Goal: Information Seeking & Learning: Learn about a topic

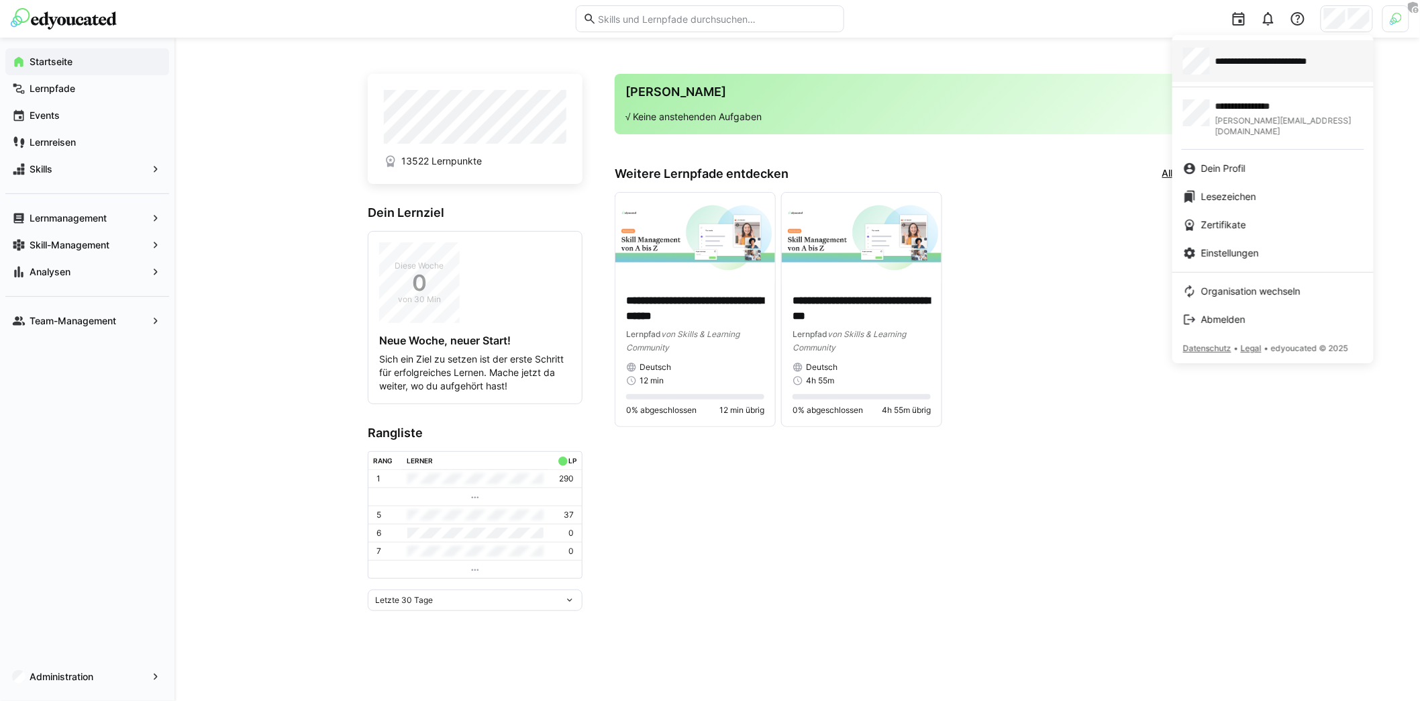
click at [1301, 65] on span "**********" at bounding box center [1280, 60] width 128 height 13
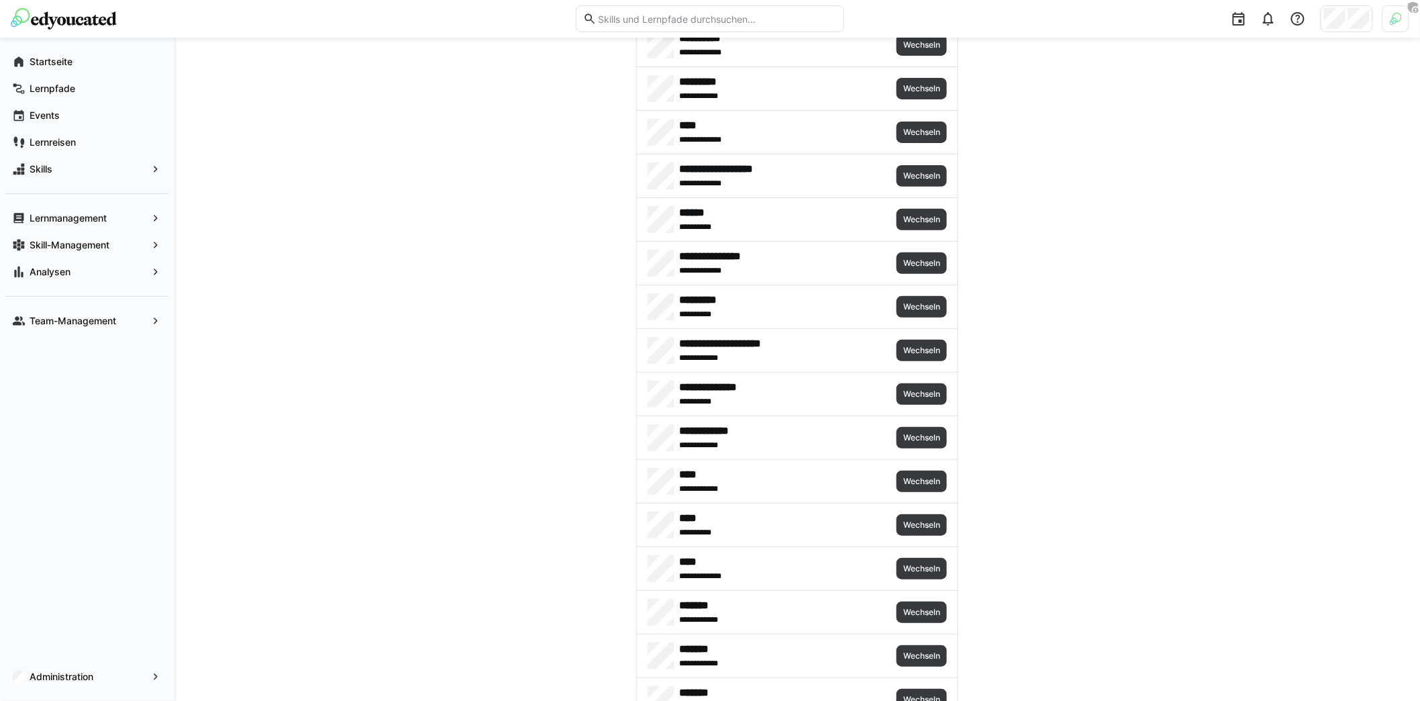
scroll to position [91, 0]
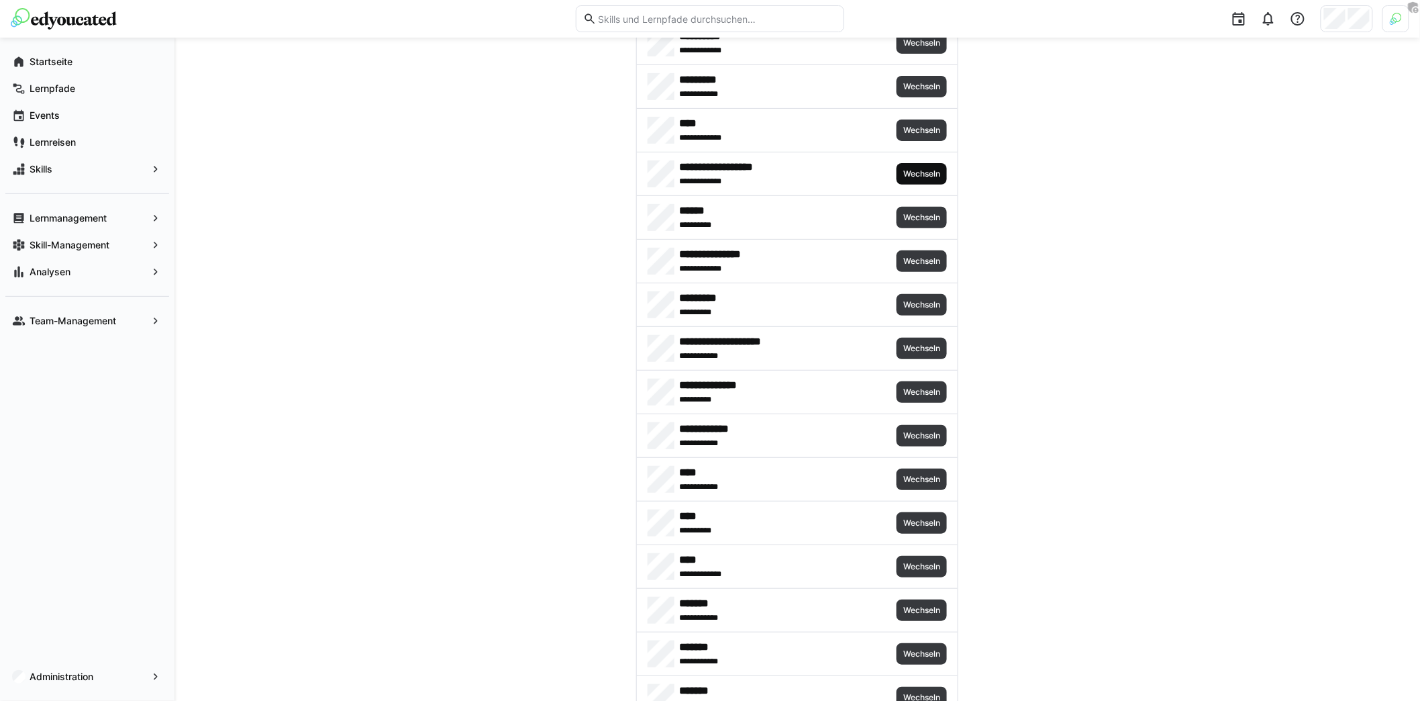
click at [927, 163] on span "Wechseln" at bounding box center [922, 173] width 50 height 21
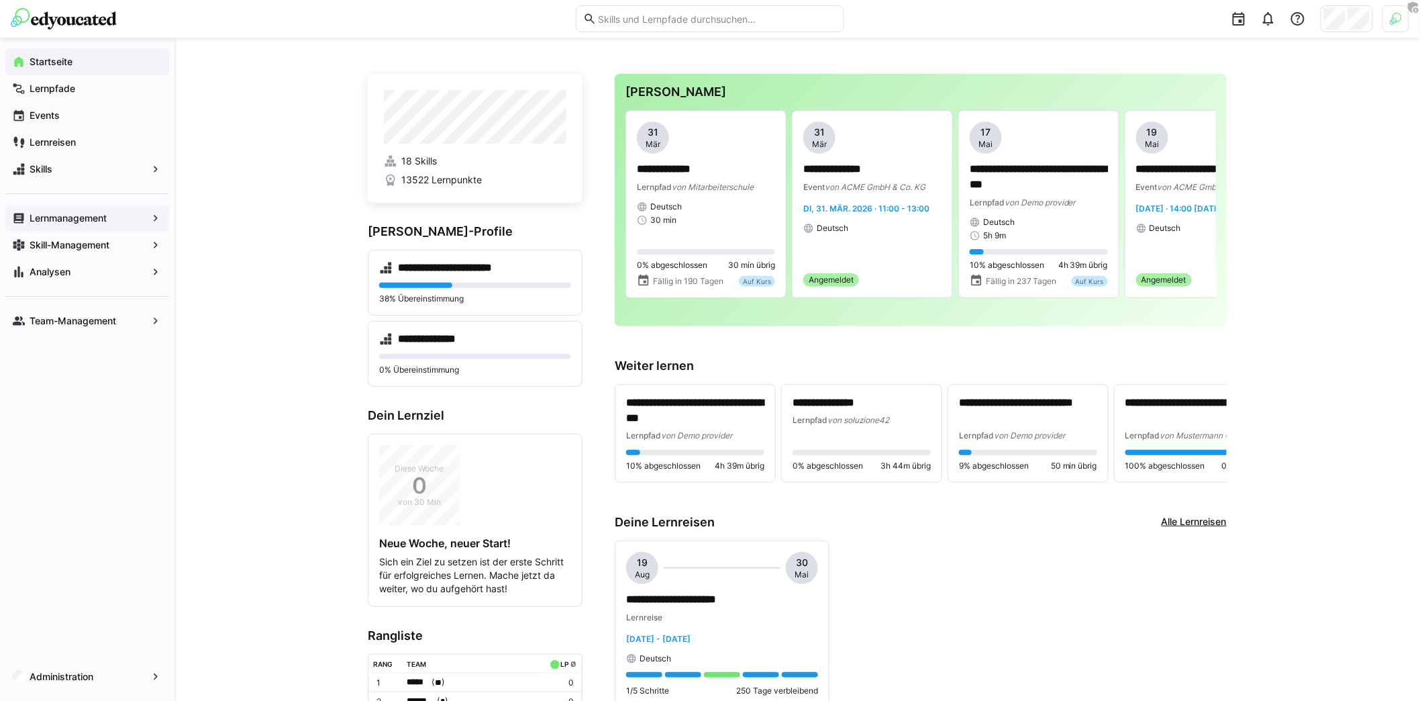
click at [81, 207] on div "Lernmanagement" at bounding box center [87, 218] width 164 height 27
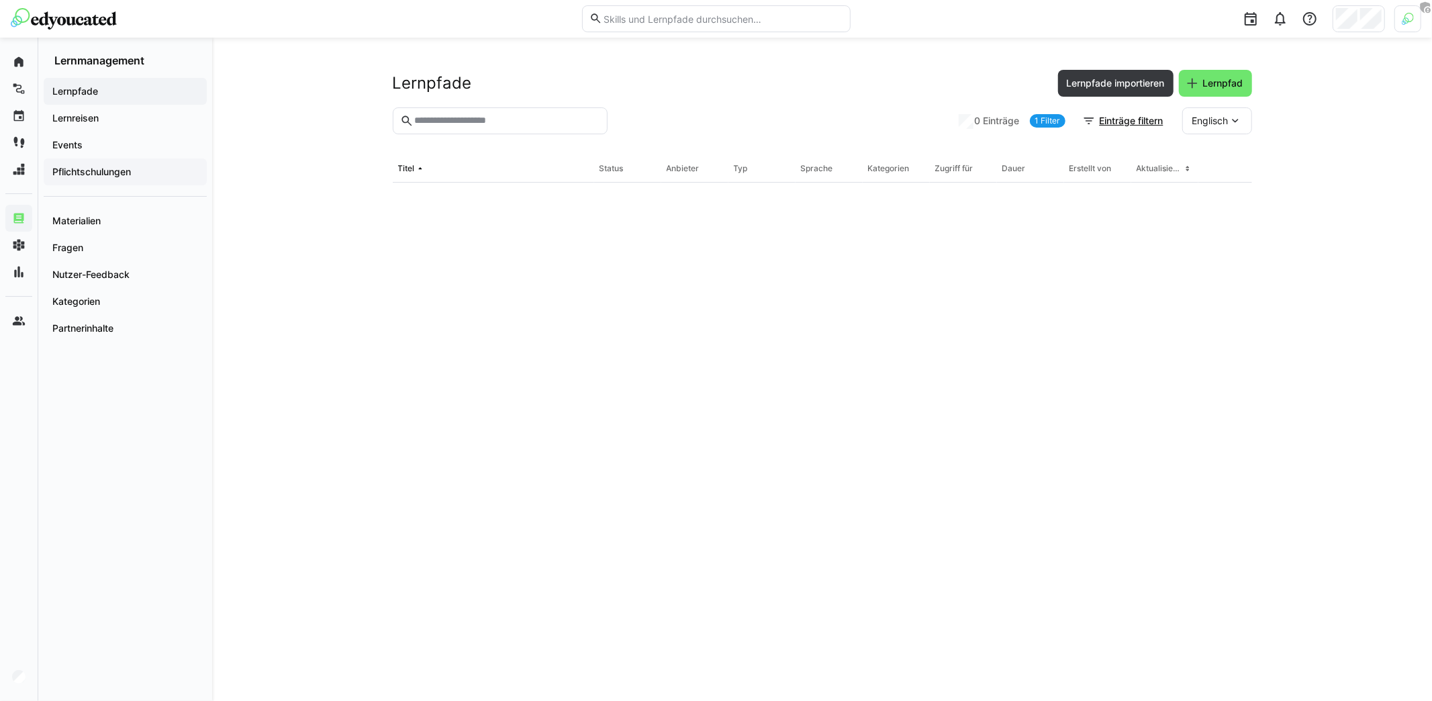
click at [0, 0] on app-navigation-label "Pflichtschulungen" at bounding box center [0, 0] width 0 height 0
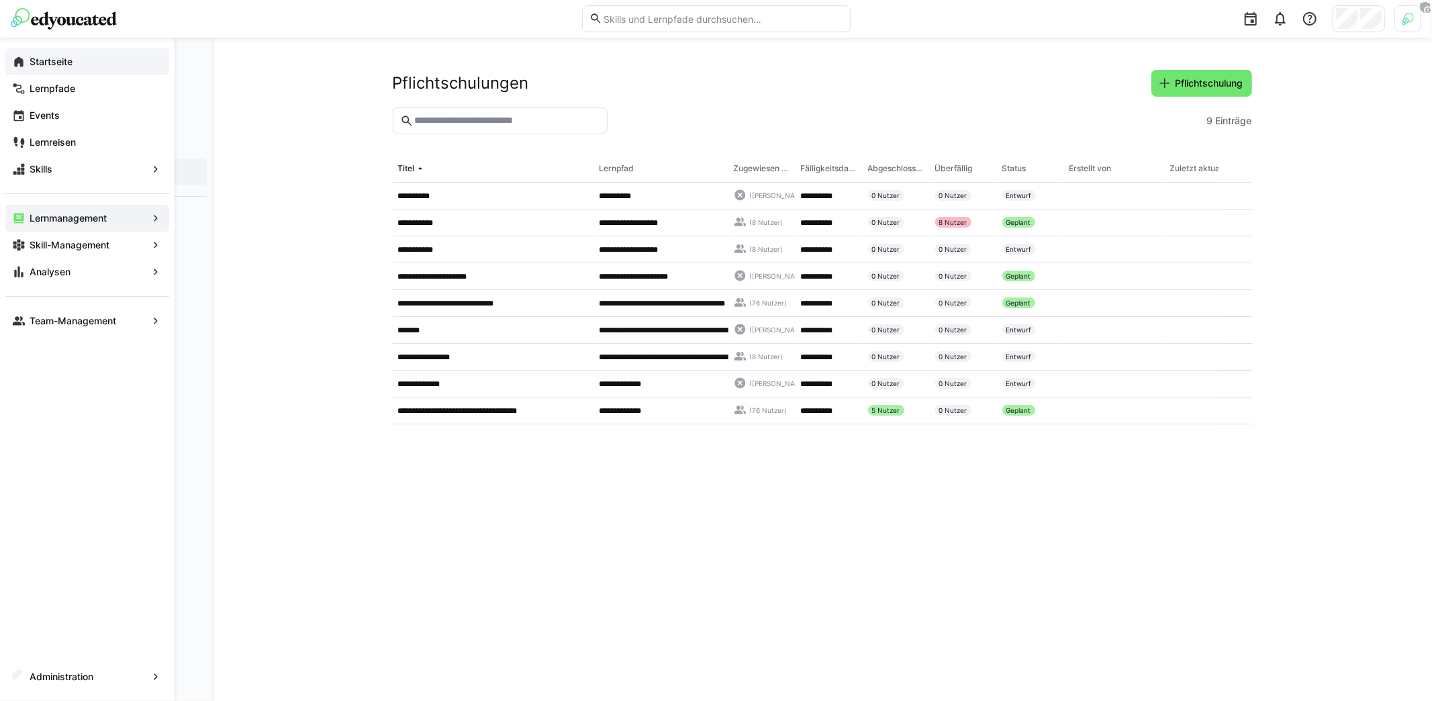
click at [0, 0] on app-navigation-label "Startseite" at bounding box center [0, 0] width 0 height 0
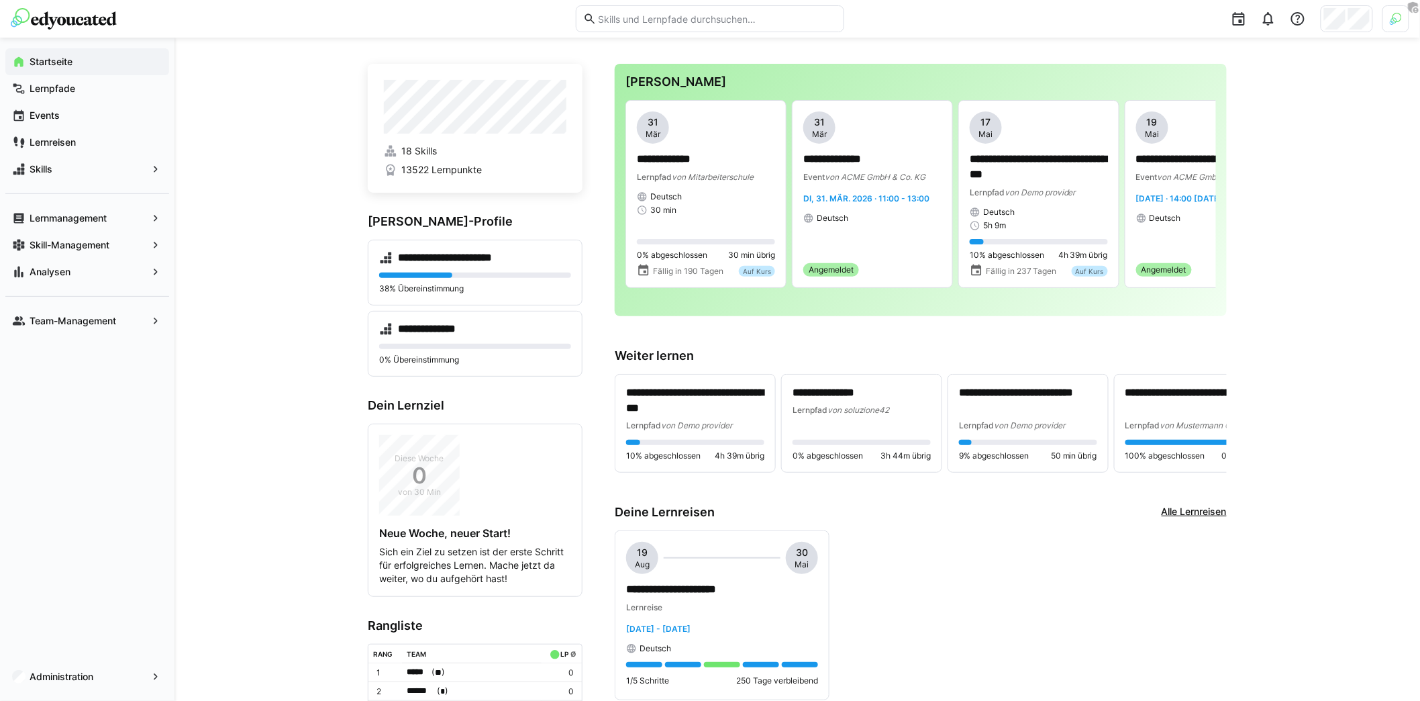
scroll to position [11, 0]
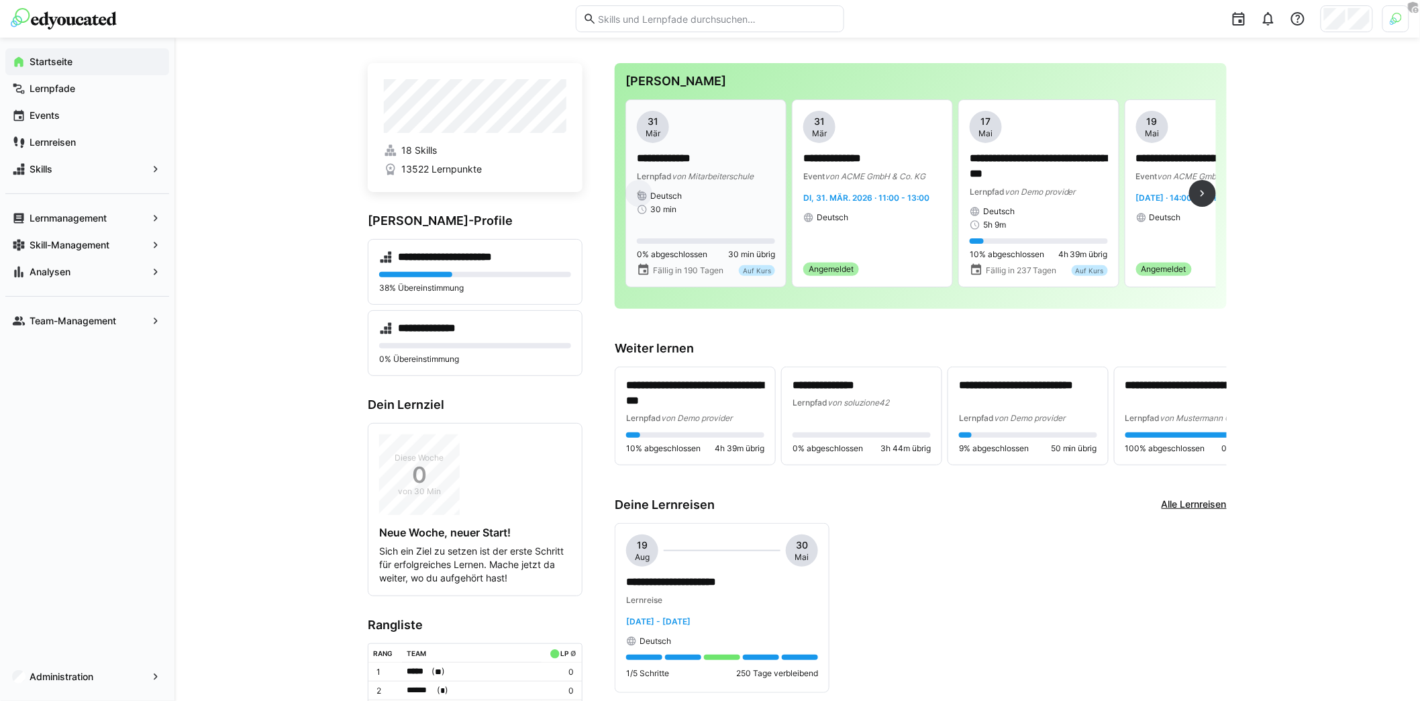
click at [712, 211] on div "30 min" at bounding box center [706, 209] width 138 height 11
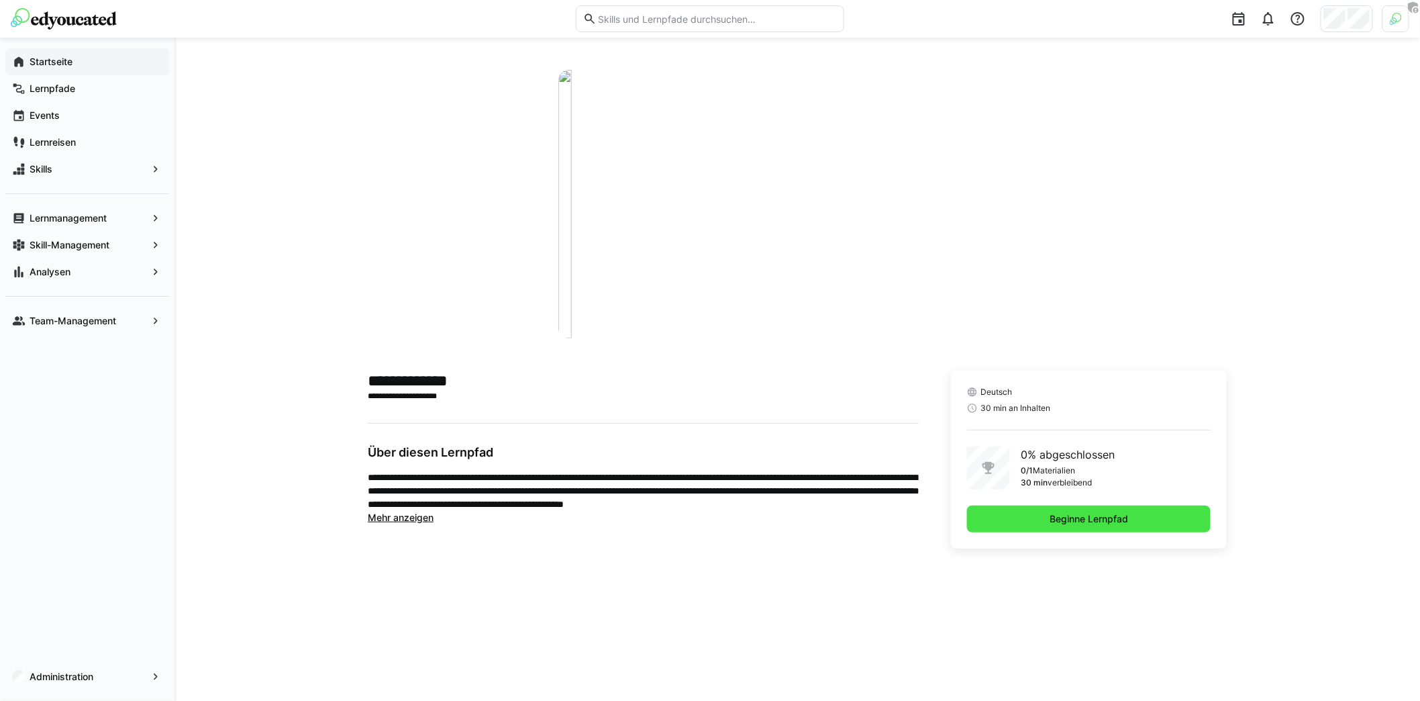
click at [1108, 513] on span "Beginne Lernpfad" at bounding box center [1089, 518] width 83 height 13
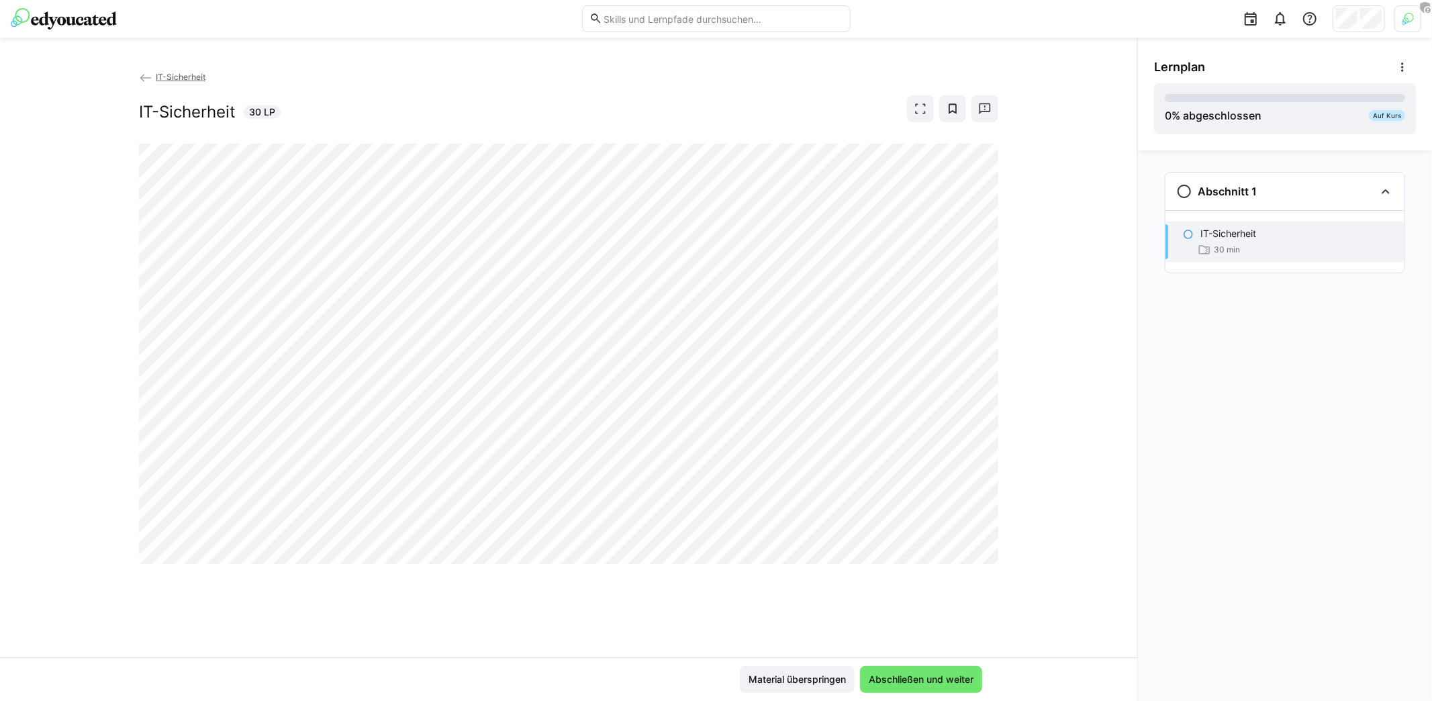
click at [105, 22] on img at bounding box center [64, 18] width 106 height 21
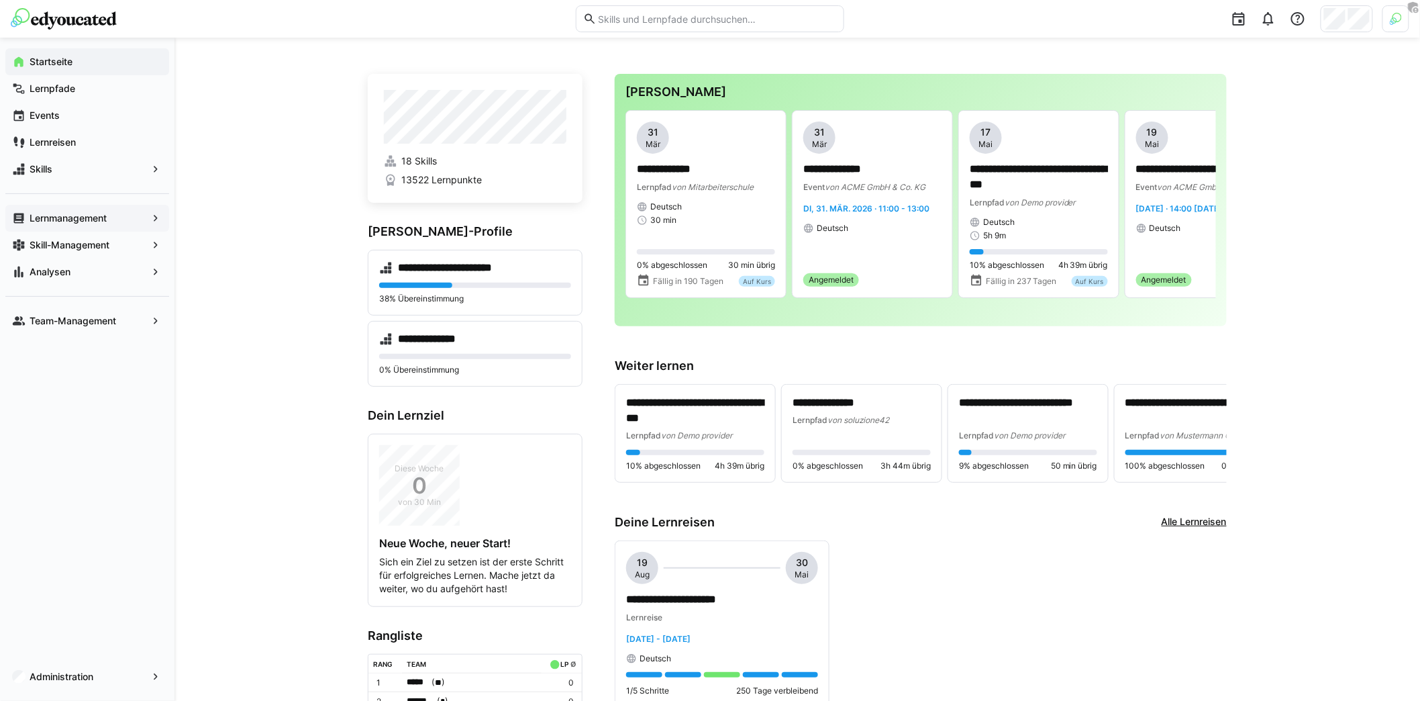
click at [0, 0] on app-navigation-label "Lernmanagement" at bounding box center [0, 0] width 0 height 0
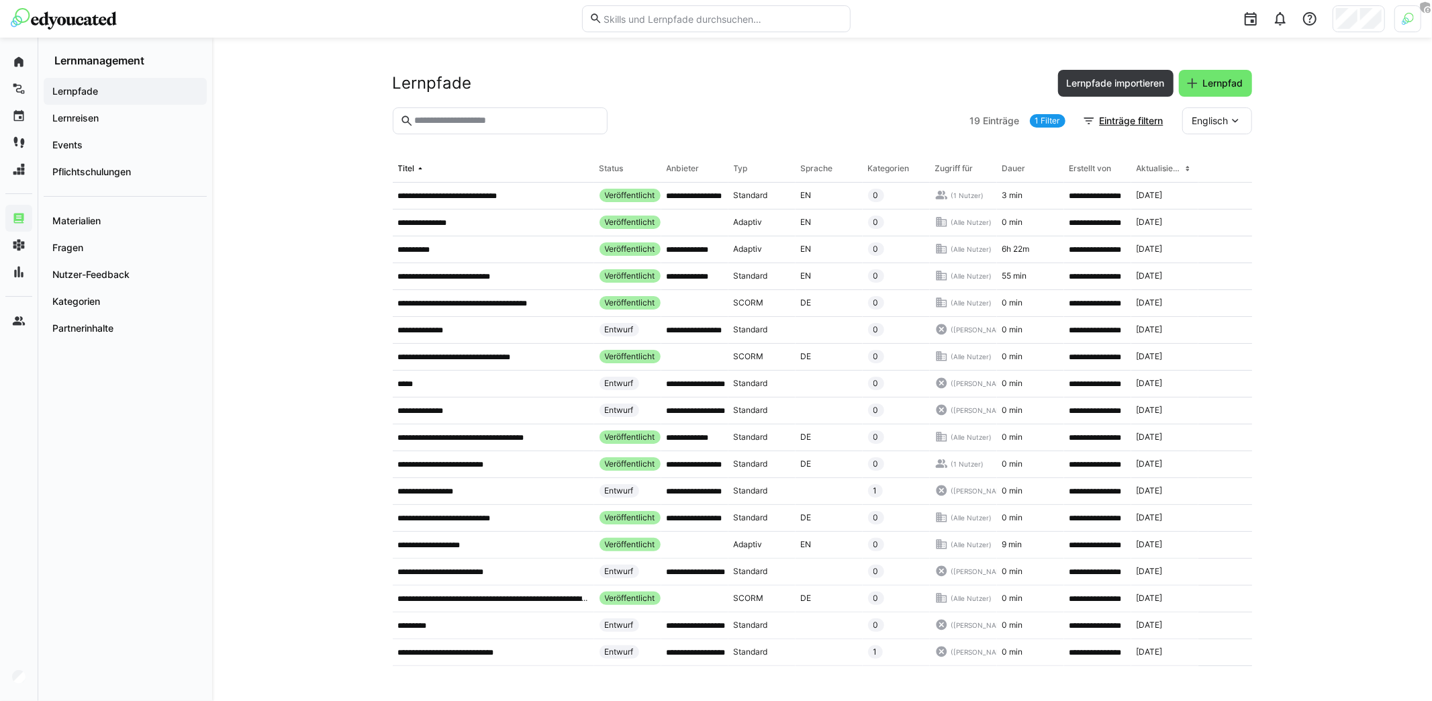
click at [469, 132] on eds-input at bounding box center [500, 120] width 215 height 27
click at [1218, 87] on span "Lernpfad" at bounding box center [1223, 83] width 44 height 13
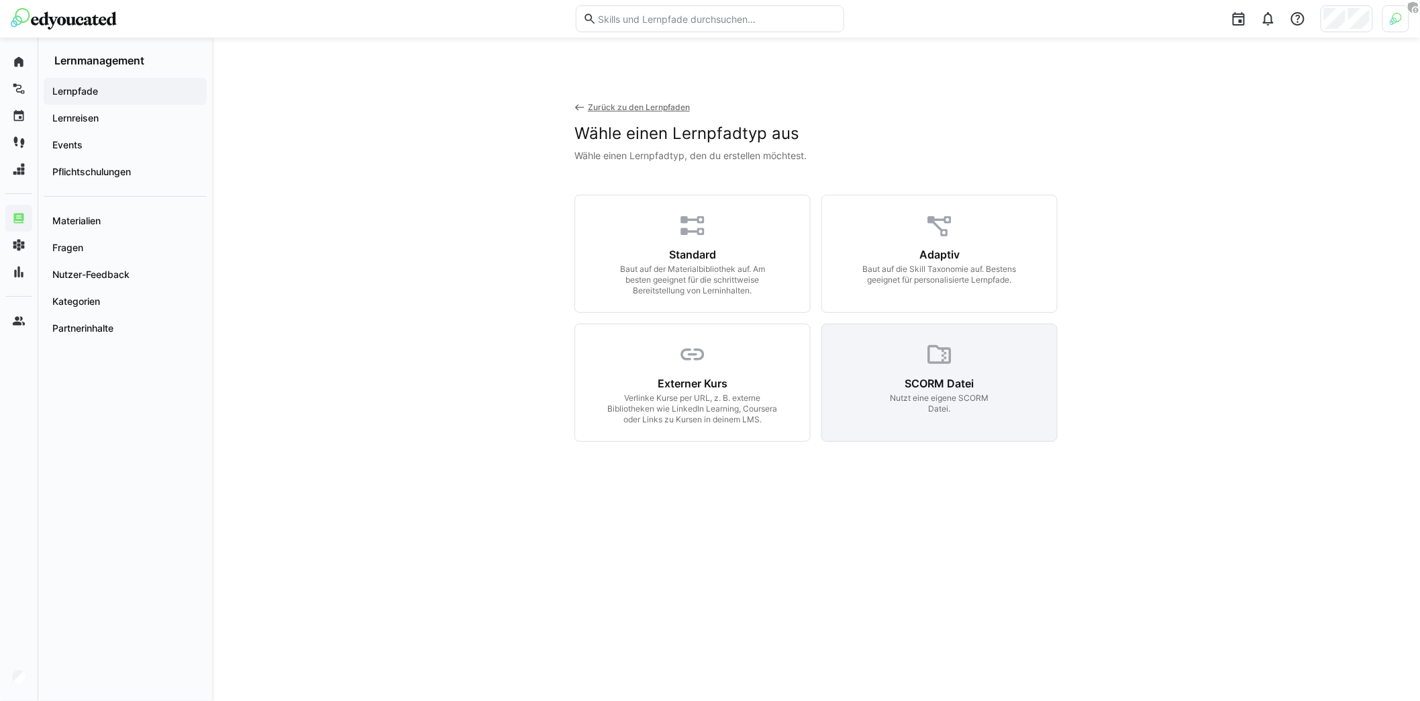
click at [947, 395] on div "Nutzt eine eigene SCORM Datei." at bounding box center [939, 403] width 105 height 21
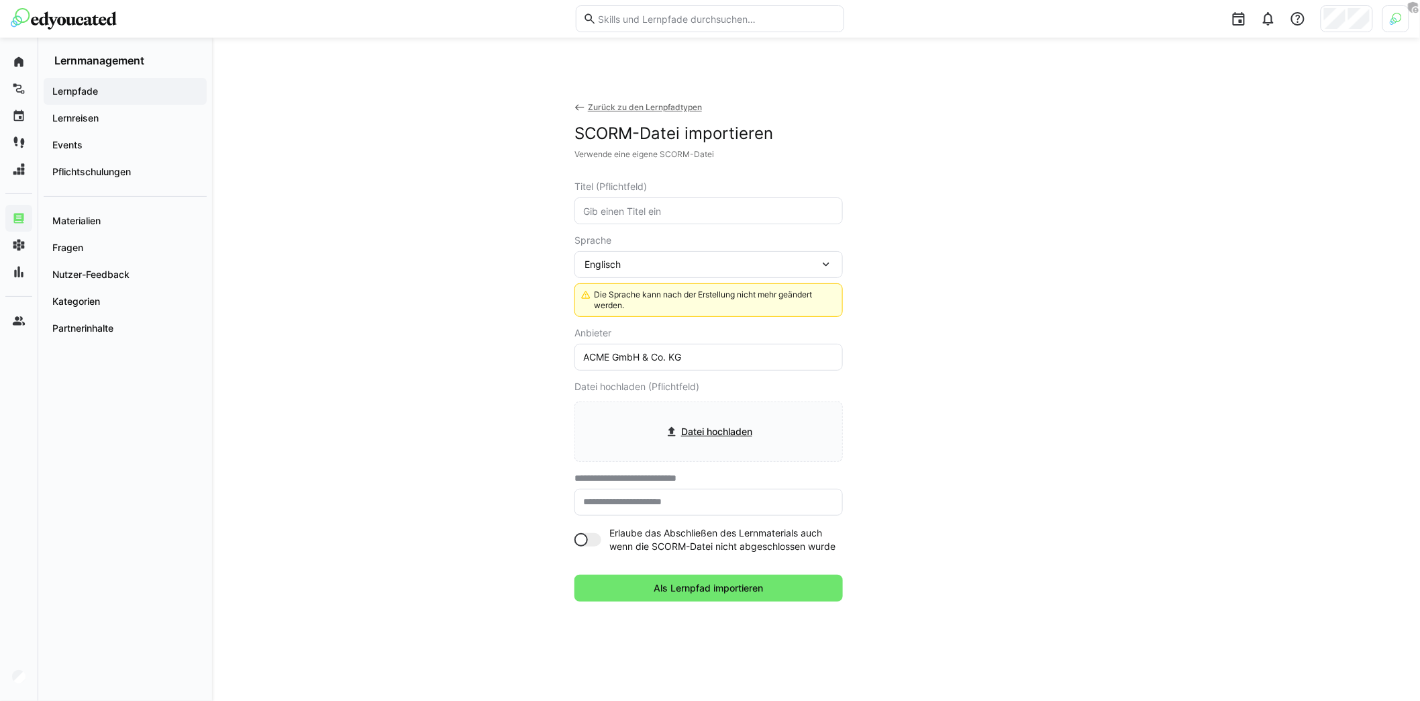
click at [642, 222] on eds-input at bounding box center [709, 210] width 269 height 27
click at [639, 215] on input "text" at bounding box center [709, 211] width 254 height 12
type input "Datenschutz"
click at [658, 266] on div "Englisch" at bounding box center [702, 264] width 235 height 12
click at [639, 307] on div "Deutsch" at bounding box center [709, 300] width 269 height 28
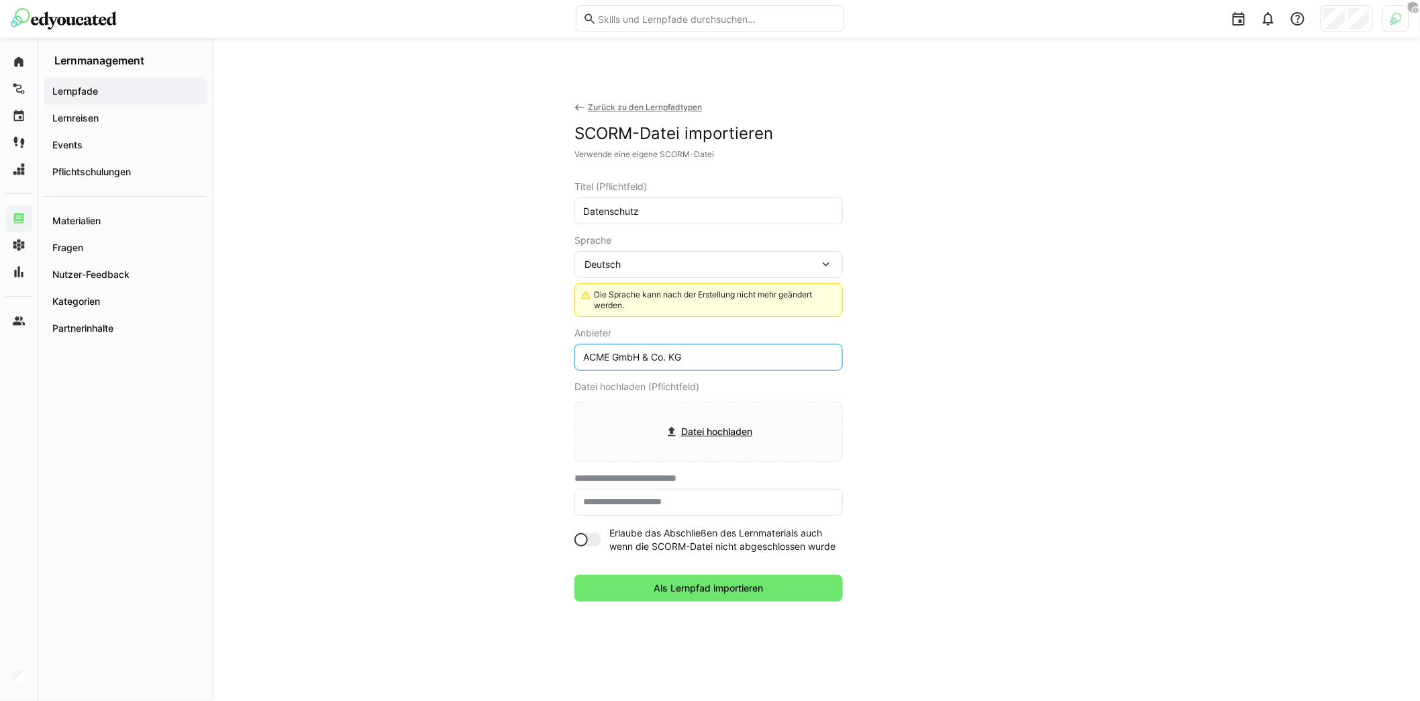
drag, startPoint x: 742, startPoint y: 359, endPoint x: 556, endPoint y: 352, distance: 186.1
click at [556, 352] on div "**********" at bounding box center [816, 379] width 859 height 618
click at [603, 348] on eds-input "ACME GmbH & Co. KG" at bounding box center [709, 357] width 269 height 27
click at [625, 358] on input "ACME GmbH & Co. KG" at bounding box center [709, 357] width 254 height 12
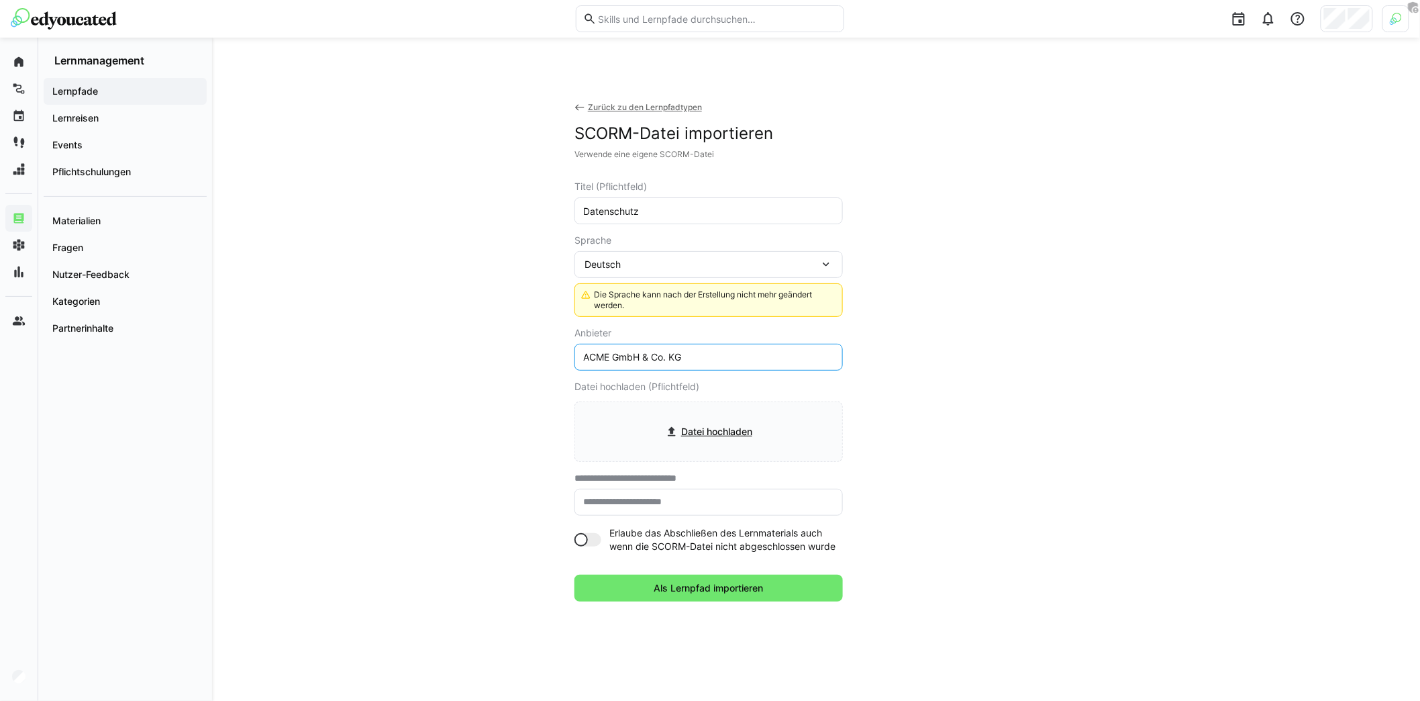
click at [625, 358] on input "ACME GmbH & Co. KG" at bounding box center [709, 357] width 254 height 12
click at [577, 109] on eds-icon at bounding box center [580, 107] width 11 height 11
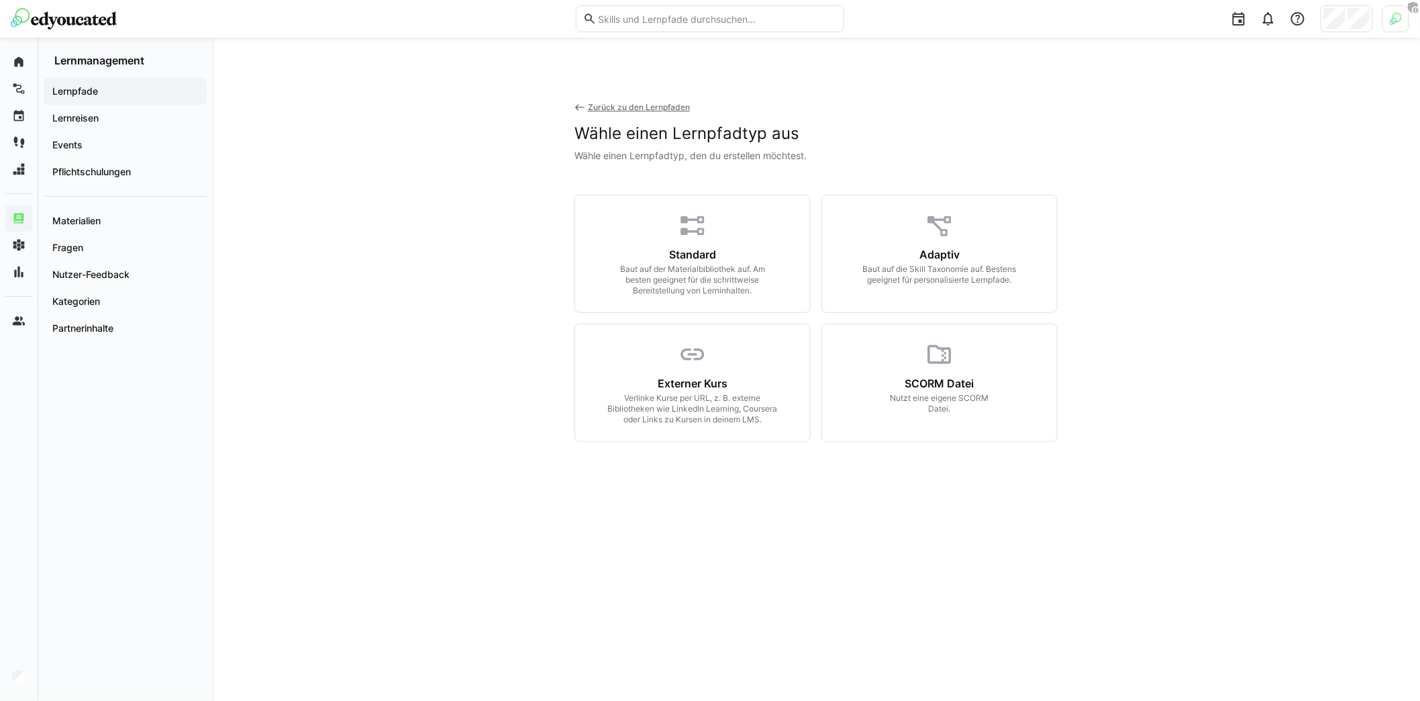
click at [576, 106] on eds-icon at bounding box center [580, 107] width 11 height 11
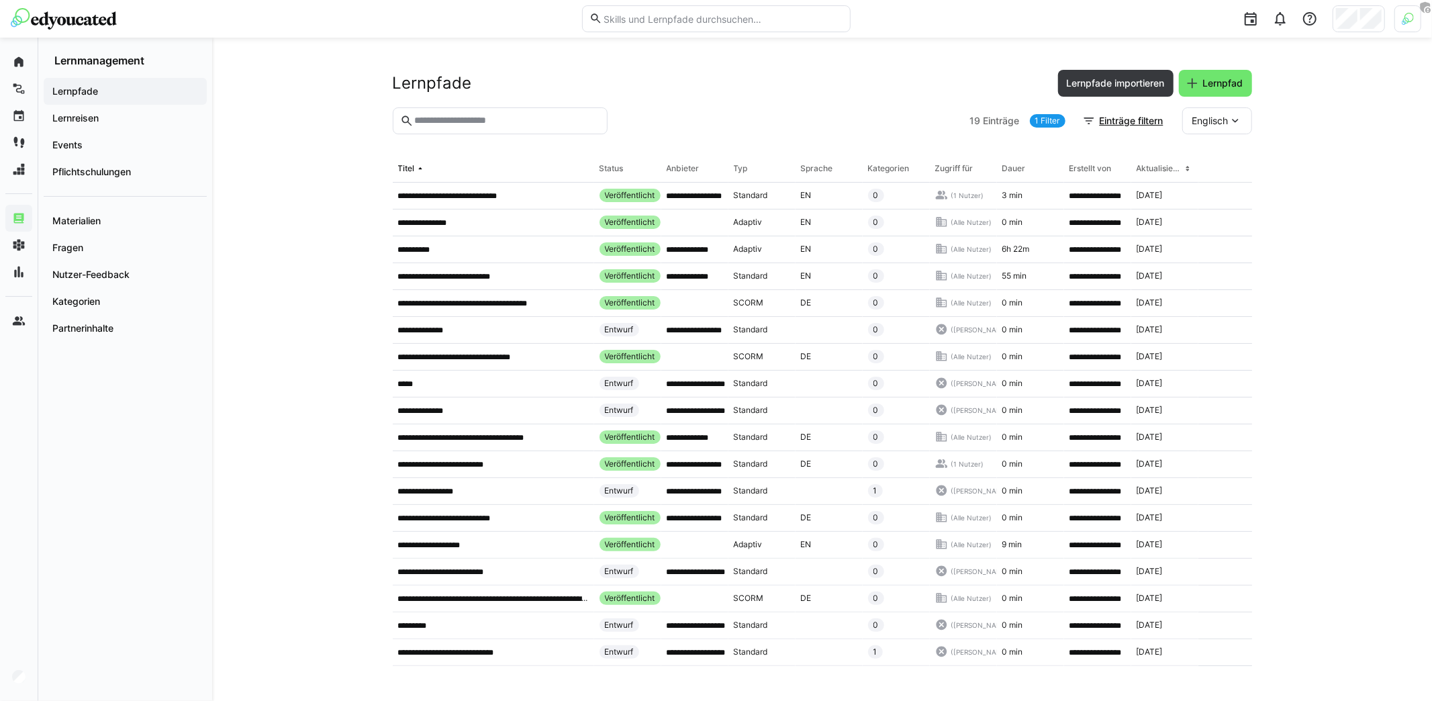
click at [489, 115] on input "text" at bounding box center [506, 121] width 187 height 12
click at [1124, 120] on span "Einträge filtern" at bounding box center [1132, 120] width 68 height 13
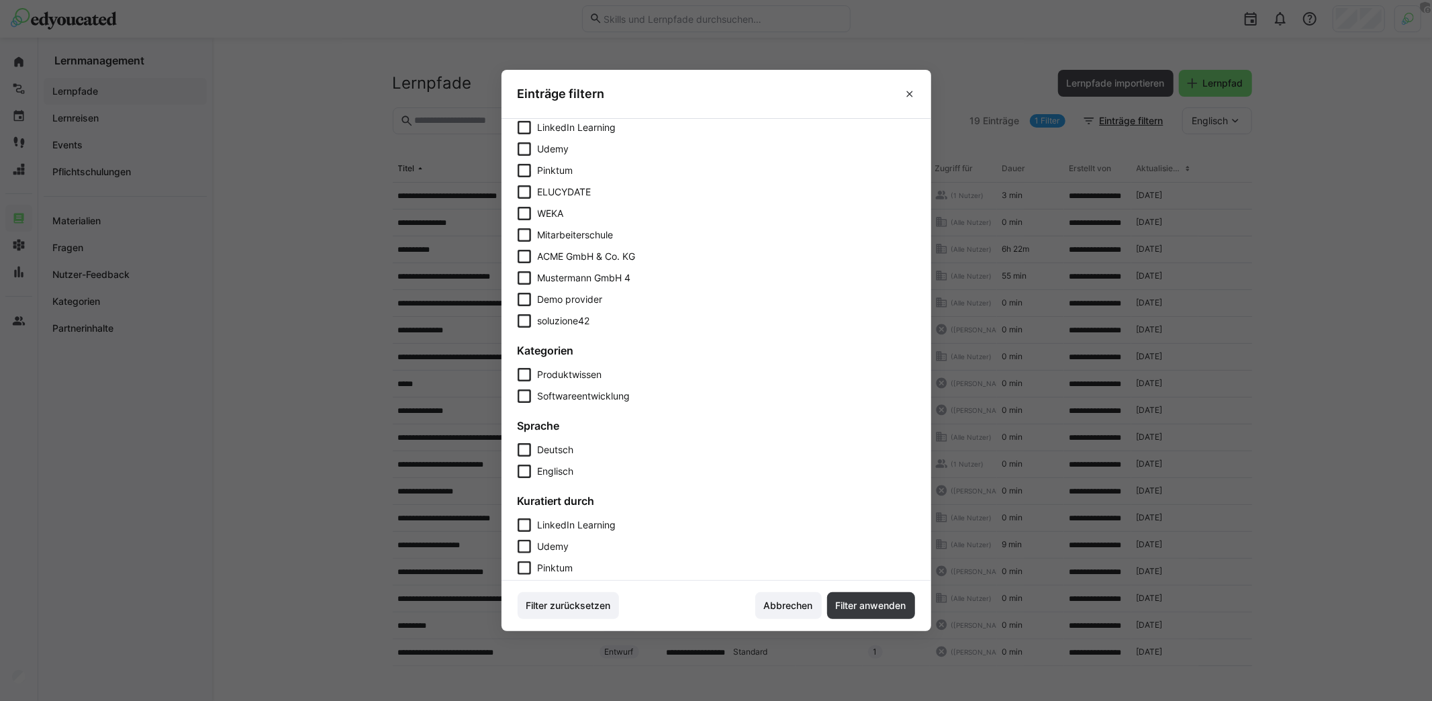
scroll to position [275, 0]
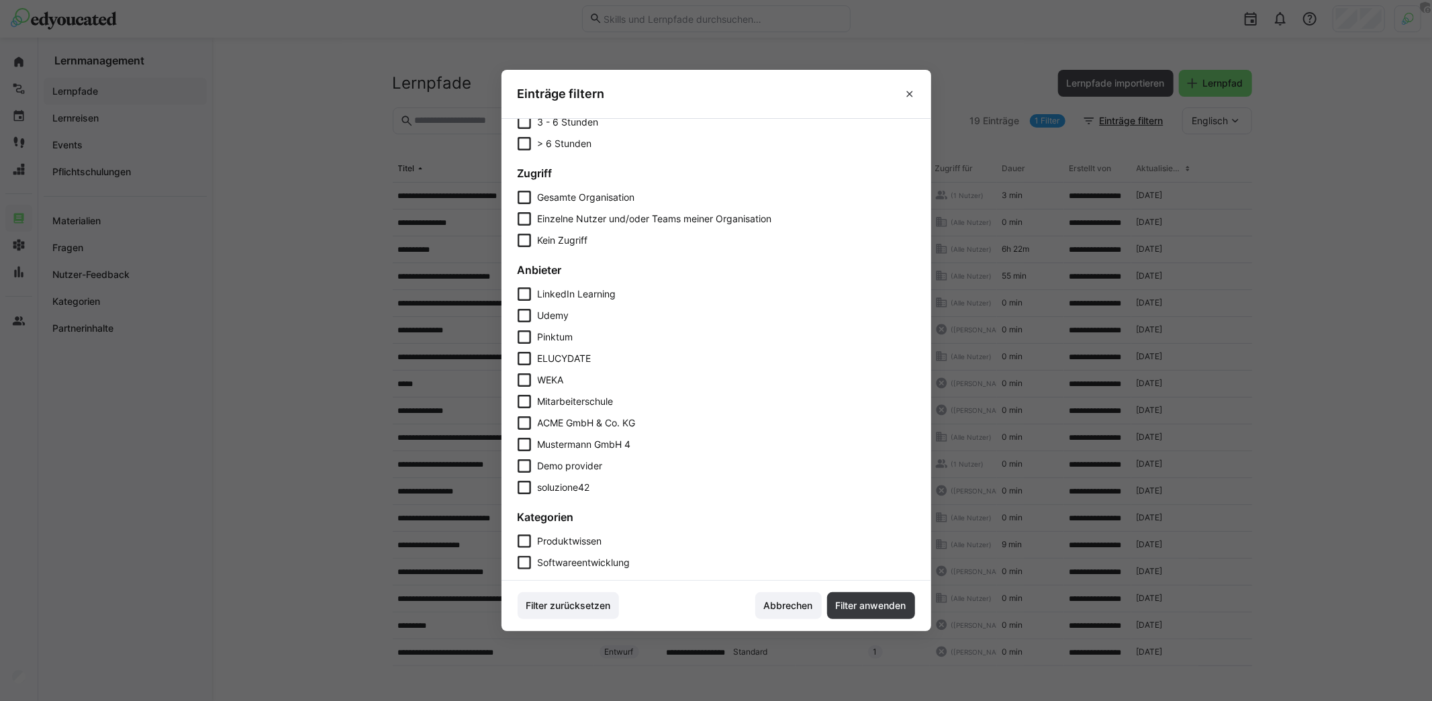
click at [576, 442] on span "Mustermann GmbH 4" at bounding box center [584, 444] width 93 height 13
click at [576, 442] on span "Mustermann GmbH 4" at bounding box center [587, 444] width 98 height 13
click at [584, 405] on span "Mitarbeiterschule" at bounding box center [576, 401] width 76 height 13
click at [847, 605] on span "Filter anwenden" at bounding box center [871, 605] width 75 height 13
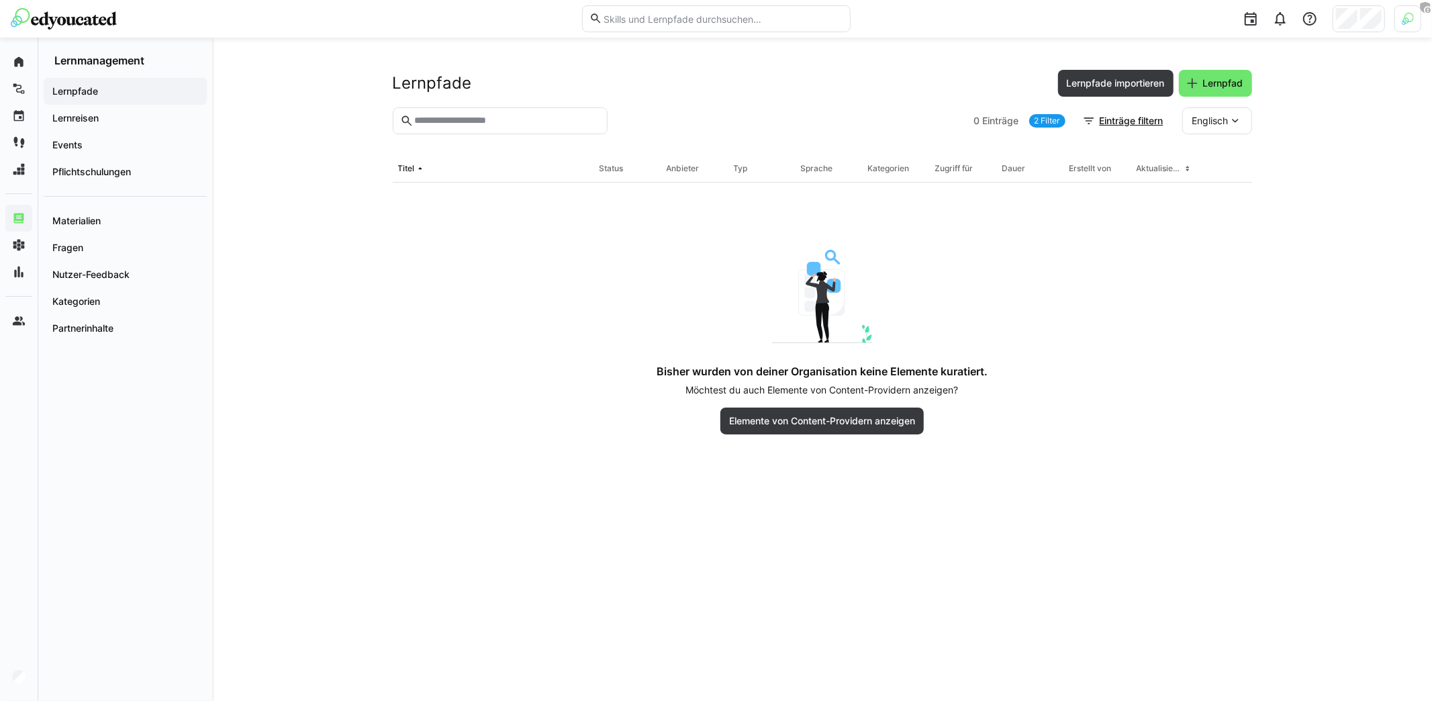
click at [1059, 116] on link "2 Filter" at bounding box center [1047, 120] width 36 height 13
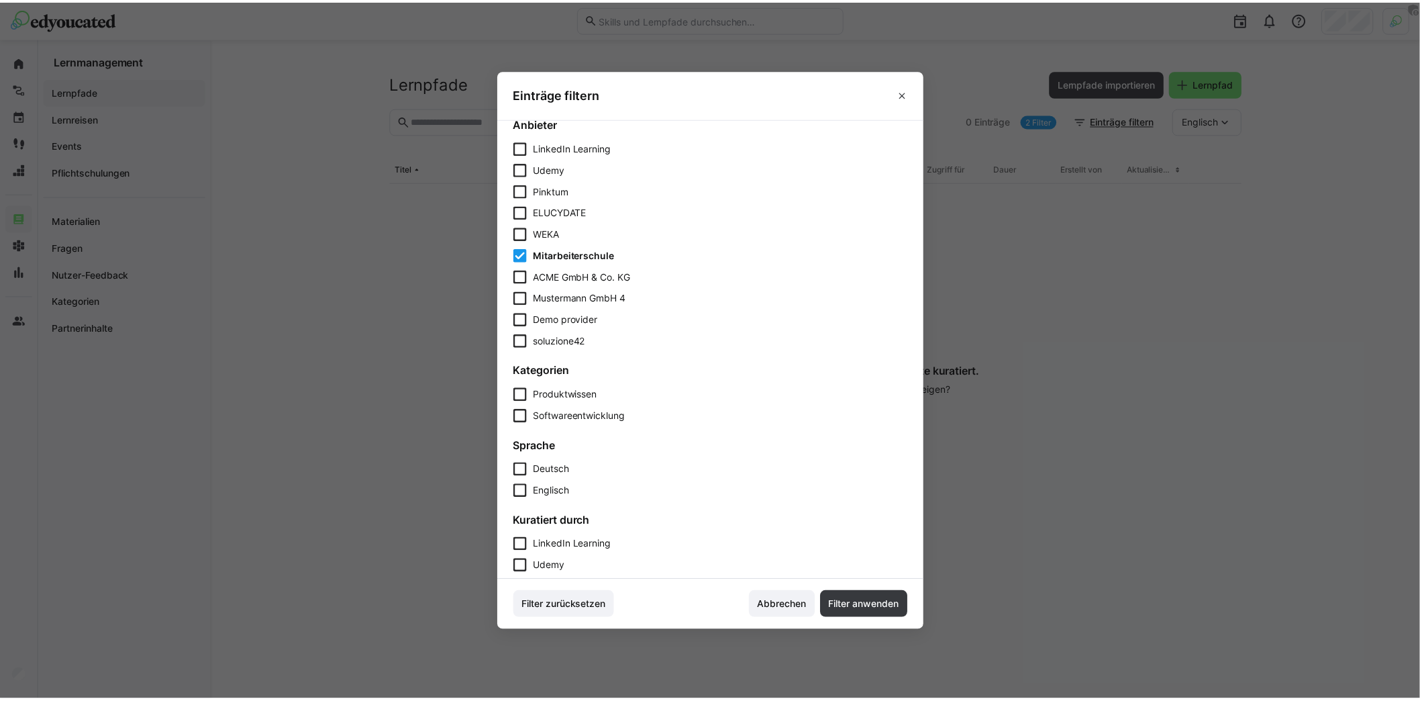
scroll to position [660, 0]
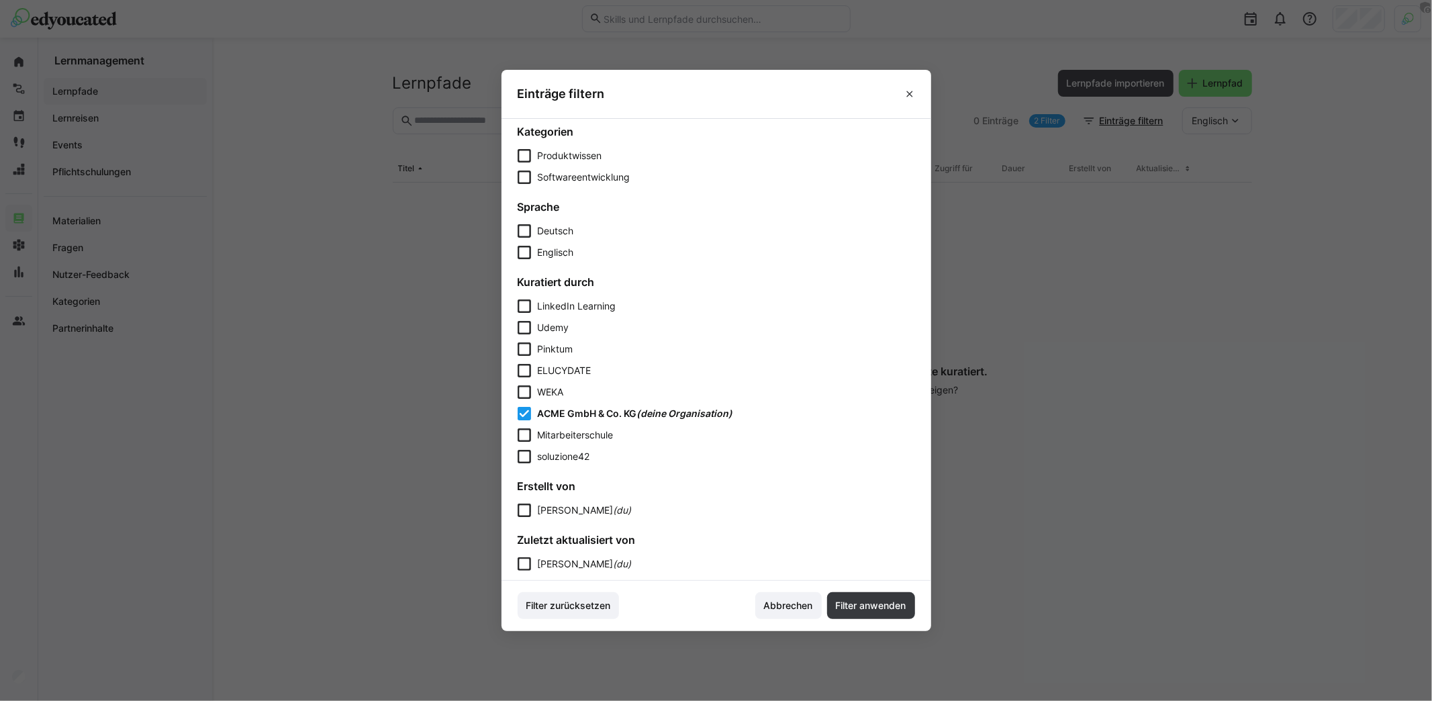
click at [561, 410] on span "ACME GmbH & Co. KG" at bounding box center [587, 412] width 99 height 11
click at [893, 622] on footer "Filter zurücksetzen Abbrechen Filter anwenden" at bounding box center [716, 606] width 430 height 50
click at [881, 603] on span "Filter anwenden" at bounding box center [871, 605] width 75 height 13
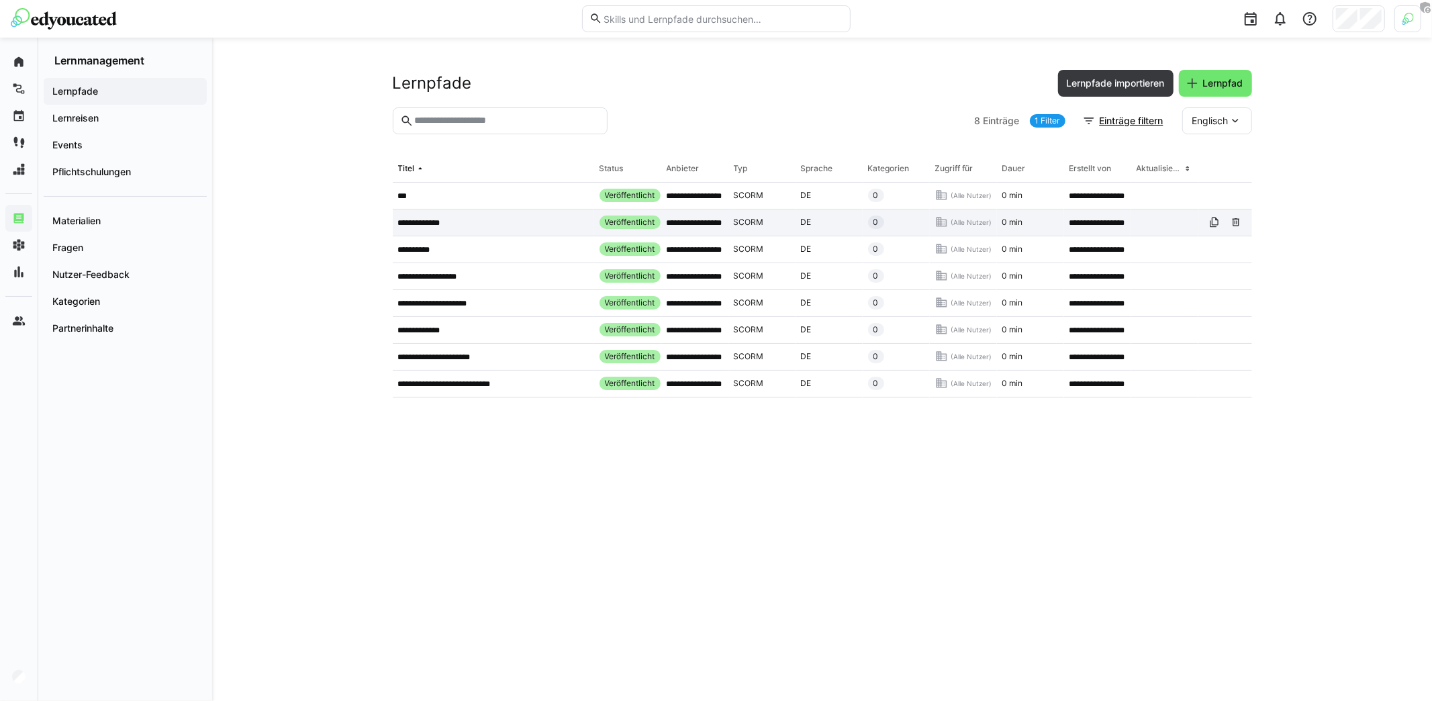
click at [441, 229] on div "**********" at bounding box center [493, 222] width 201 height 27
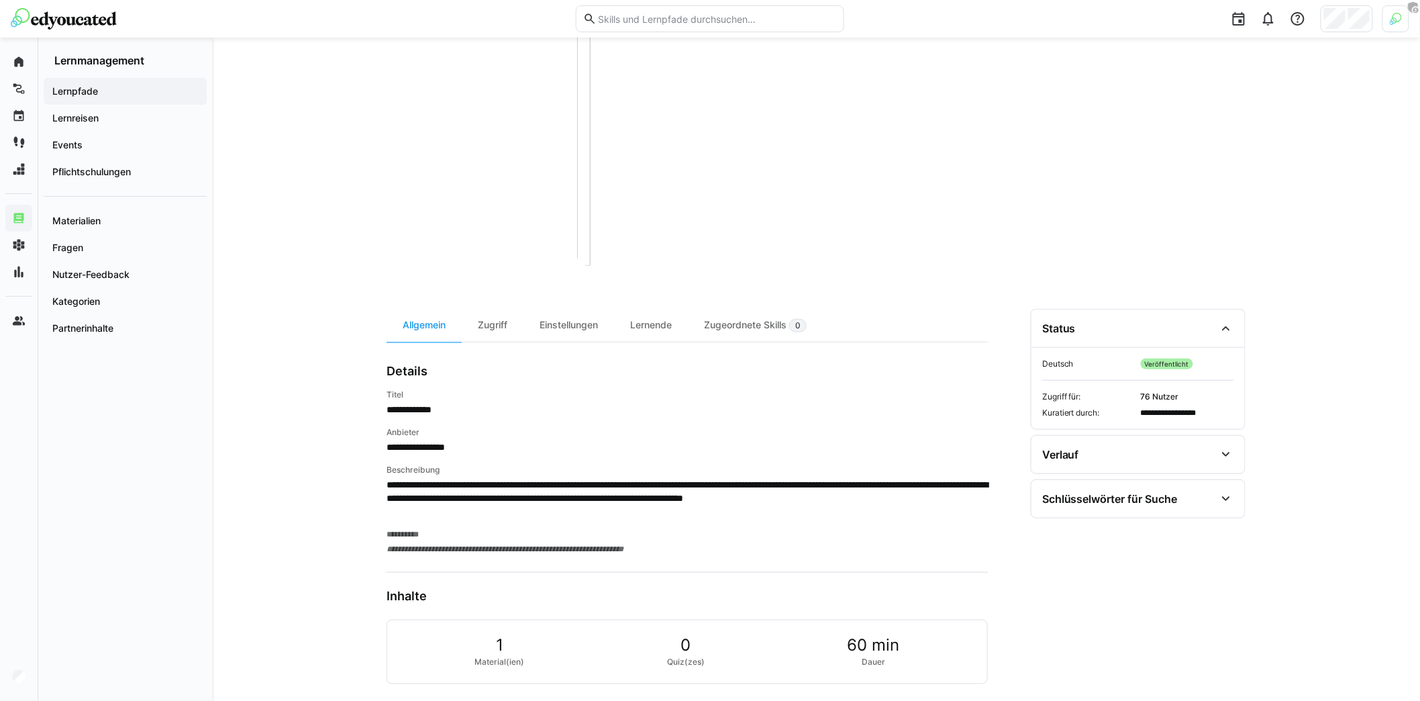
scroll to position [205, 0]
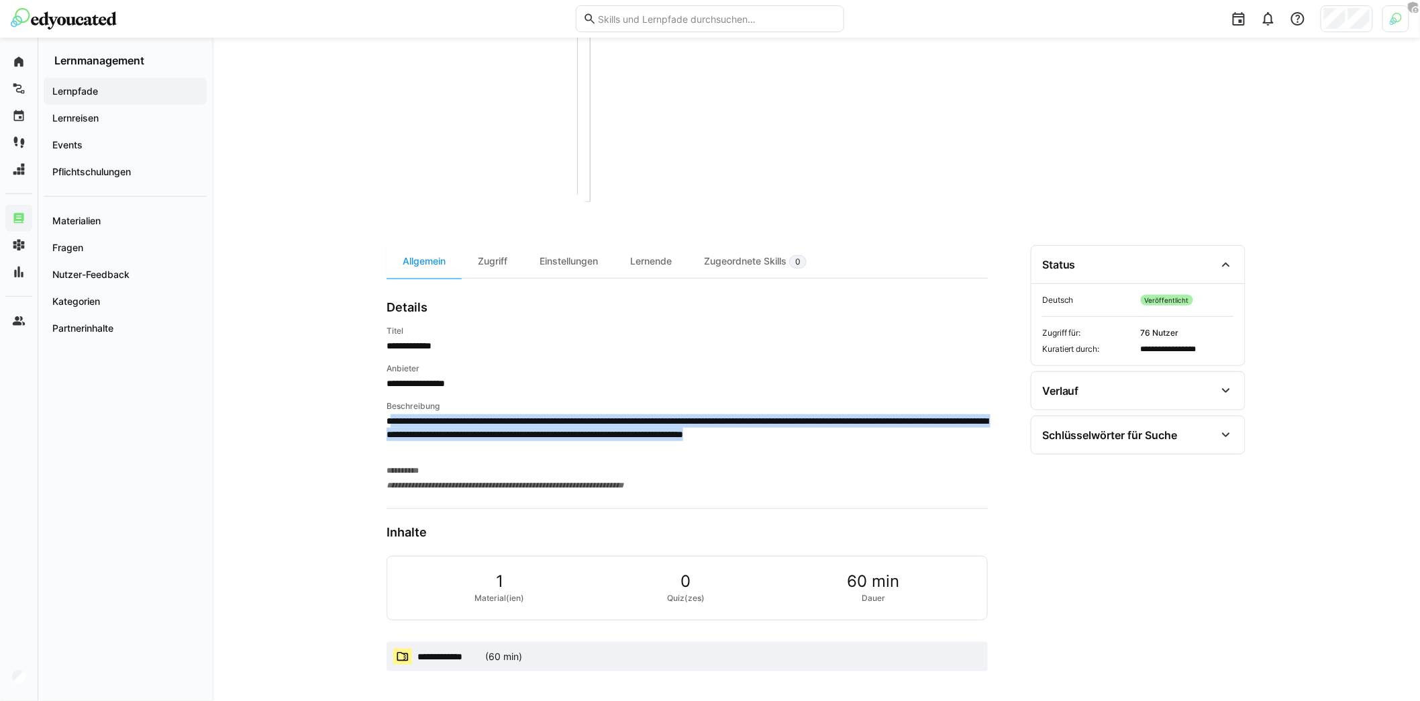
drag, startPoint x: 447, startPoint y: 451, endPoint x: 389, endPoint y: 422, distance: 65.1
click at [389, 422] on p "**********" at bounding box center [687, 434] width 601 height 40
click at [442, 414] on p "**********" at bounding box center [687, 434] width 601 height 40
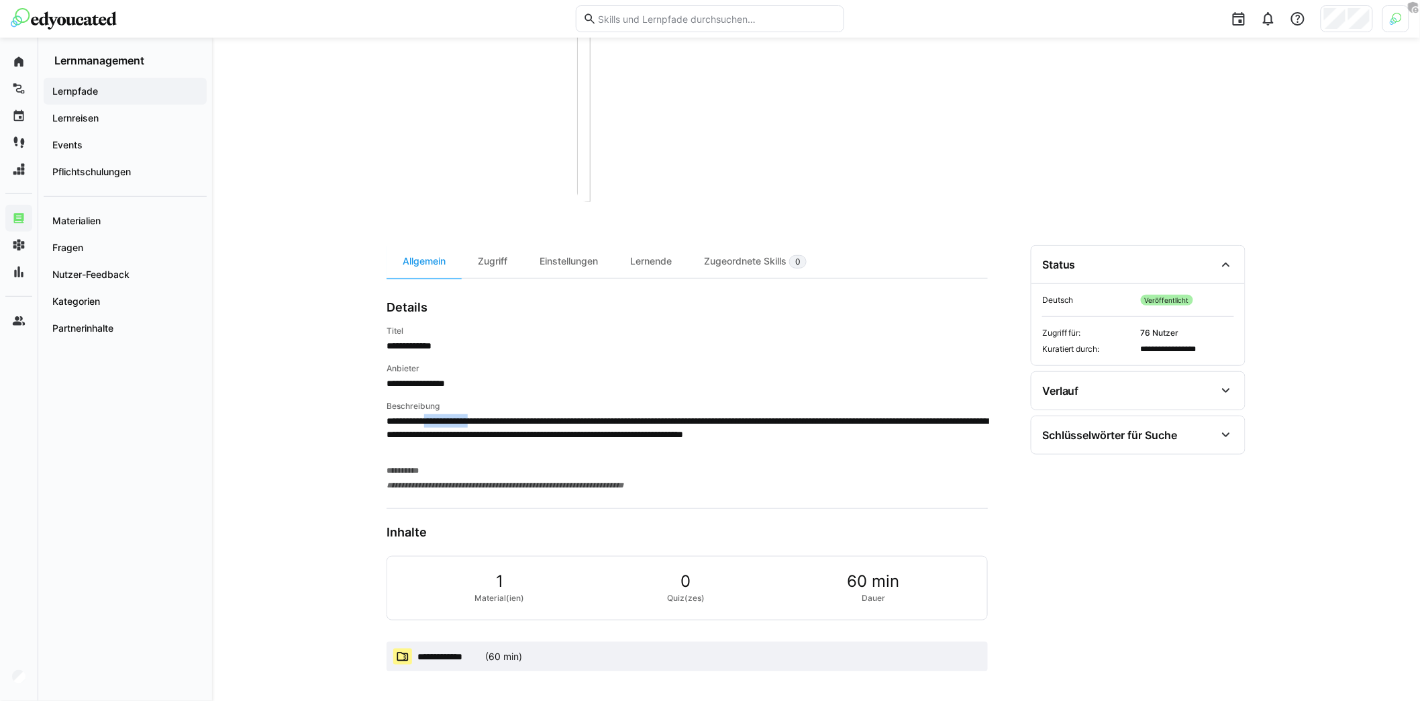
click at [442, 414] on p "**********" at bounding box center [687, 434] width 601 height 40
click at [442, 377] on span "**********" at bounding box center [687, 383] width 601 height 13
click at [497, 262] on div "Zugriff" at bounding box center [493, 261] width 62 height 33
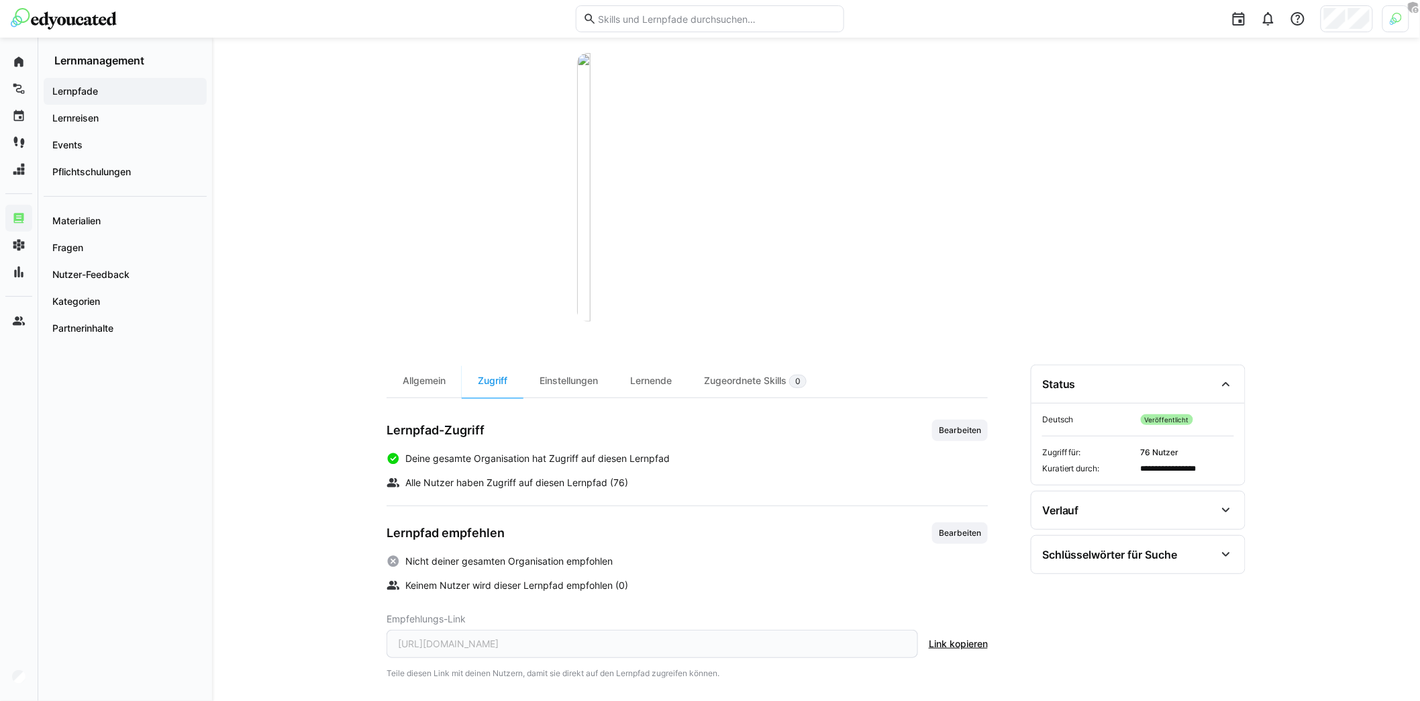
scroll to position [91, 0]
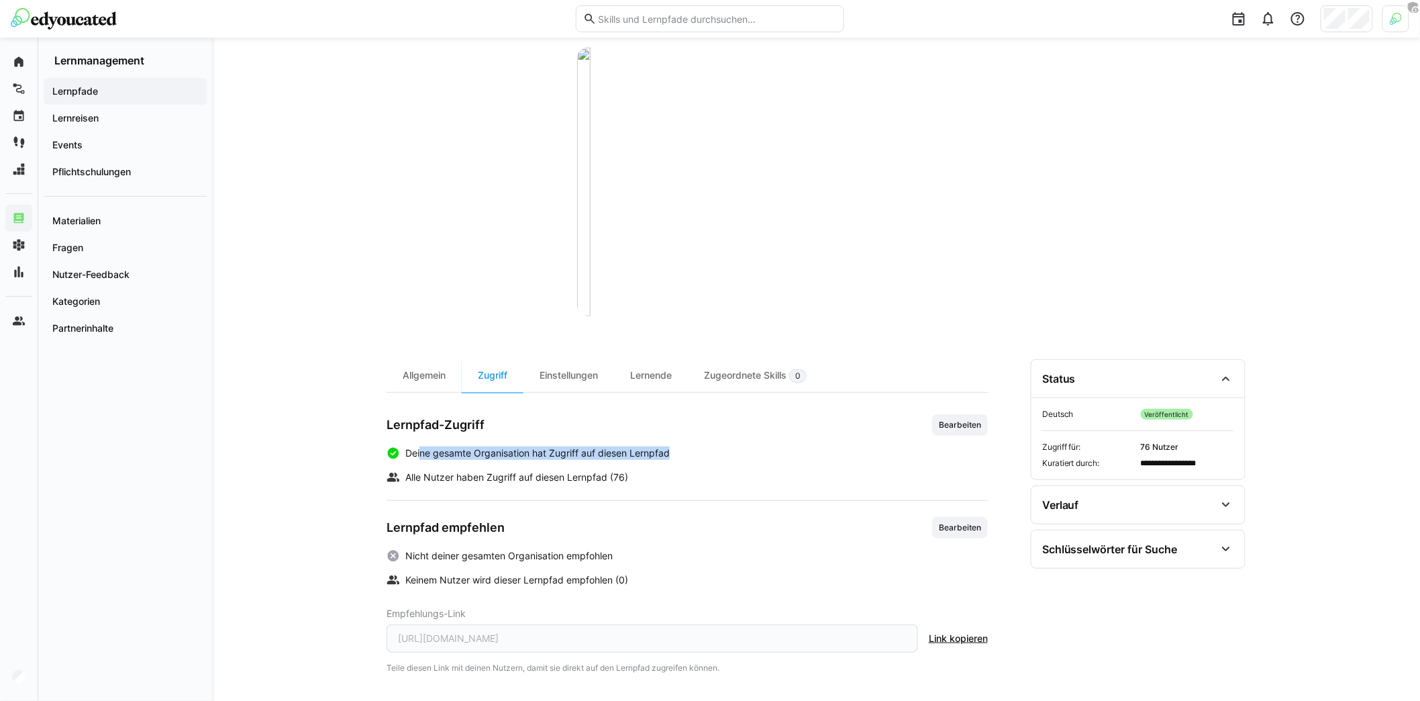
drag, startPoint x: 422, startPoint y: 454, endPoint x: 706, endPoint y: 451, distance: 284.0
click at [706, 451] on div "Deine gesamte Organisation hat Zugriff auf diesen Lernpfad" at bounding box center [687, 452] width 601 height 13
click at [849, 434] on div "Lernpfad-Zugriff Bearbeiten Deine gesamte Organisation hat Zugriff auf diesen L…" at bounding box center [687, 449] width 601 height 70
click at [940, 426] on span "Bearbeiten" at bounding box center [960, 425] width 45 height 11
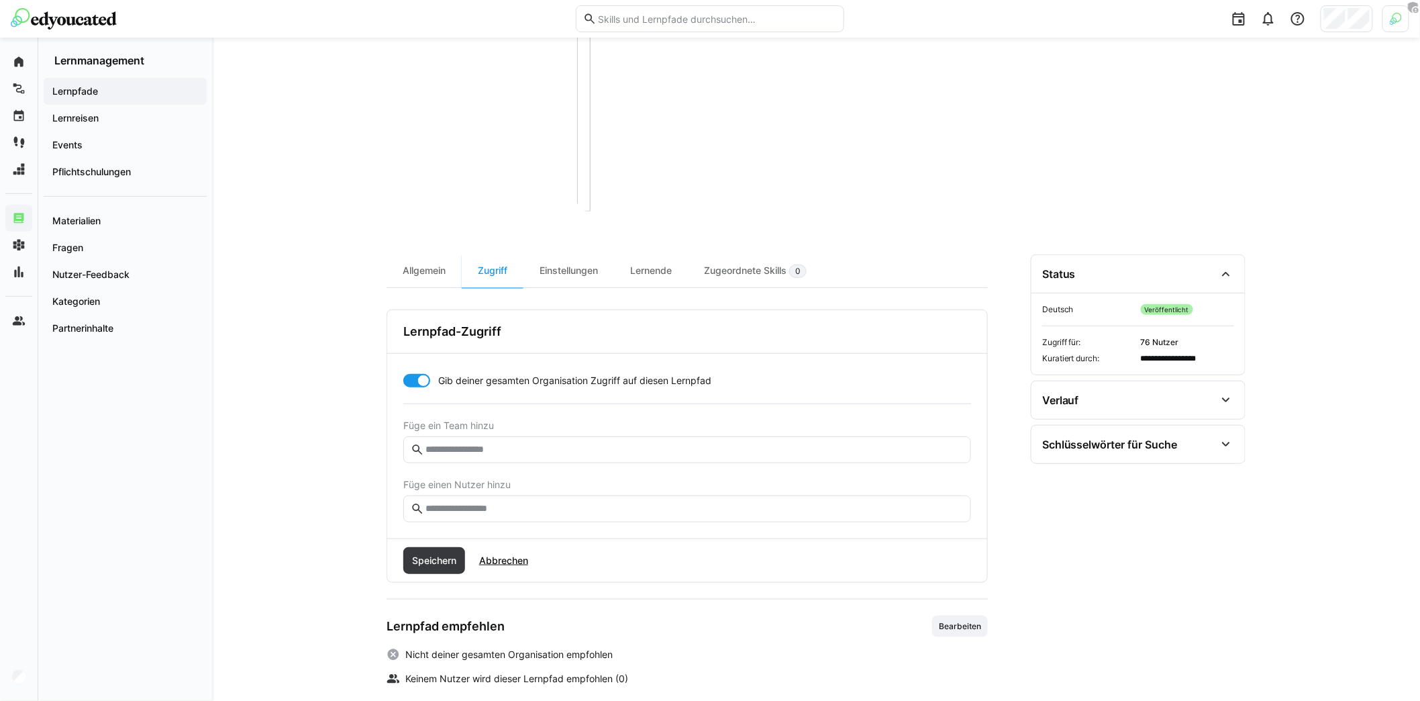
scroll to position [195, 0]
click at [523, 557] on span "Abbrechen" at bounding box center [503, 560] width 53 height 13
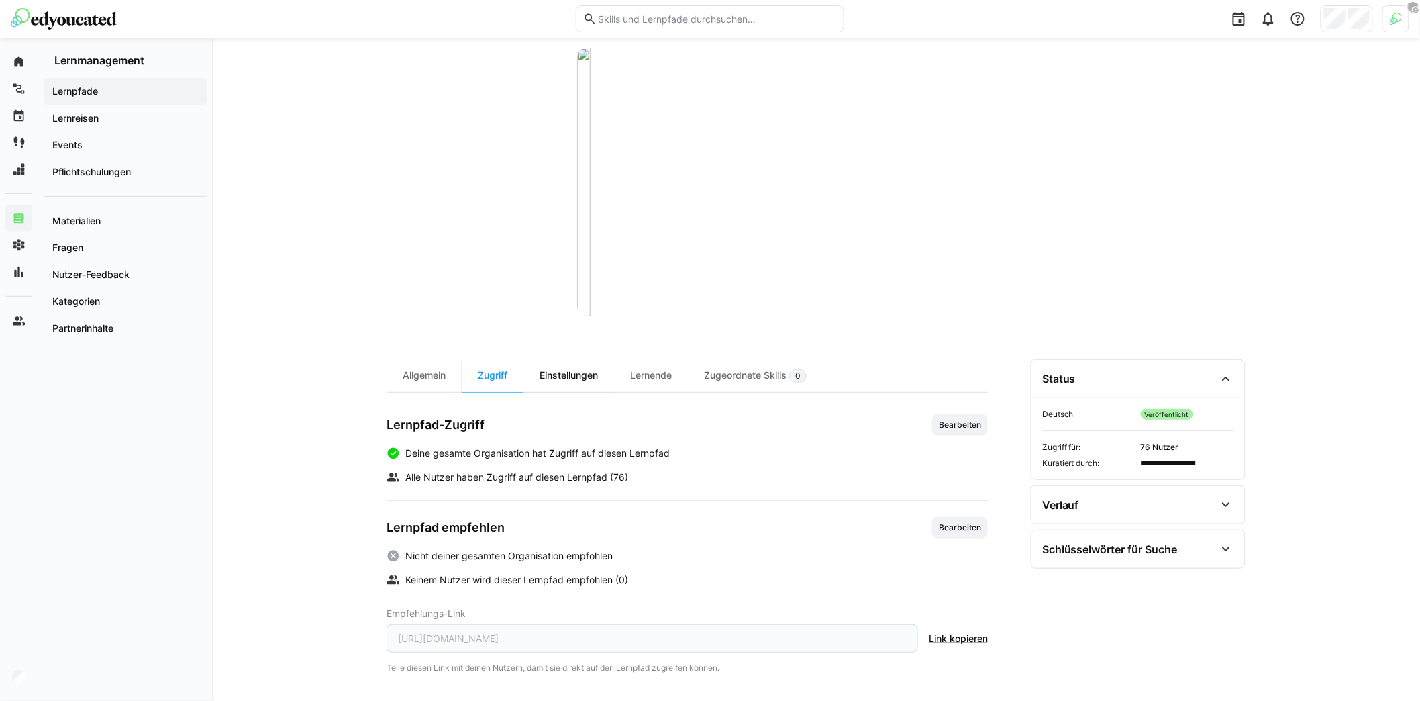
click at [575, 389] on div "Einstellungen" at bounding box center [569, 375] width 91 height 33
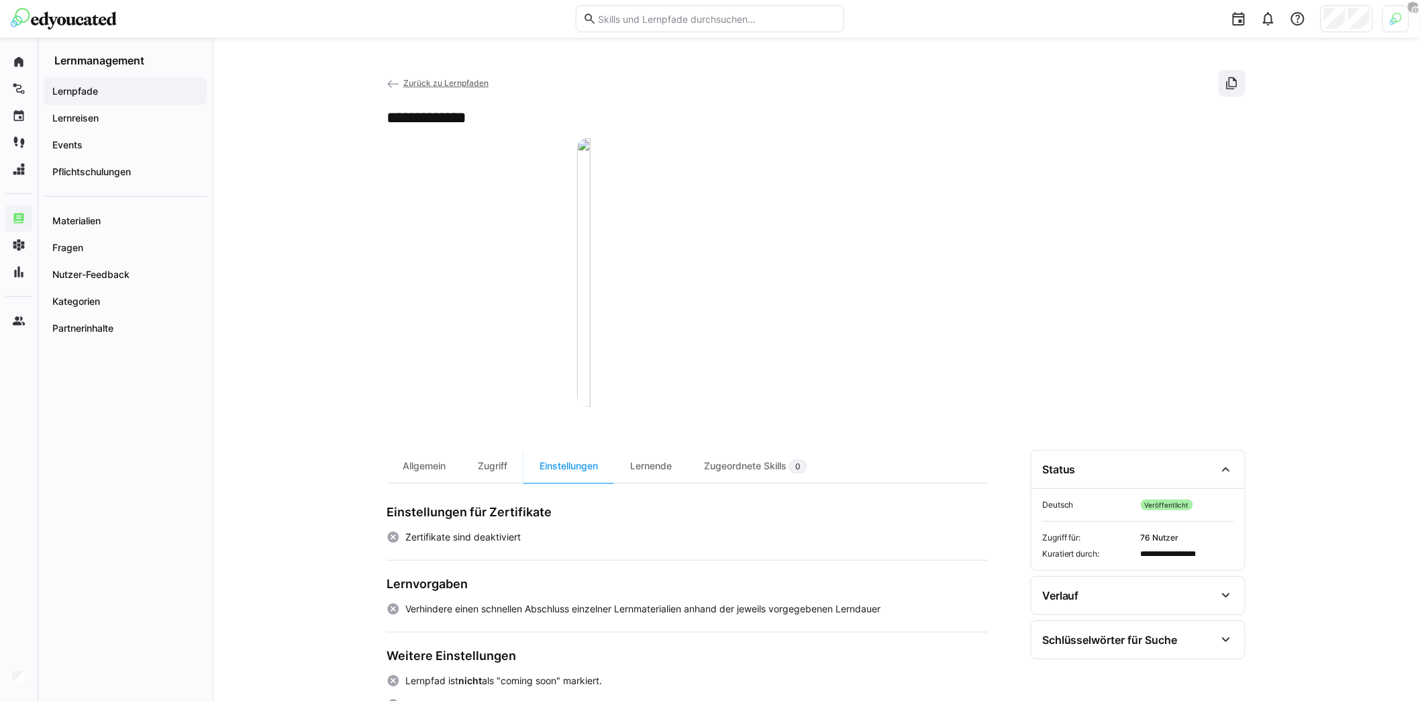
click at [391, 79] on eds-icon at bounding box center [393, 83] width 13 height 13
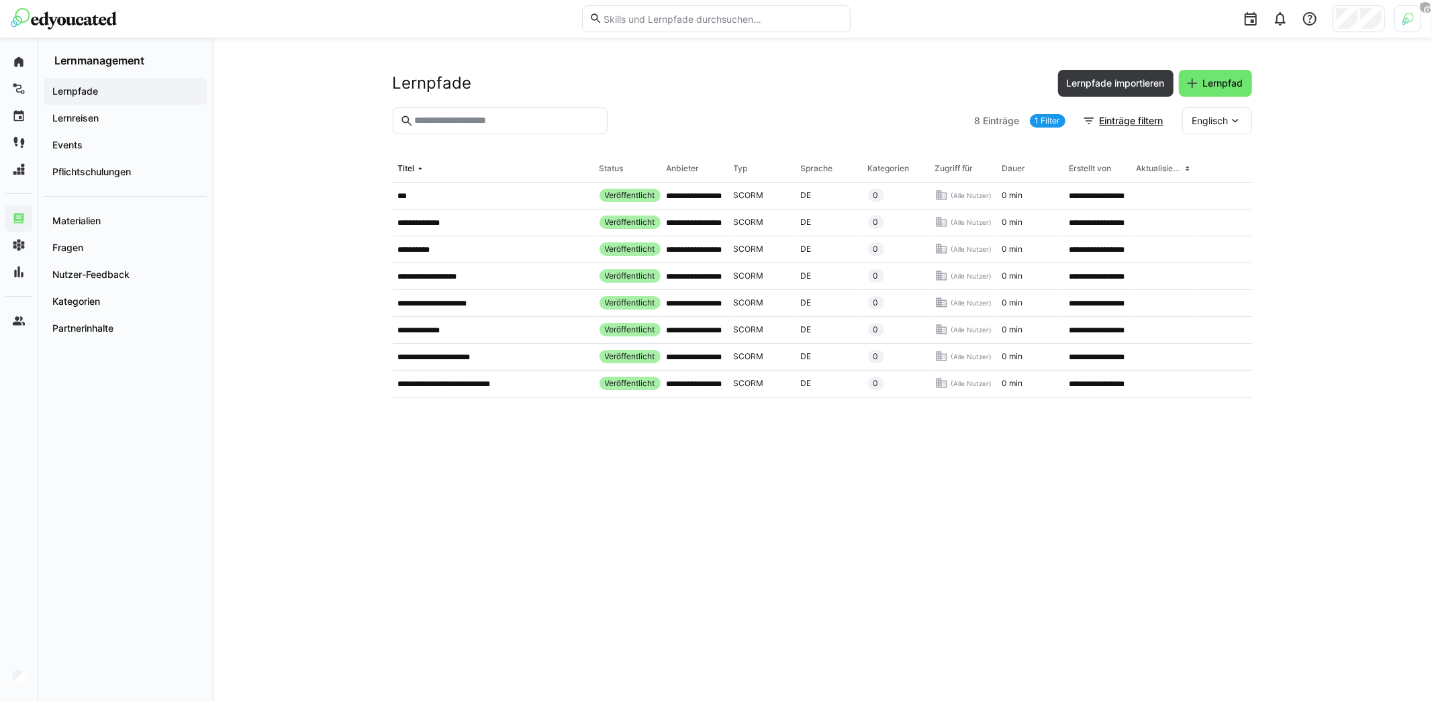
click at [1050, 119] on link "1 Filter" at bounding box center [1048, 120] width 36 height 13
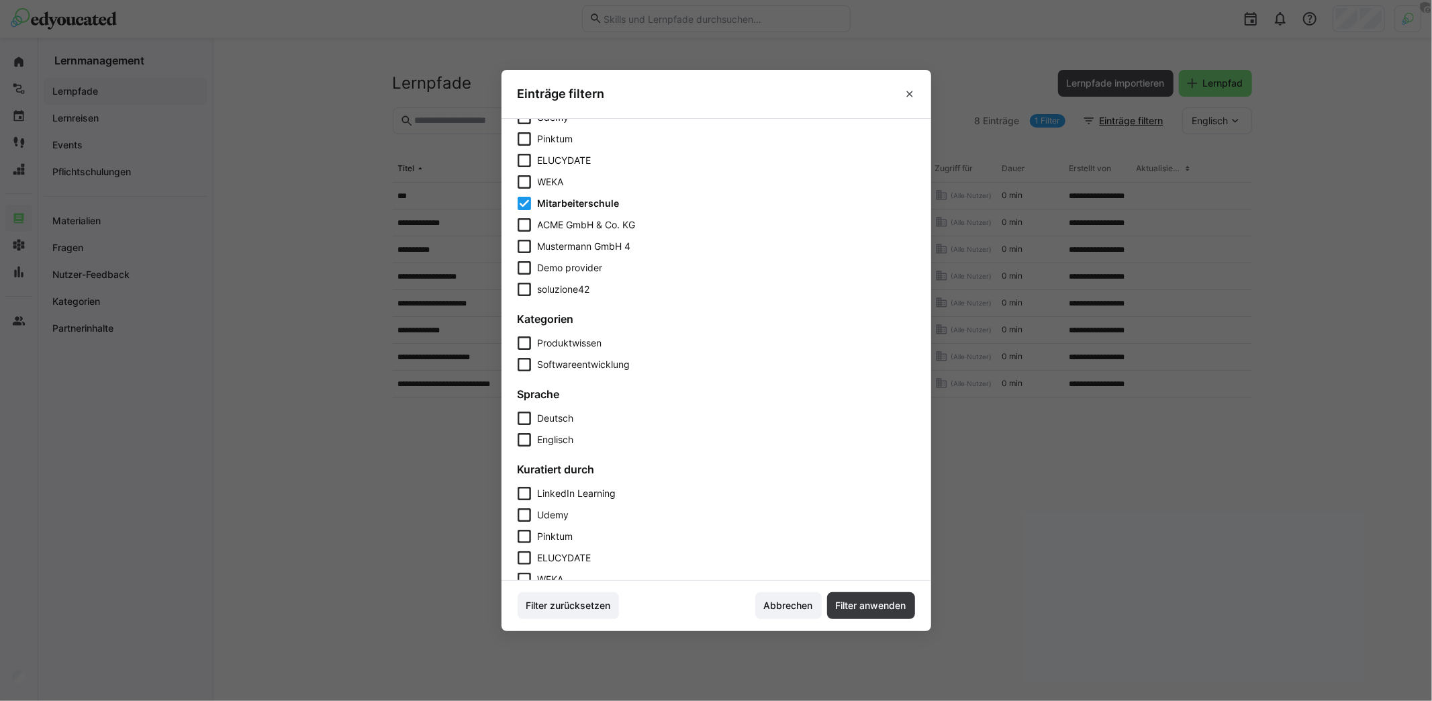
scroll to position [337, 0]
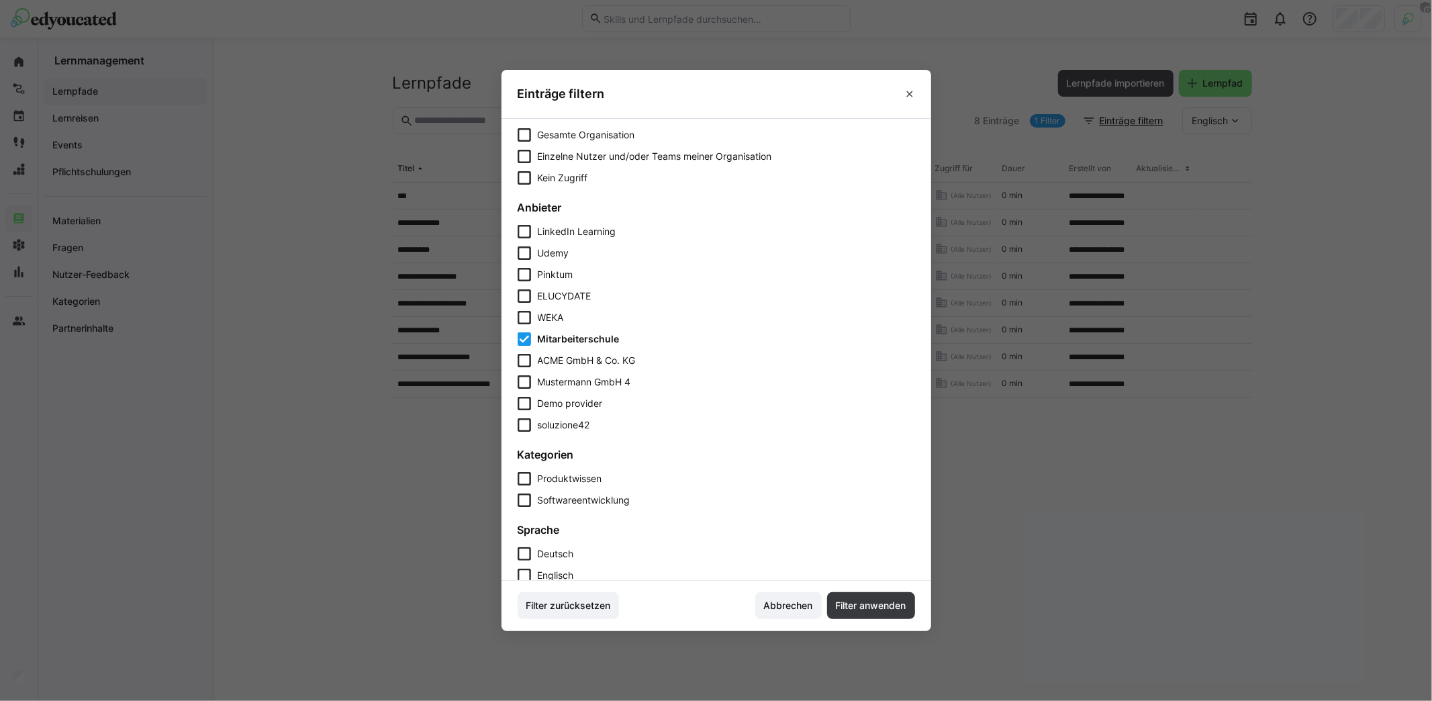
click at [558, 338] on span "Mitarbeiterschule" at bounding box center [579, 338] width 82 height 13
click at [866, 605] on span "Filter anwenden" at bounding box center [871, 605] width 75 height 13
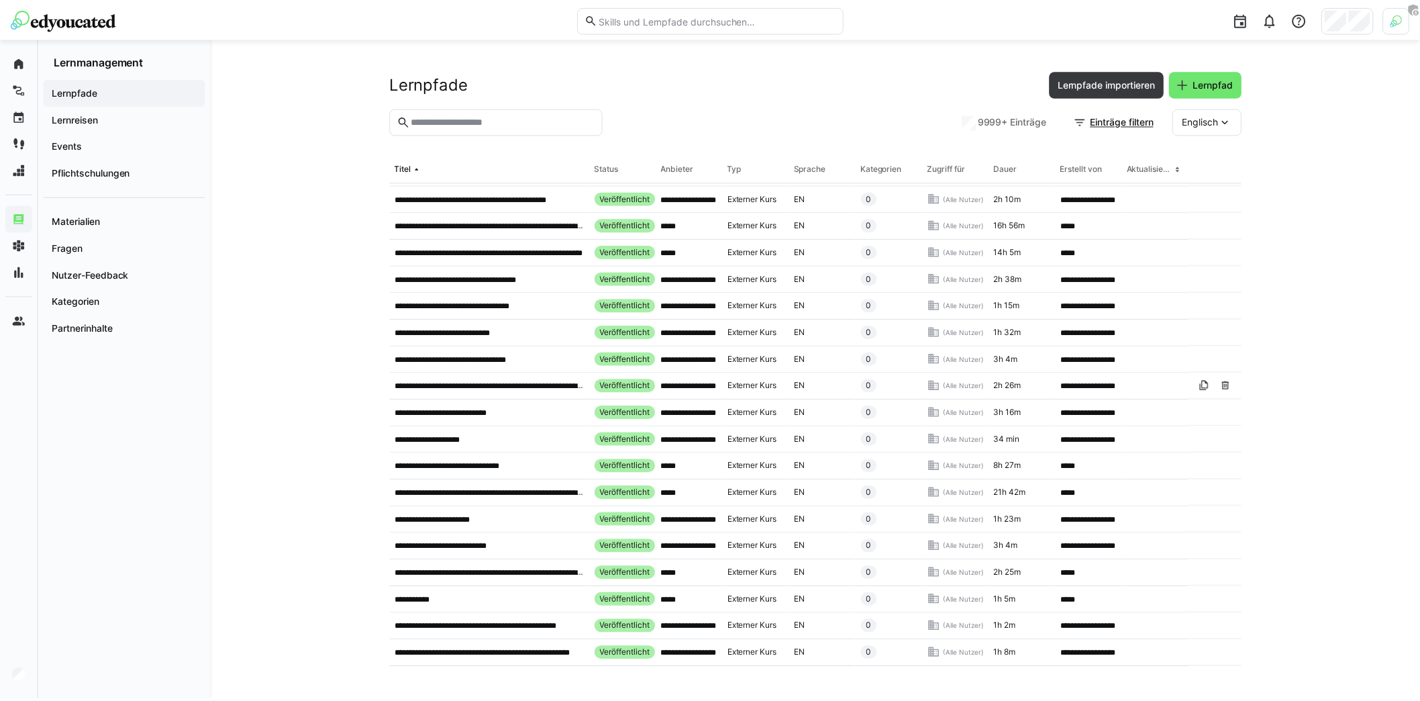
scroll to position [0, 0]
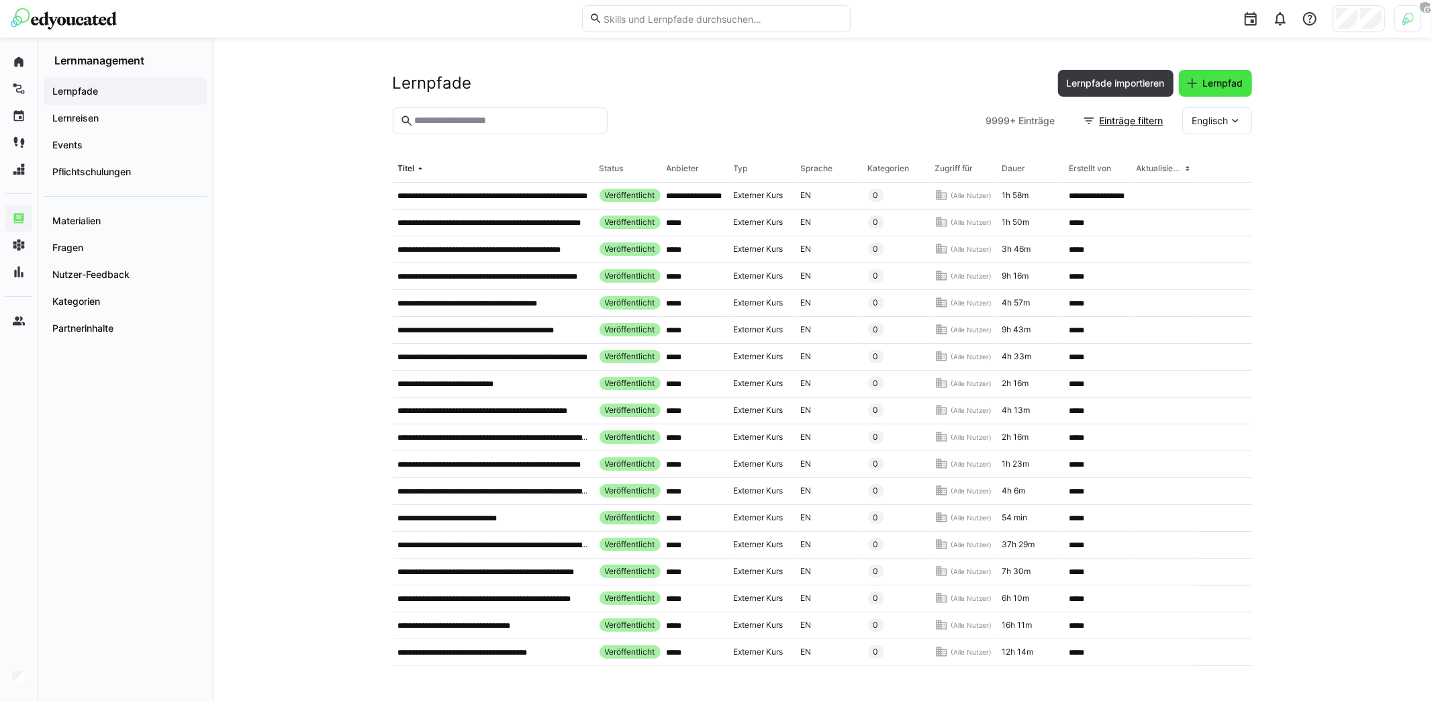
click at [1208, 87] on span "Lernpfad" at bounding box center [1223, 83] width 44 height 13
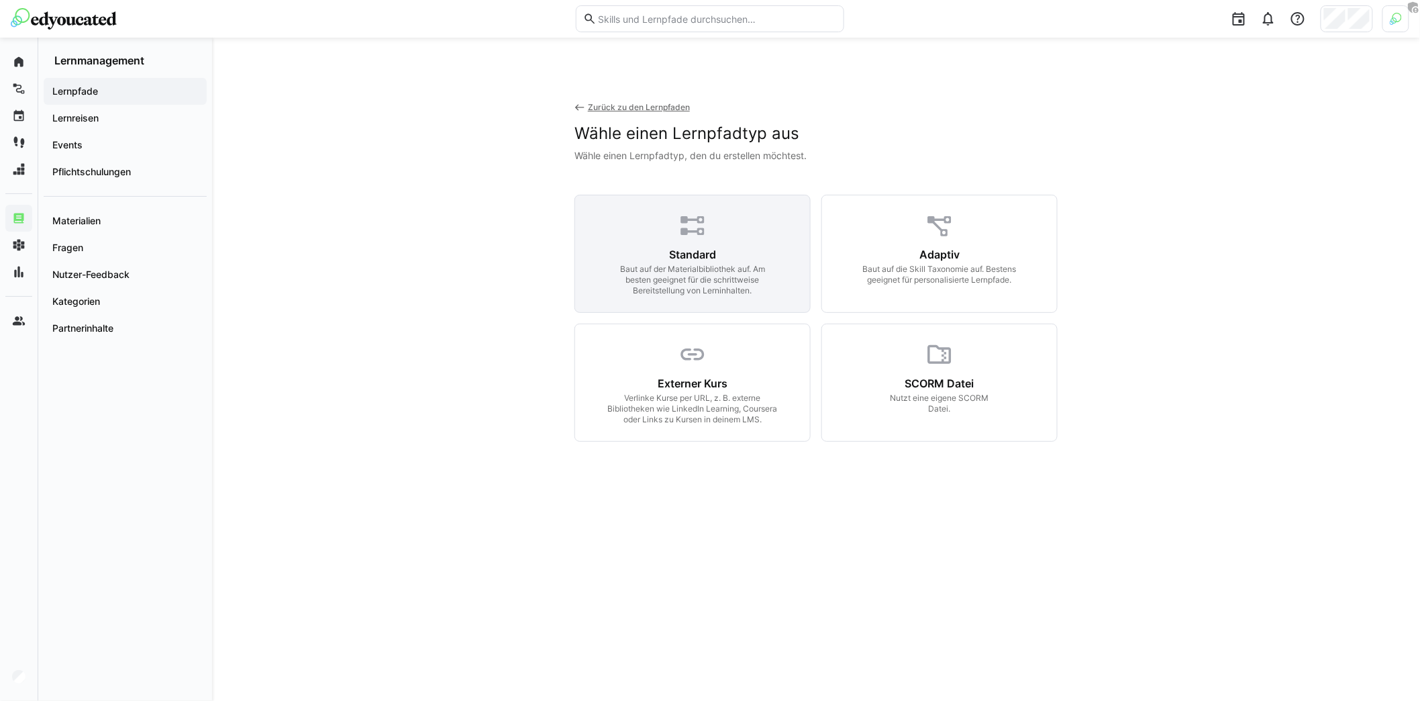
click at [740, 269] on div "Baut auf der Materialbibliothek auf. Am besten geeignet für die schrittweise Be…" at bounding box center [693, 280] width 173 height 32
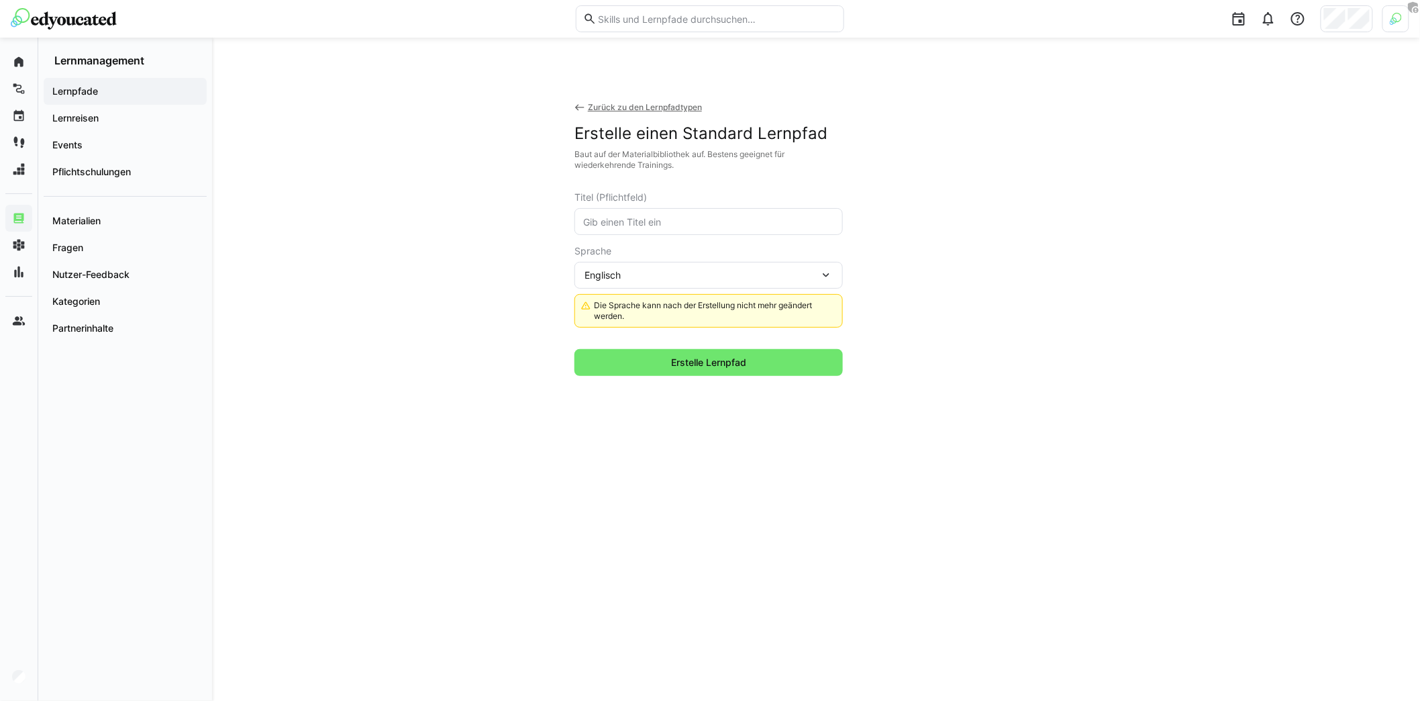
click at [690, 226] on input "text" at bounding box center [709, 221] width 254 height 12
type input "Datenschutz"
click at [699, 270] on div "Englisch" at bounding box center [702, 275] width 235 height 12
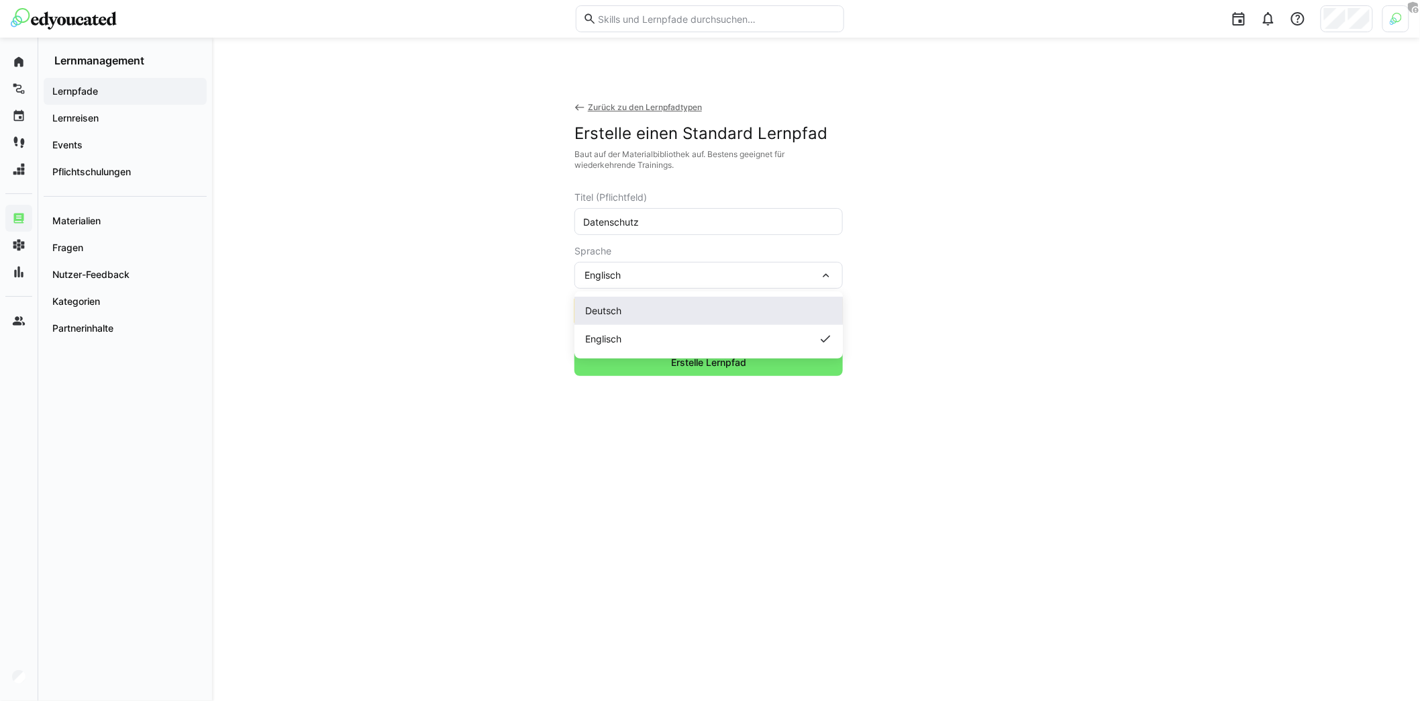
click at [612, 310] on span "Deutsch" at bounding box center [603, 310] width 36 height 13
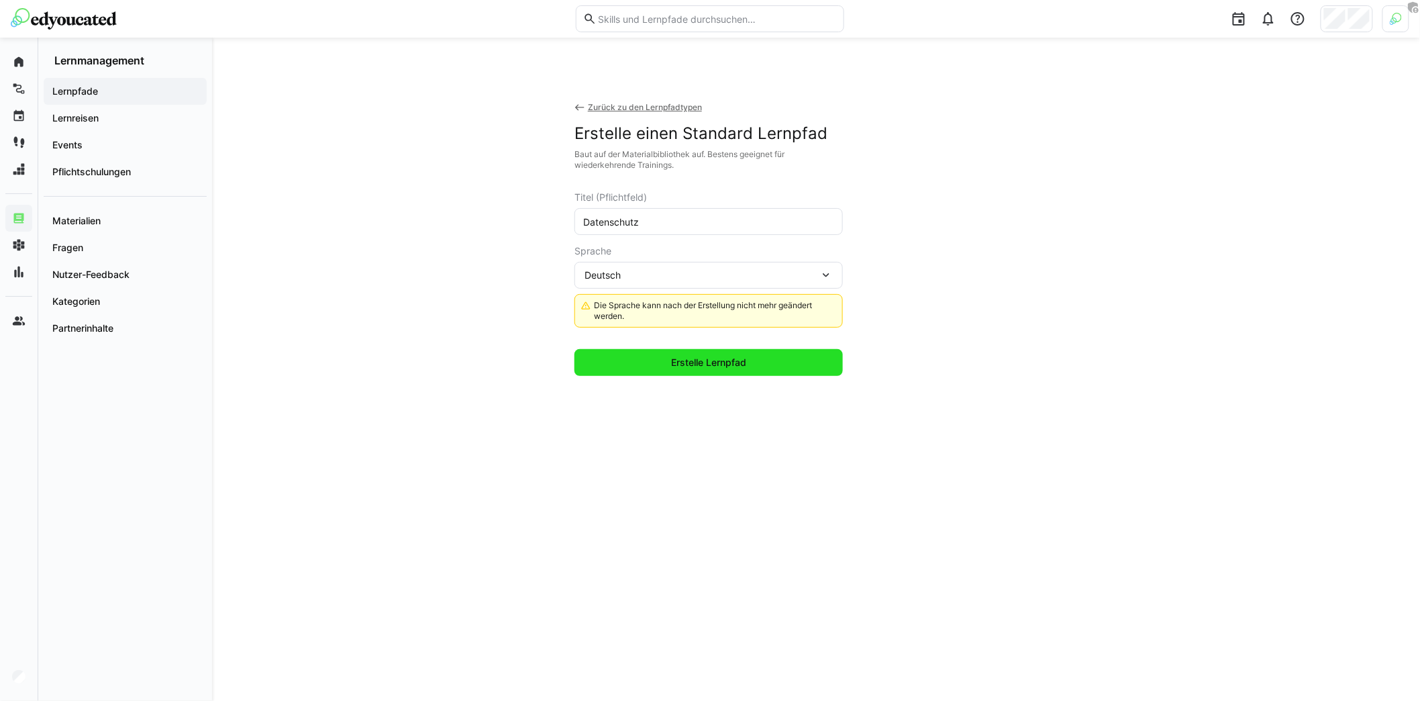
click at [680, 363] on span "Erstelle Lernpfad" at bounding box center [708, 362] width 79 height 13
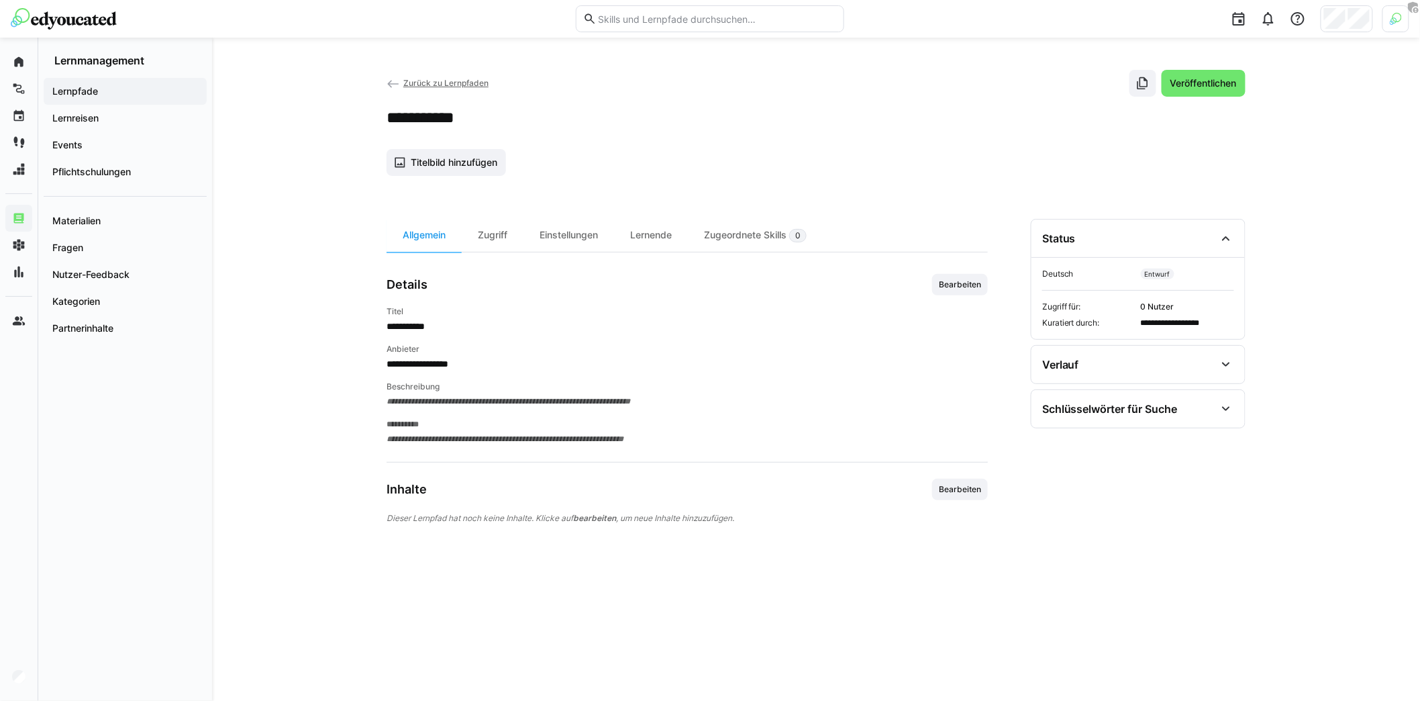
click at [302, 75] on div "**********" at bounding box center [816, 369] width 1208 height 663
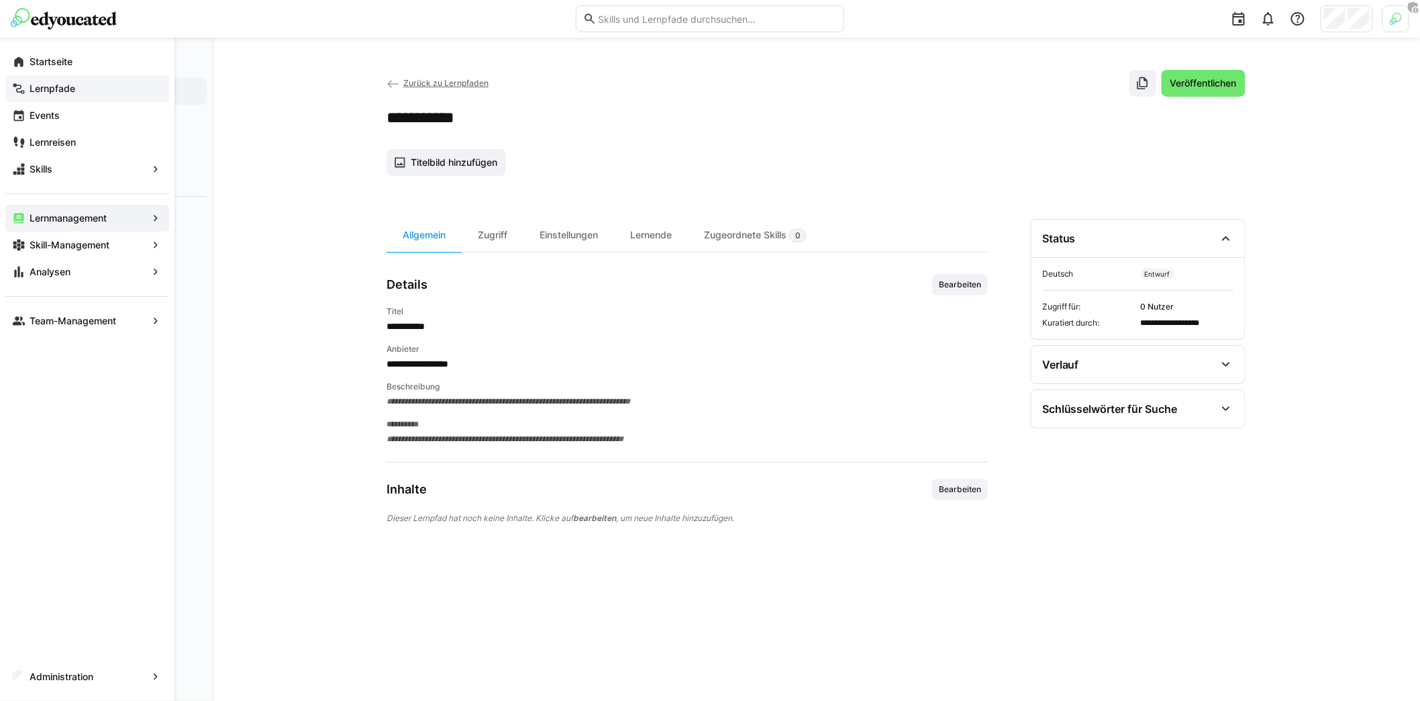
click at [0, 0] on app-navigation-label "Lernpfade" at bounding box center [0, 0] width 0 height 0
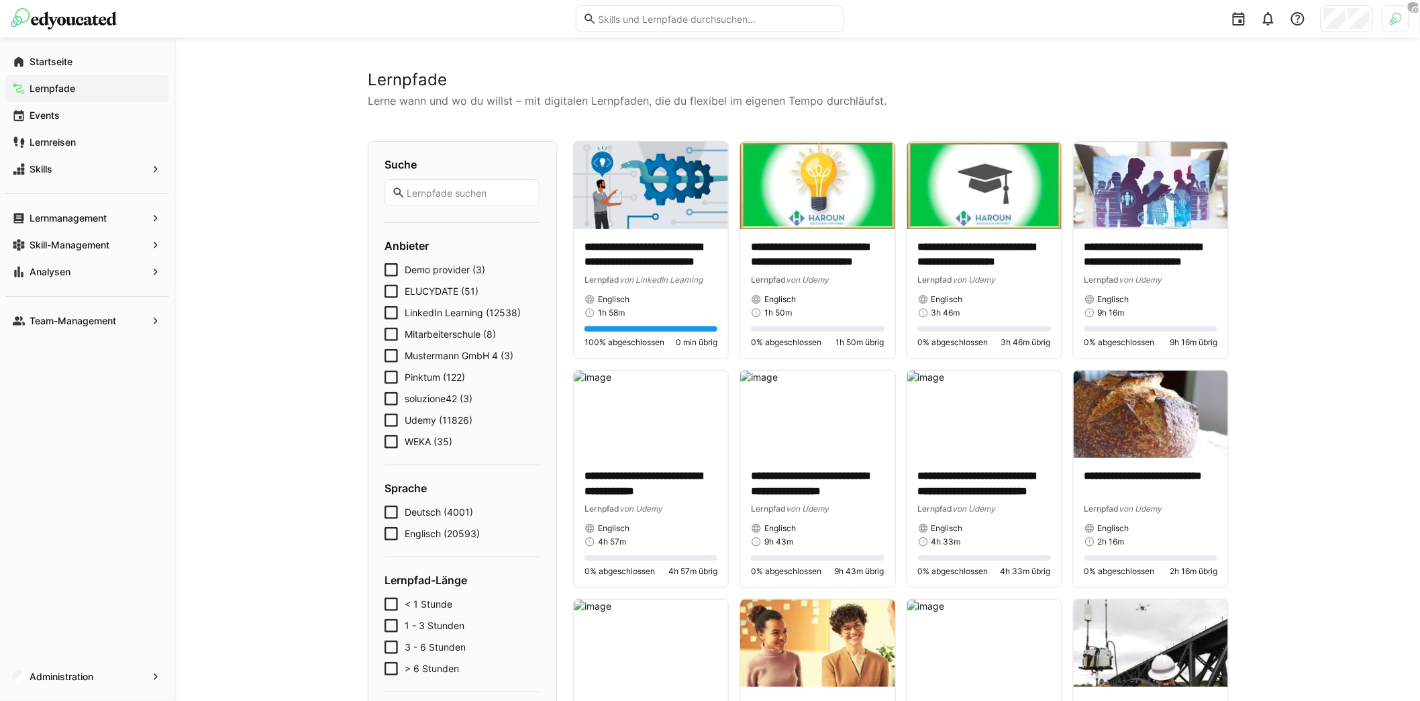
click at [479, 199] on eds-input at bounding box center [463, 192] width 156 height 27
click at [467, 193] on input "text" at bounding box center [469, 193] width 128 height 12
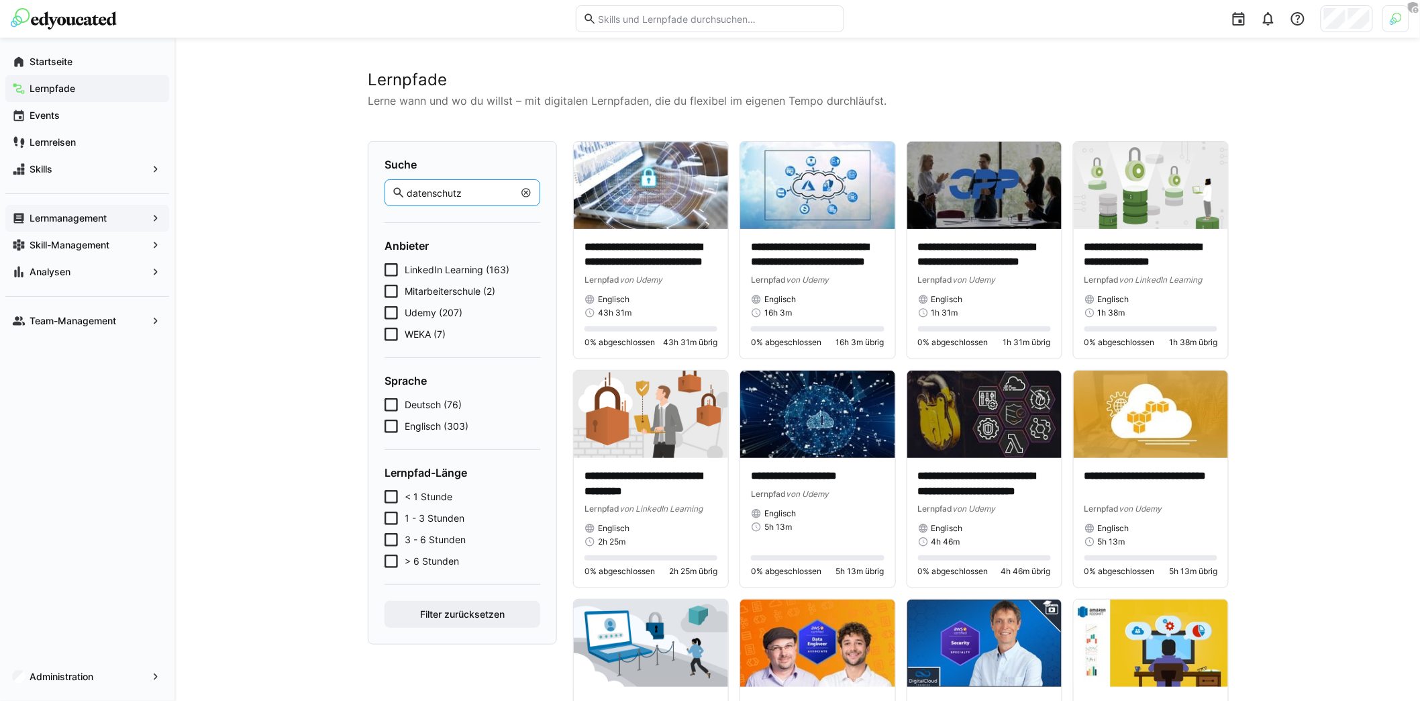
type input "datenschutz"
click at [0, 0] on app-navigation-label "Lernmanagement" at bounding box center [0, 0] width 0 height 0
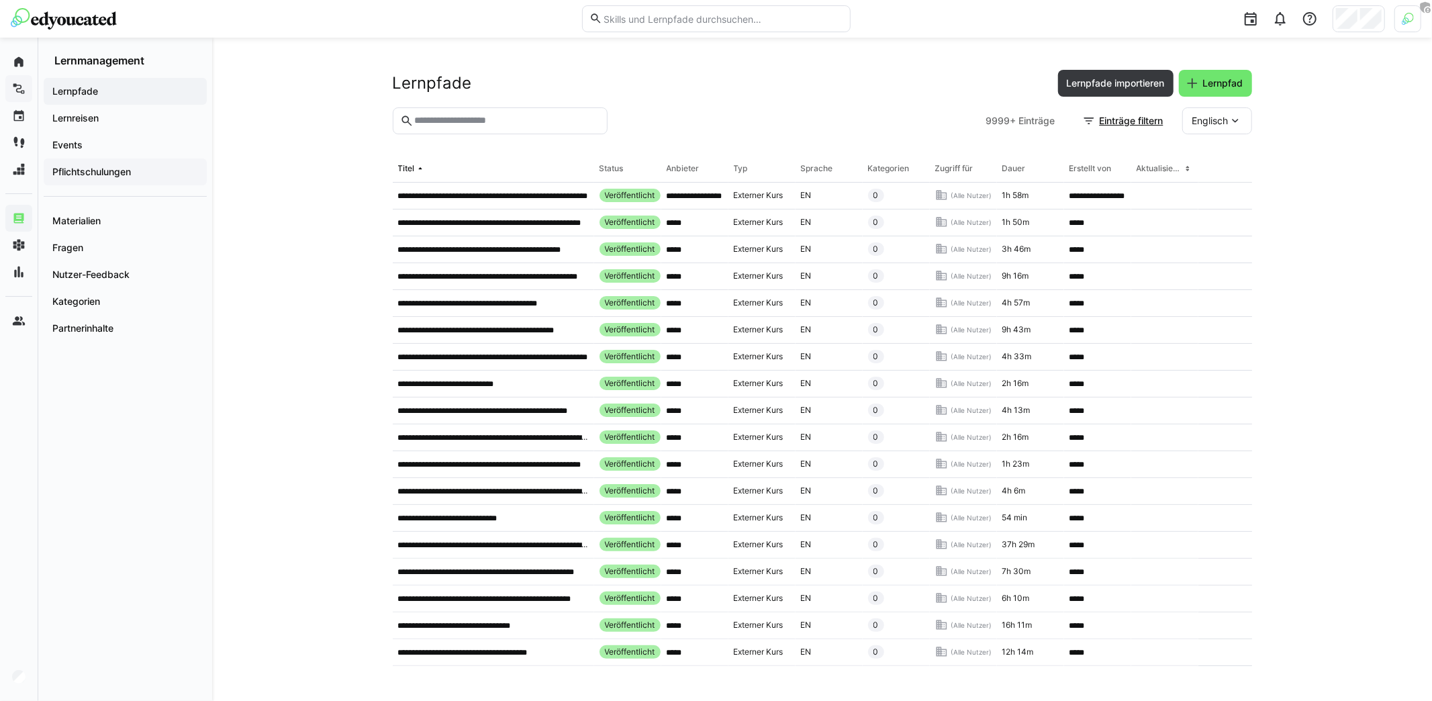
click at [0, 0] on app-navigation-label "Pflichtschulungen" at bounding box center [0, 0] width 0 height 0
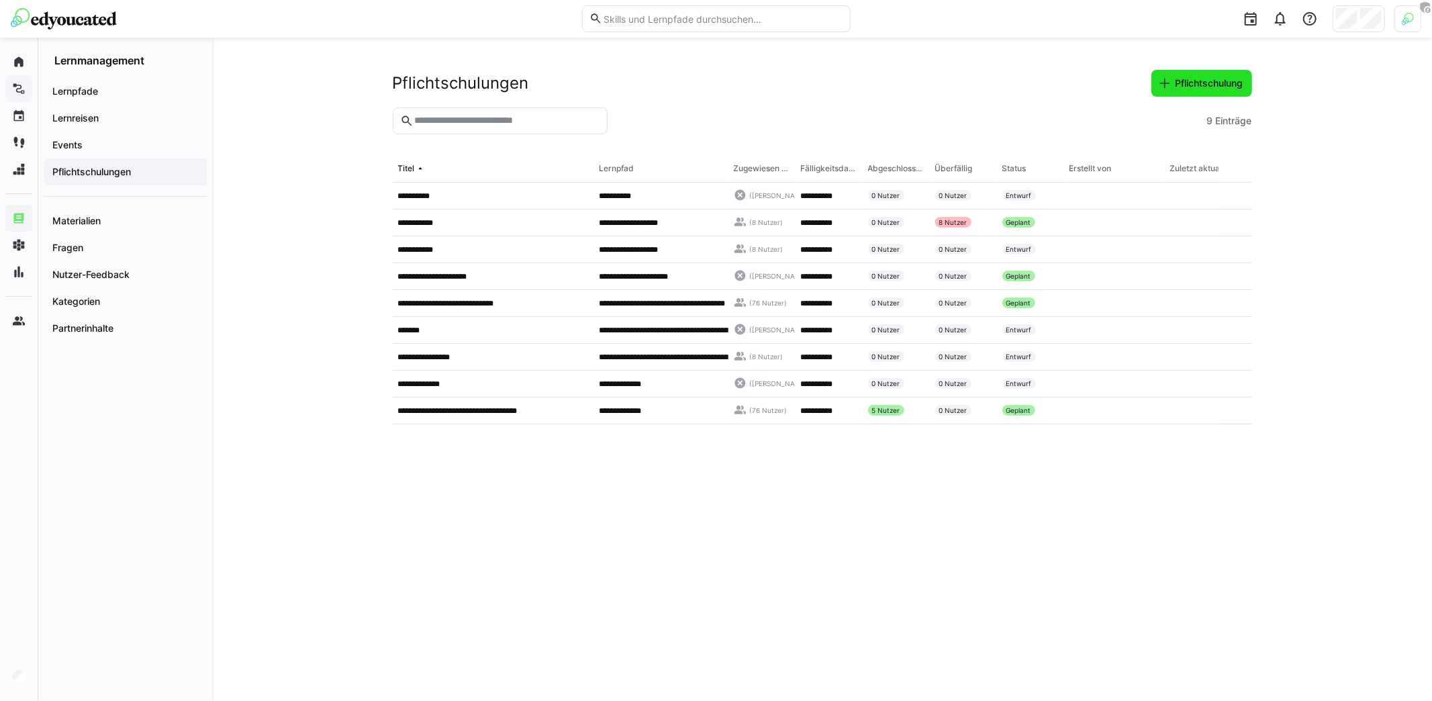
click at [1200, 89] on span "Pflichtschulung" at bounding box center [1209, 83] width 72 height 13
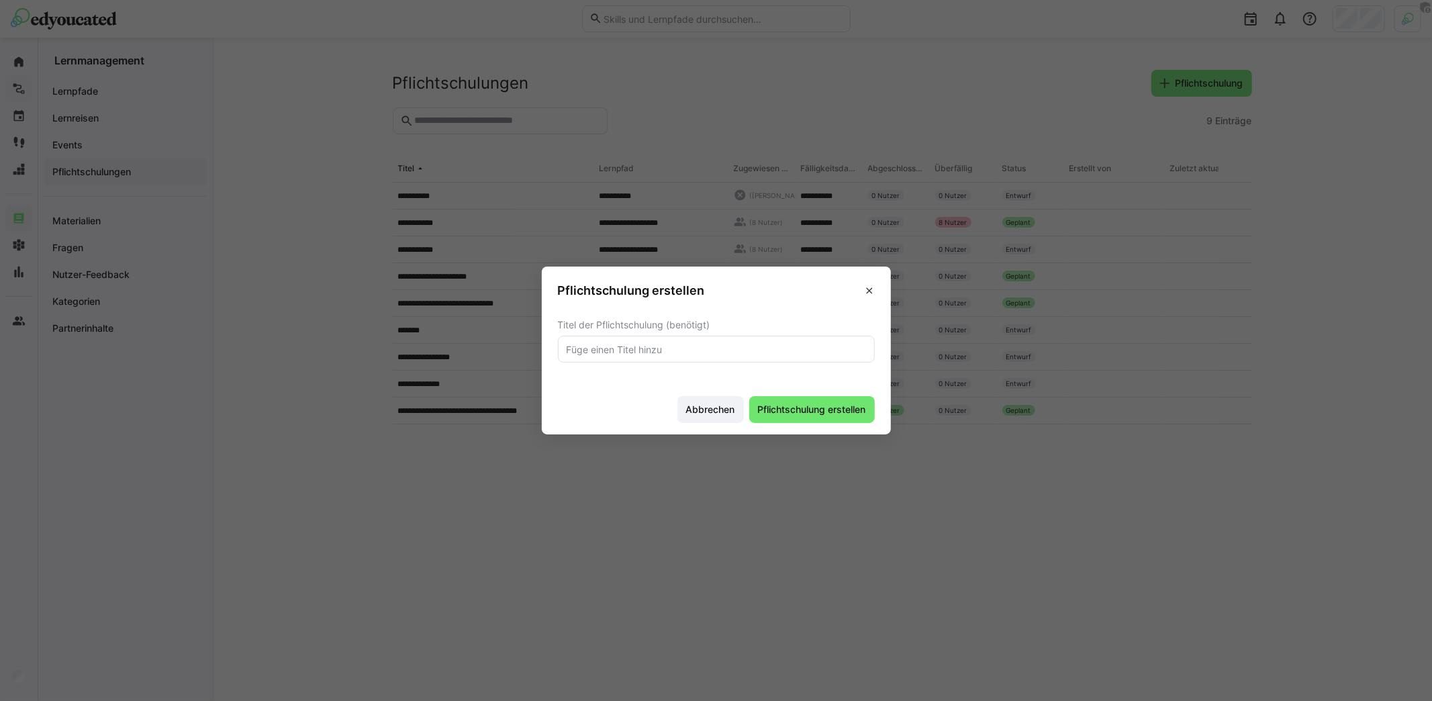
click at [815, 343] on input "text" at bounding box center [716, 349] width 302 height 12
type input "Datenschutz Grundschulung"
click at [821, 419] on span "Pflichtschulung erstellen" at bounding box center [812, 409] width 126 height 27
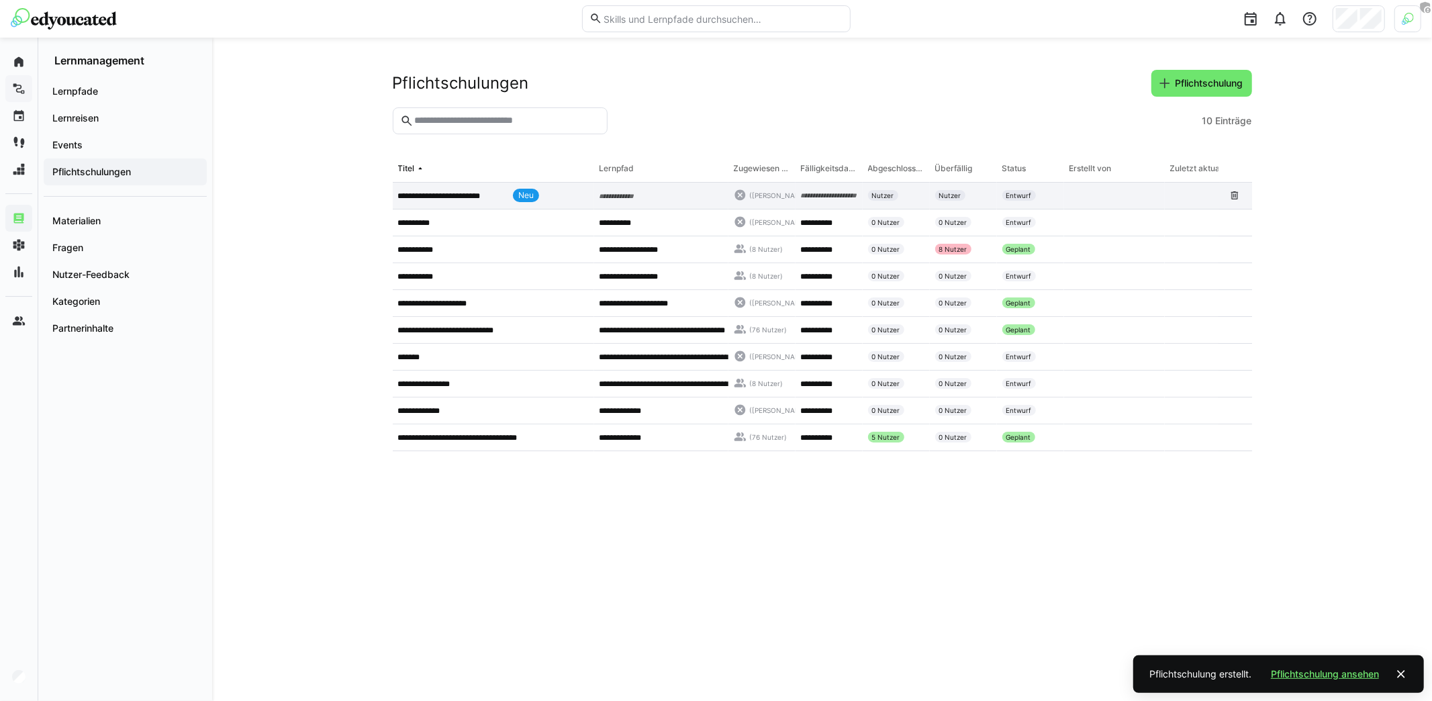
click at [464, 187] on div "**********" at bounding box center [493, 196] width 201 height 27
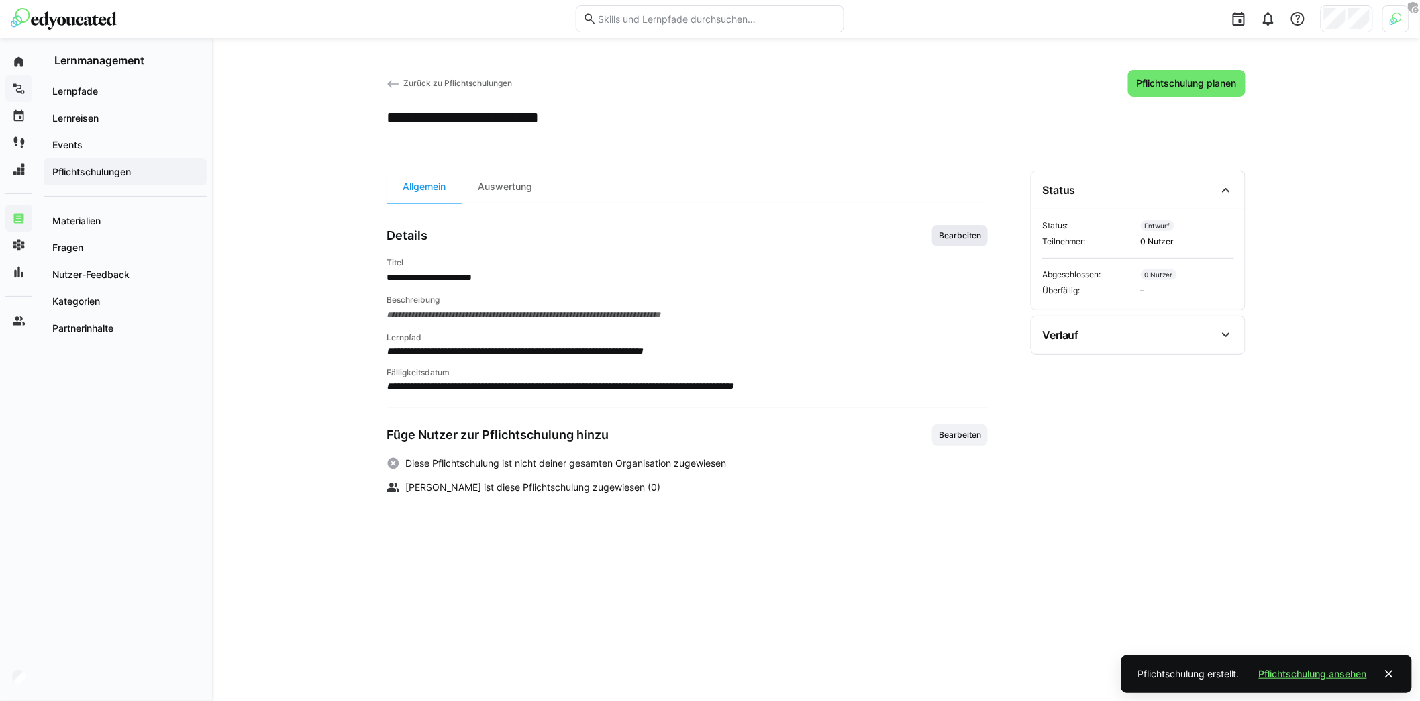
click at [966, 235] on span "Bearbeiten" at bounding box center [960, 235] width 45 height 11
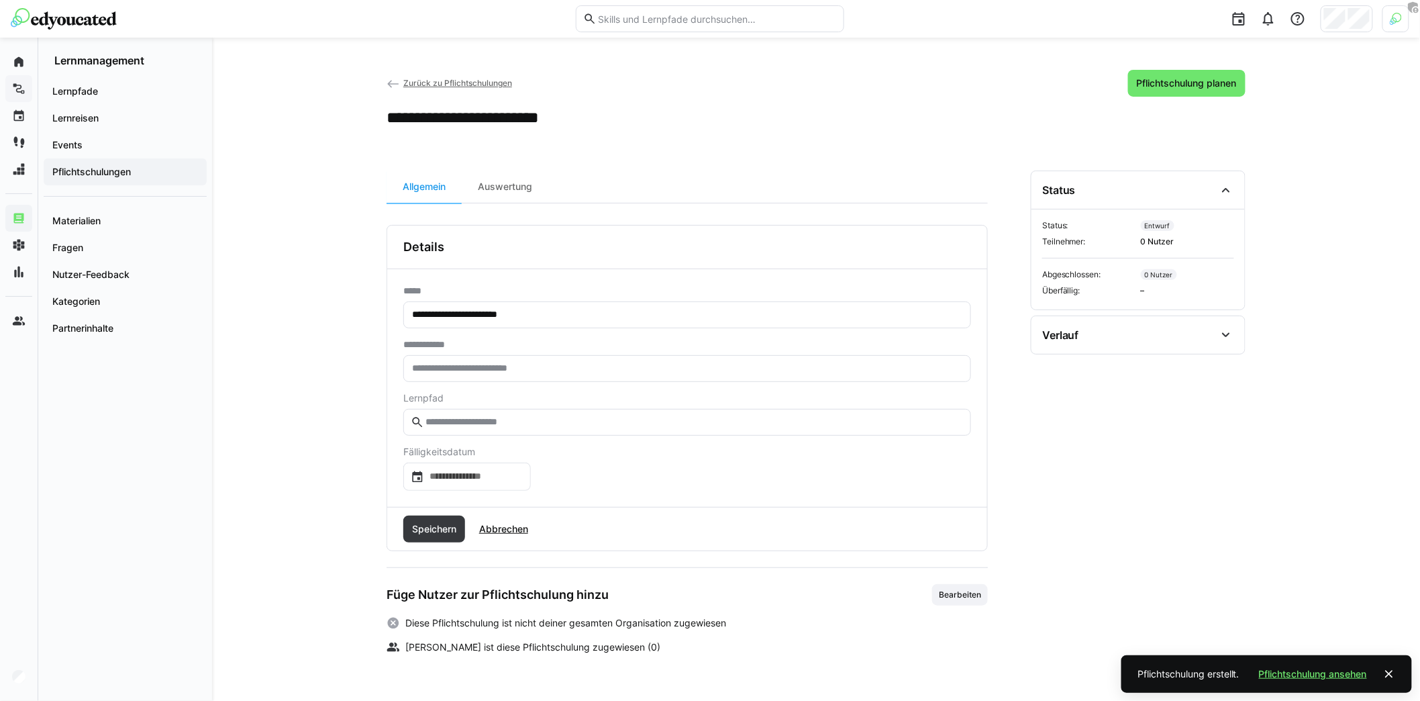
click at [581, 373] on eds-input at bounding box center [687, 368] width 568 height 27
click at [583, 367] on input "text" at bounding box center [687, 368] width 553 height 12
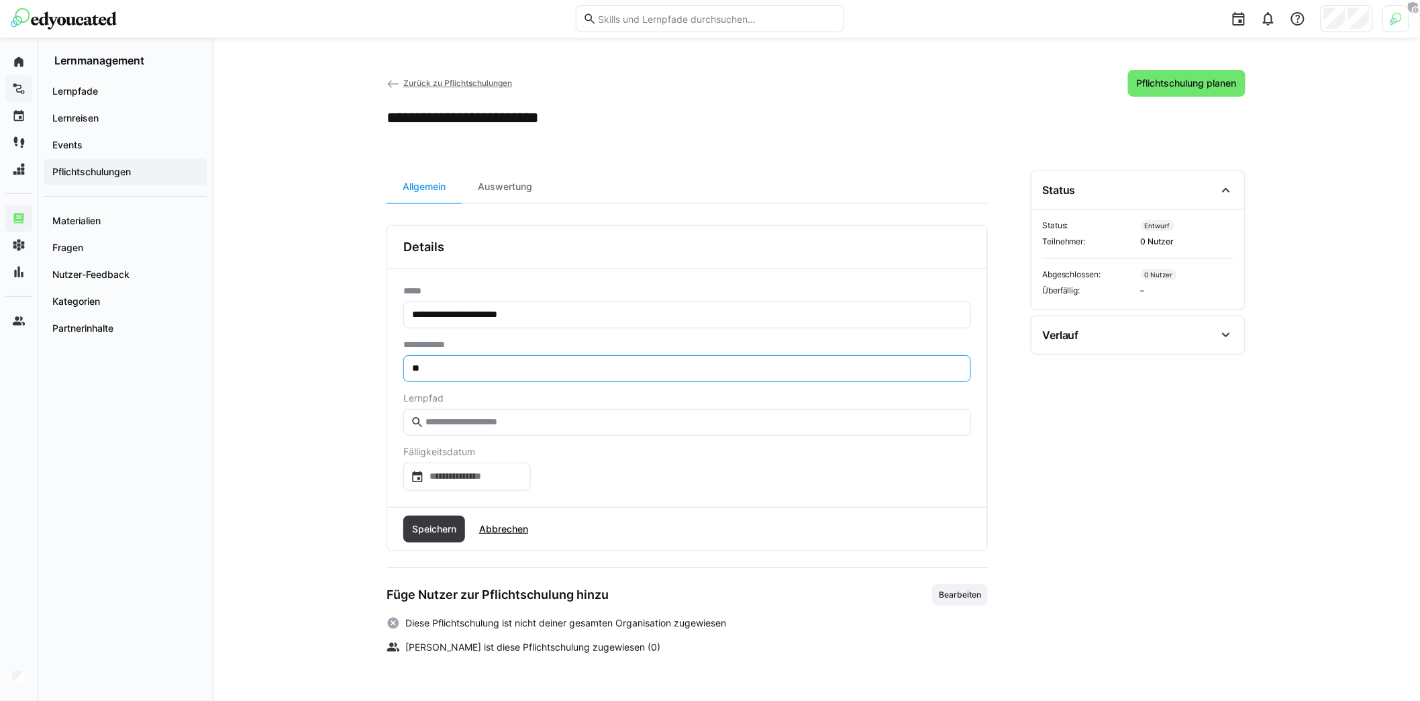
type input "***"
type input "**********"
click at [464, 417] on input "text" at bounding box center [694, 422] width 540 height 12
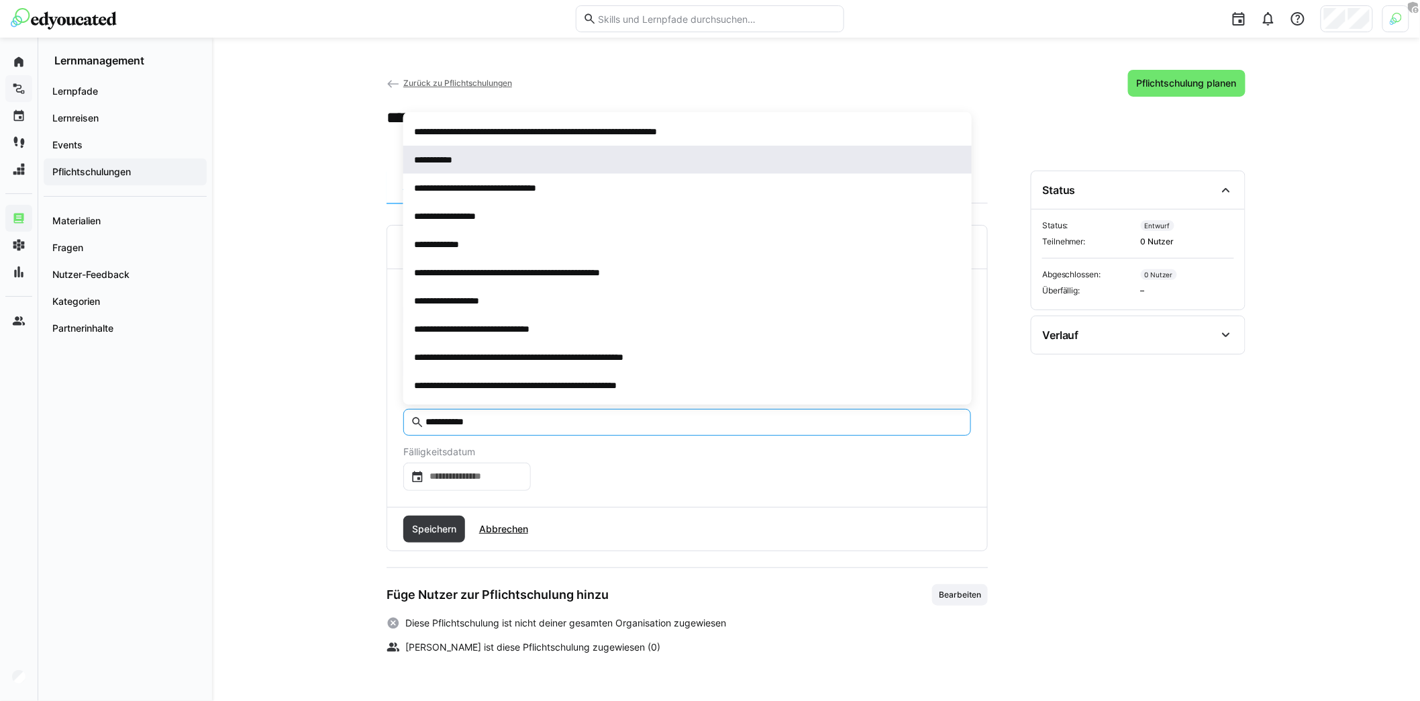
type input "**********"
click at [482, 158] on div "**********" at bounding box center [687, 159] width 547 height 13
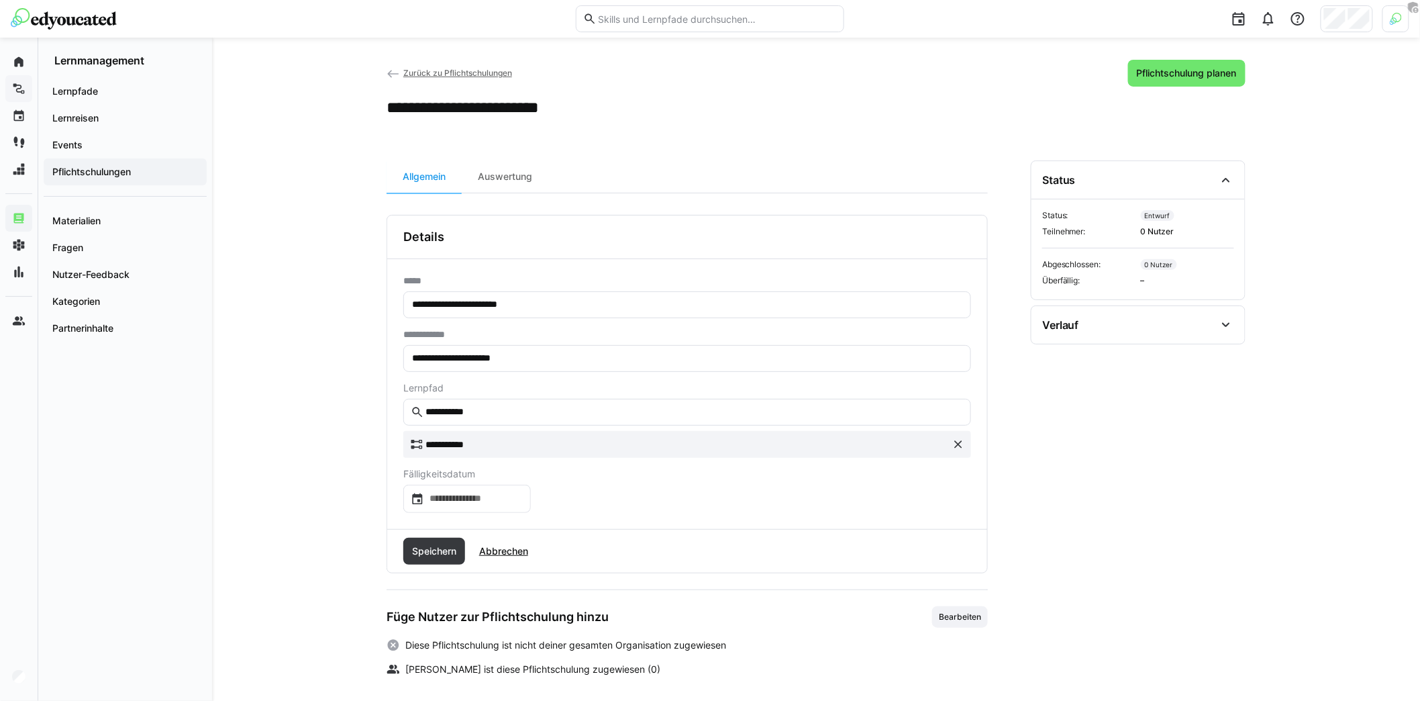
scroll to position [13, 0]
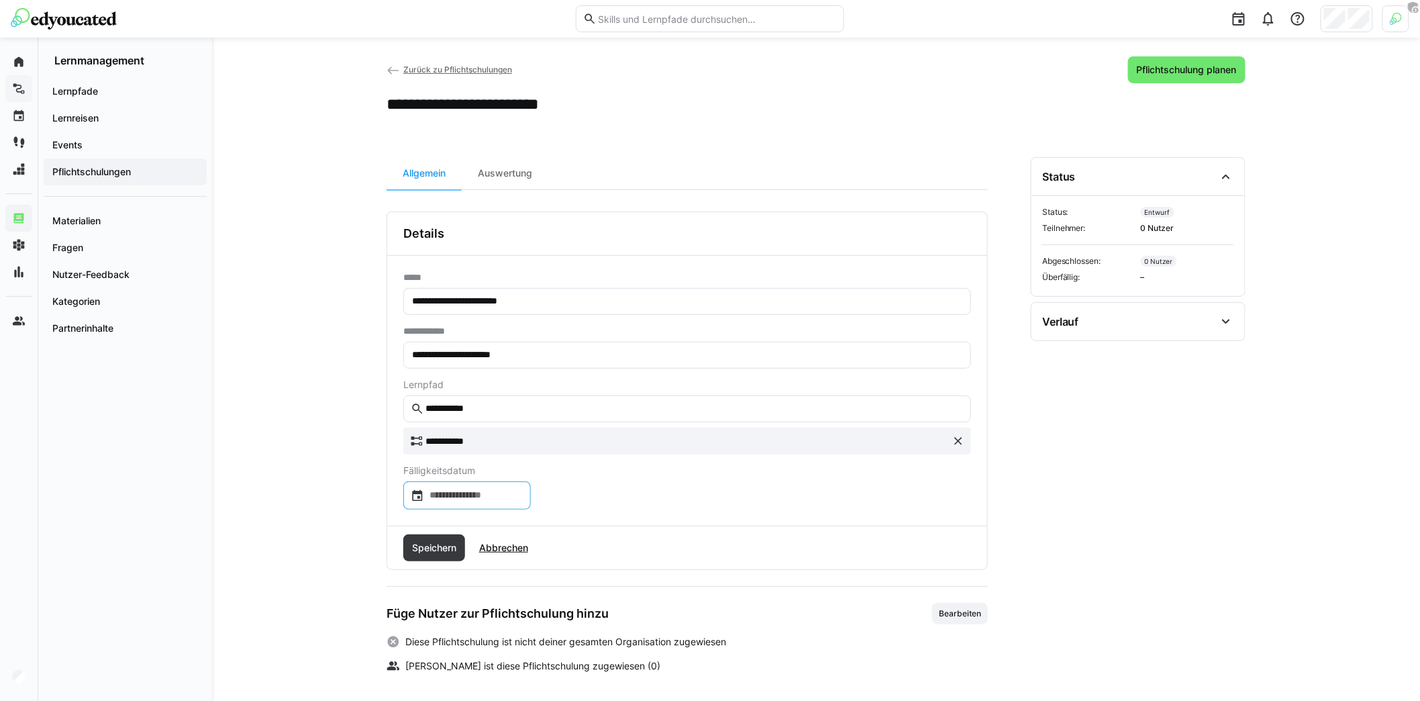
click at [501, 489] on input at bounding box center [473, 495] width 99 height 13
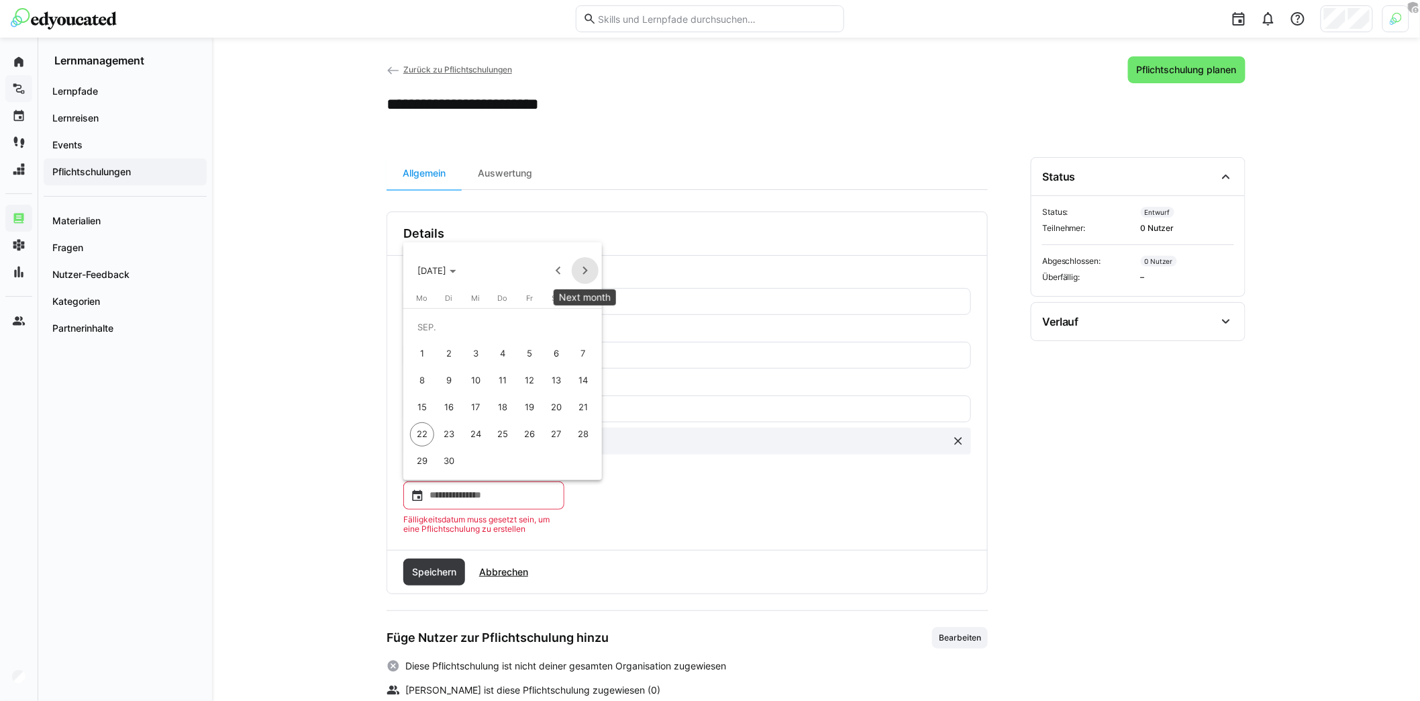
click at [587, 268] on span "Next month" at bounding box center [585, 270] width 27 height 27
click at [587, 267] on span "Next month" at bounding box center [585, 270] width 27 height 27
click at [483, 452] on span "31" at bounding box center [476, 461] width 24 height 24
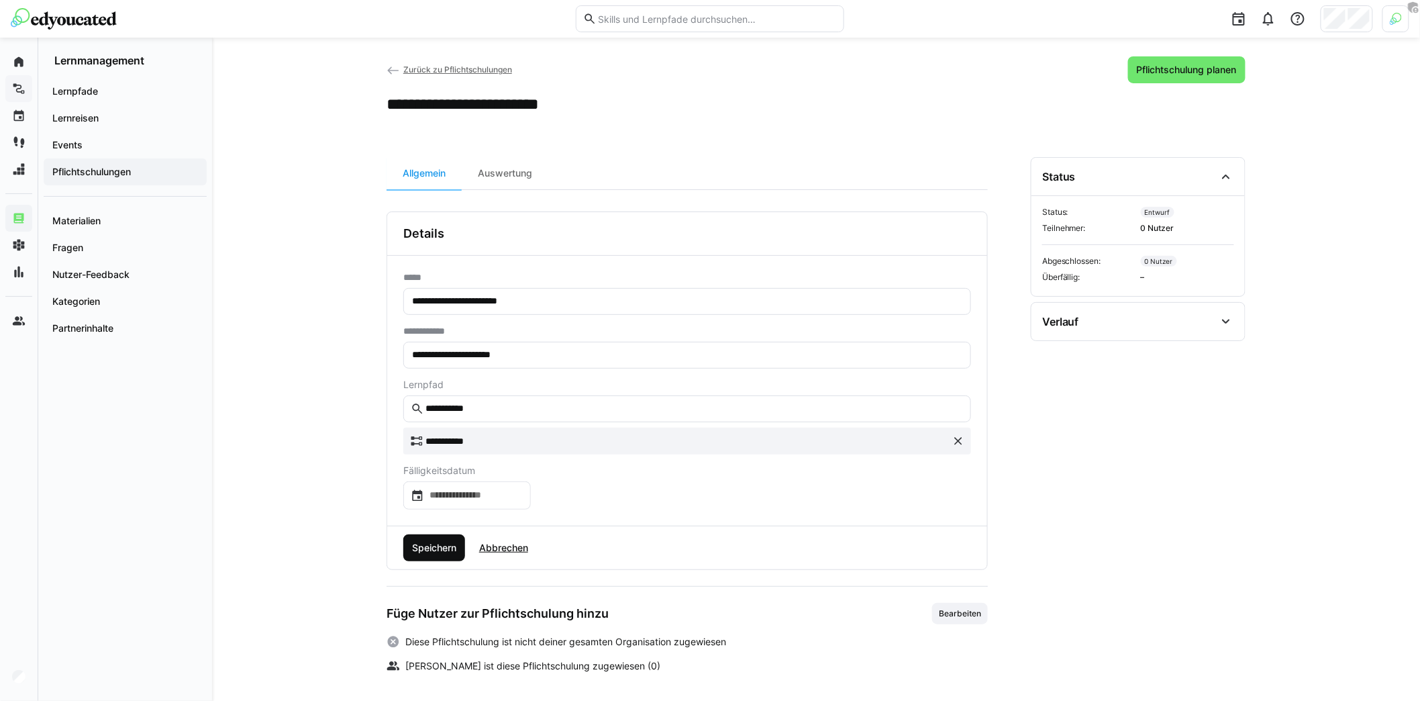
click at [447, 547] on span "Speichern" at bounding box center [434, 547] width 48 height 13
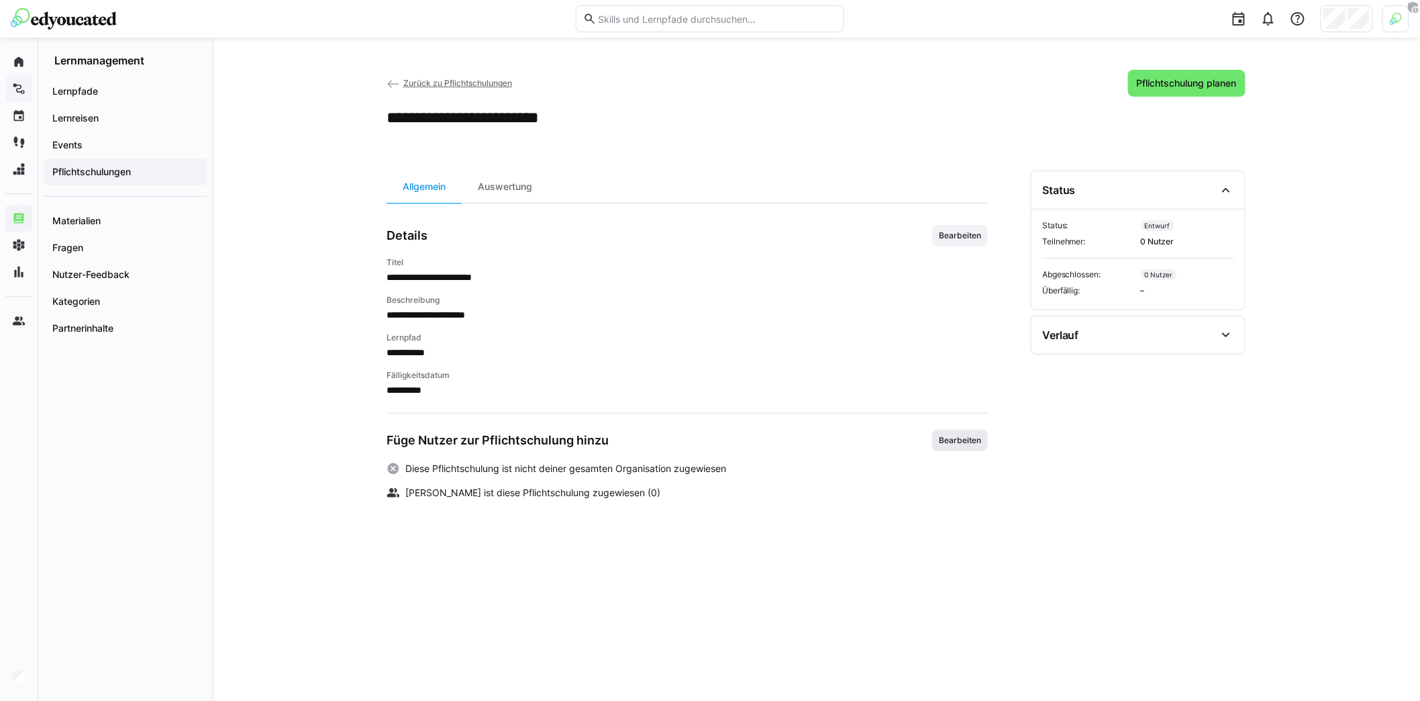
click at [977, 444] on span "Bearbeiten" at bounding box center [960, 440] width 56 height 21
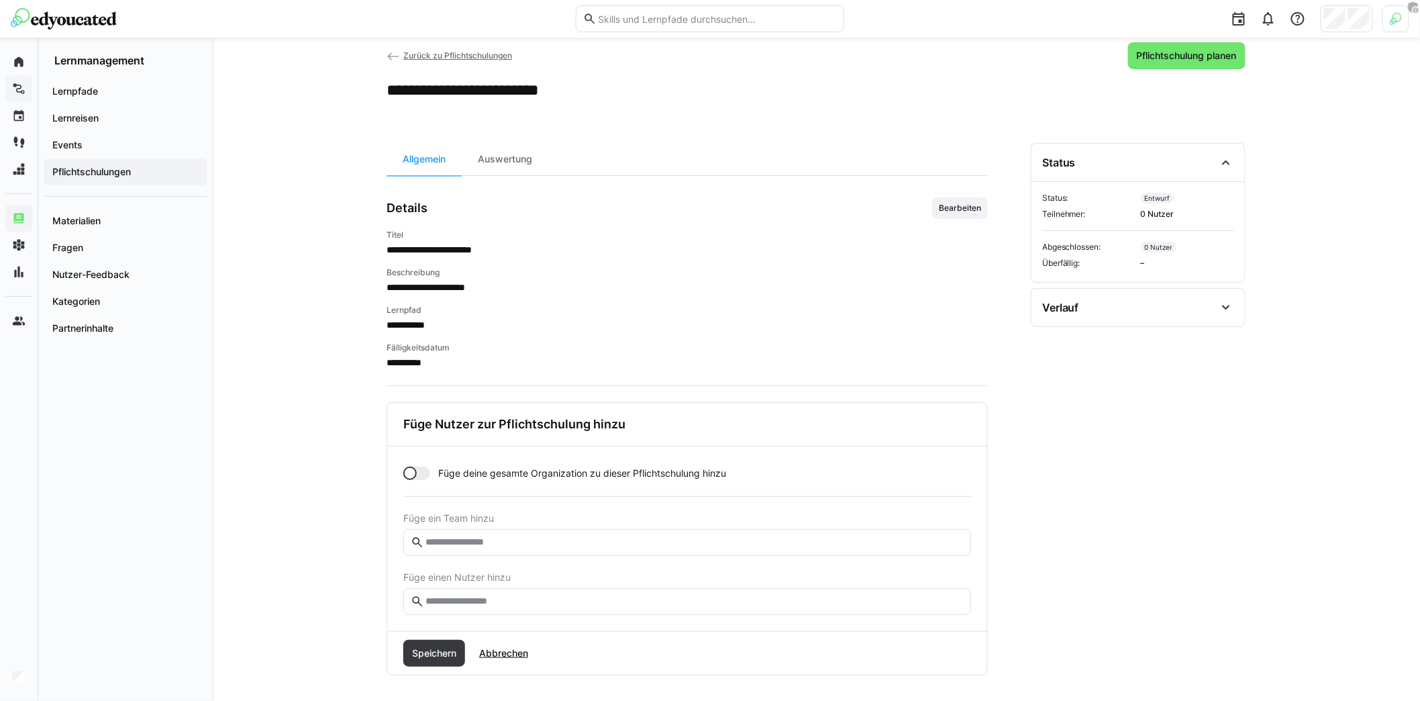
scroll to position [30, 0]
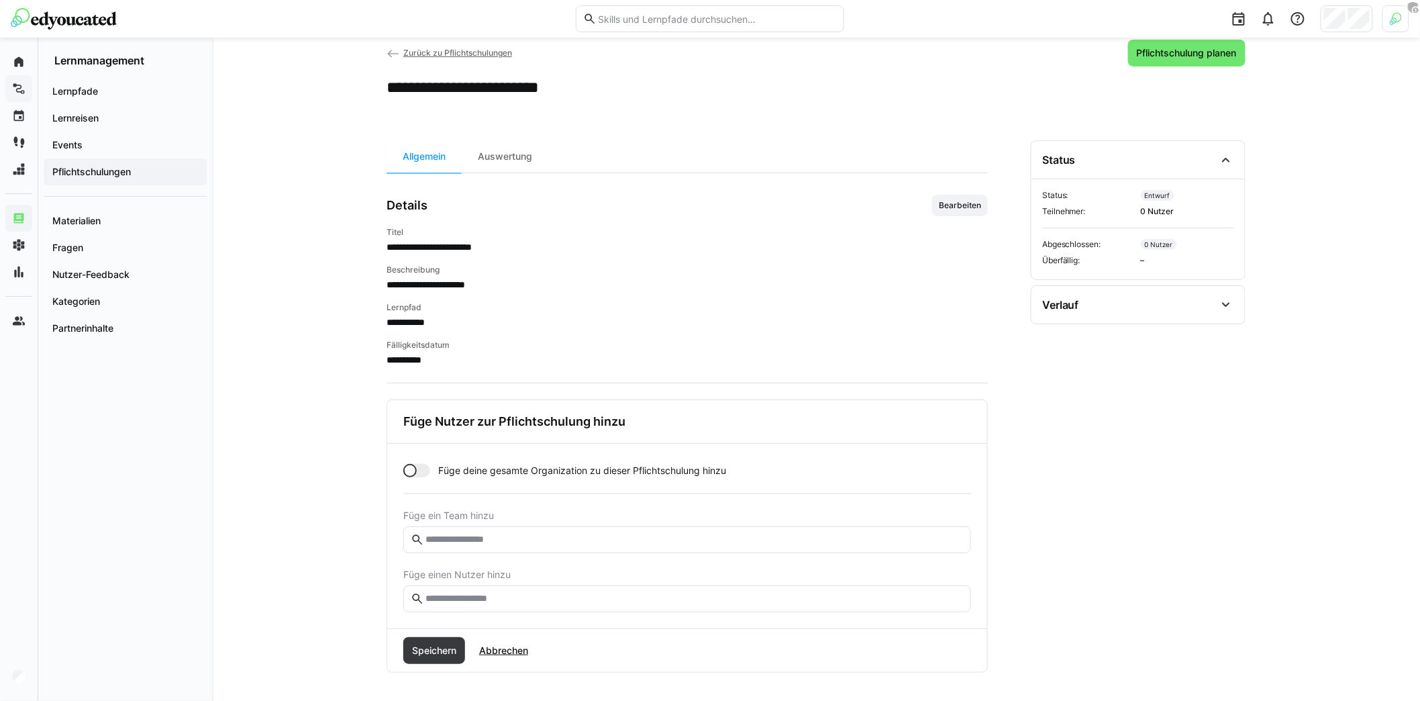
click at [549, 593] on input "text" at bounding box center [694, 599] width 540 height 12
click at [428, 474] on app-toggle "Füge deine gesamte Organization zu dieser Pflichtschulung hinzu" at bounding box center [687, 470] width 568 height 13
click at [423, 469] on div at bounding box center [423, 470] width 13 height 13
click at [500, 594] on input "text" at bounding box center [694, 599] width 540 height 12
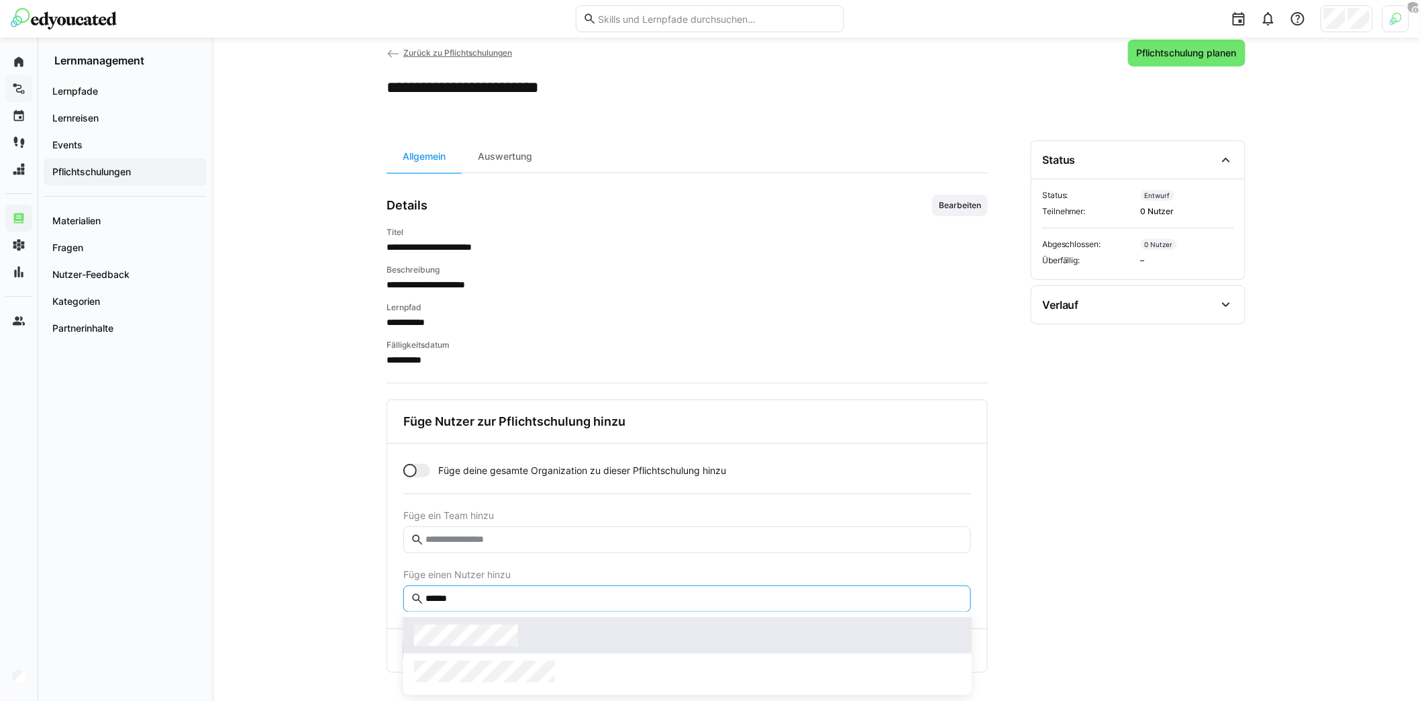
type input "******"
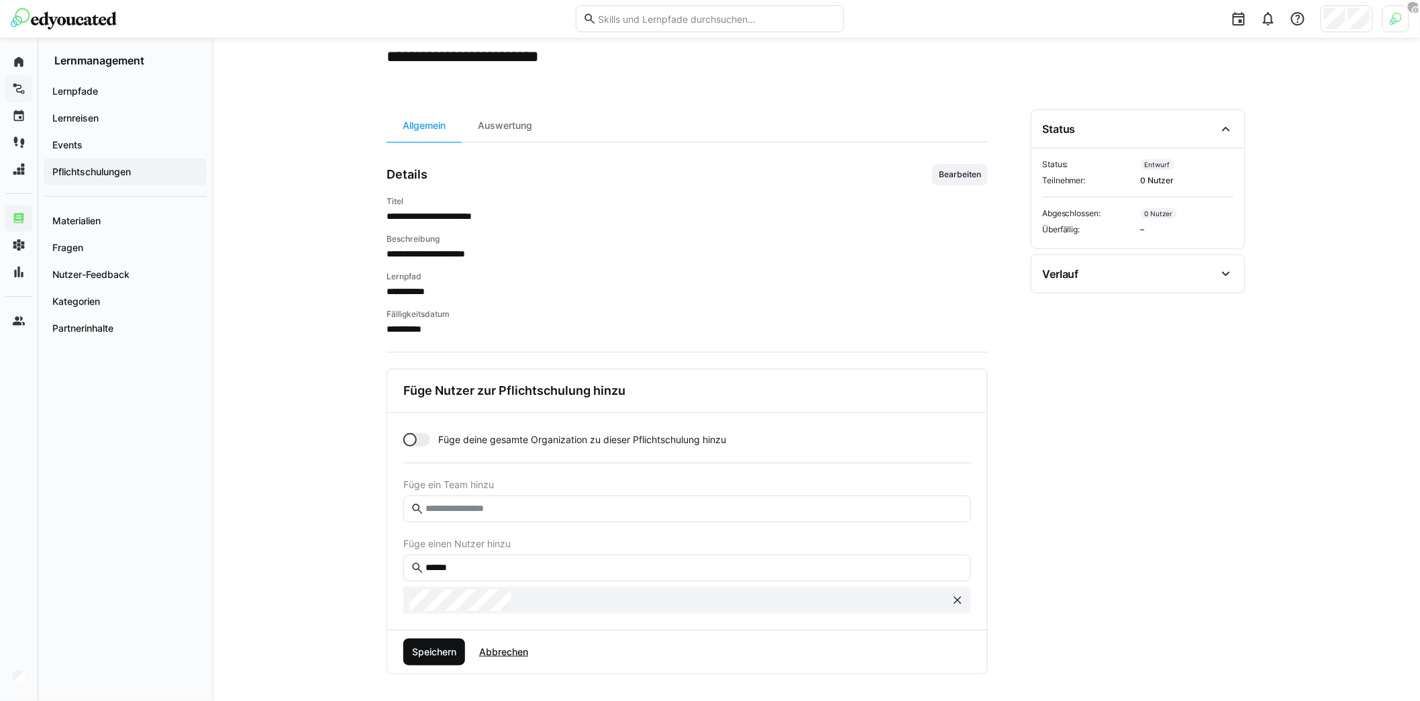
scroll to position [62, 0]
click at [440, 645] on span "Speichern" at bounding box center [434, 650] width 48 height 13
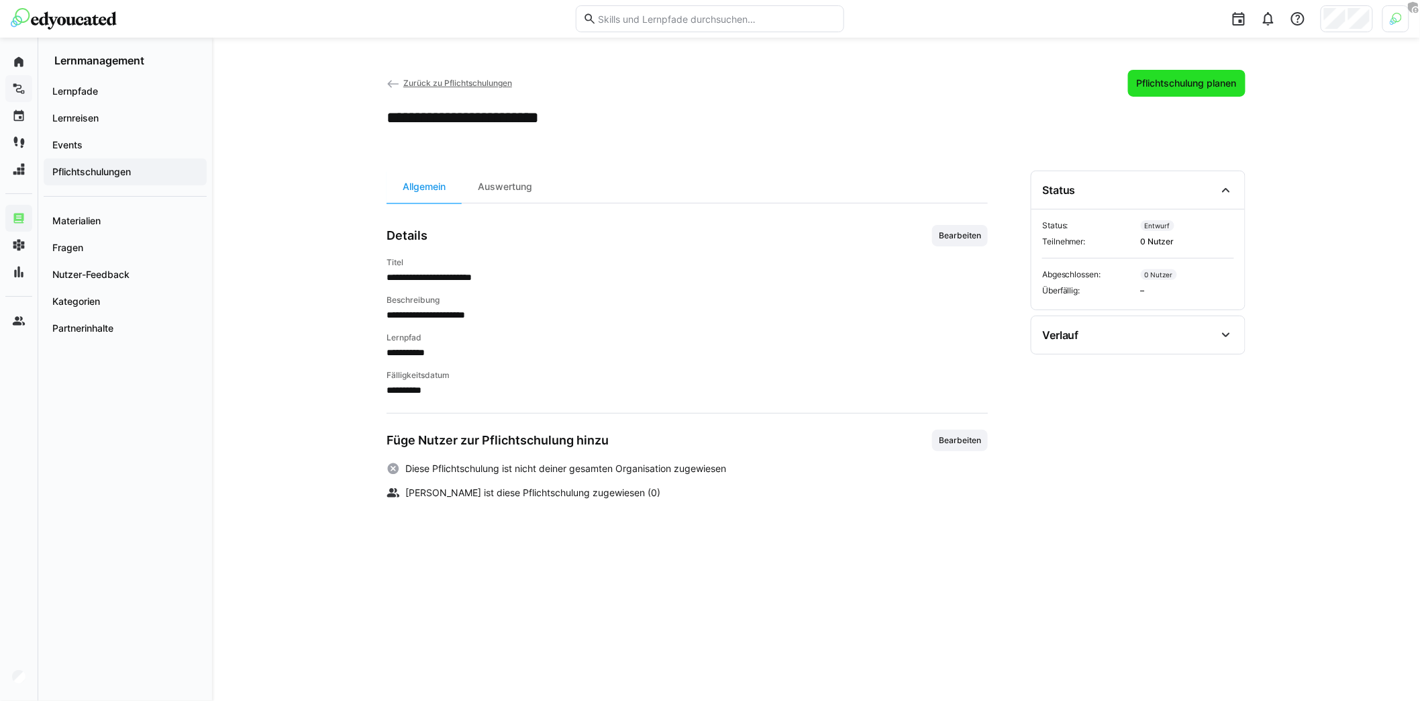
click at [1198, 89] on span "Pflichtschulung planen" at bounding box center [1187, 83] width 104 height 13
click at [556, 118] on h2 "**********" at bounding box center [495, 117] width 216 height 20
copy div "**********"
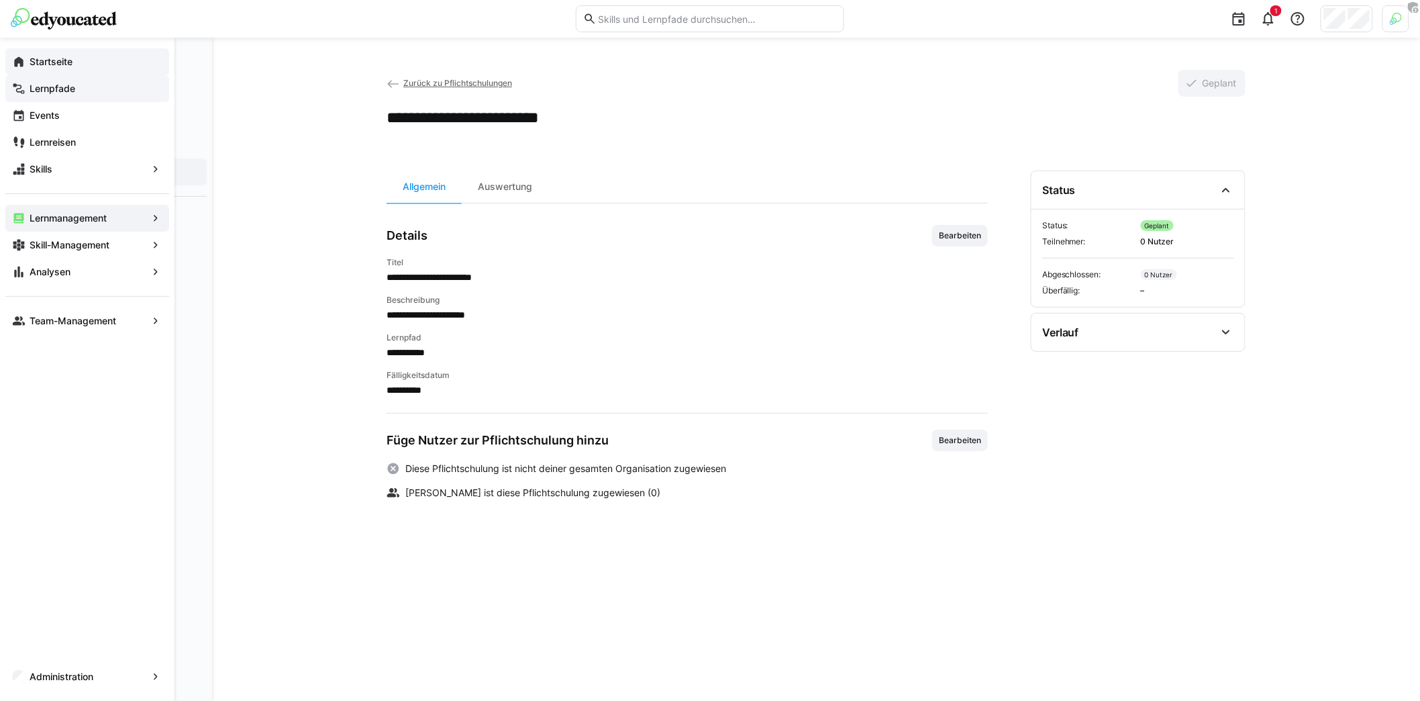
click at [20, 54] on div "Startseite" at bounding box center [87, 61] width 164 height 27
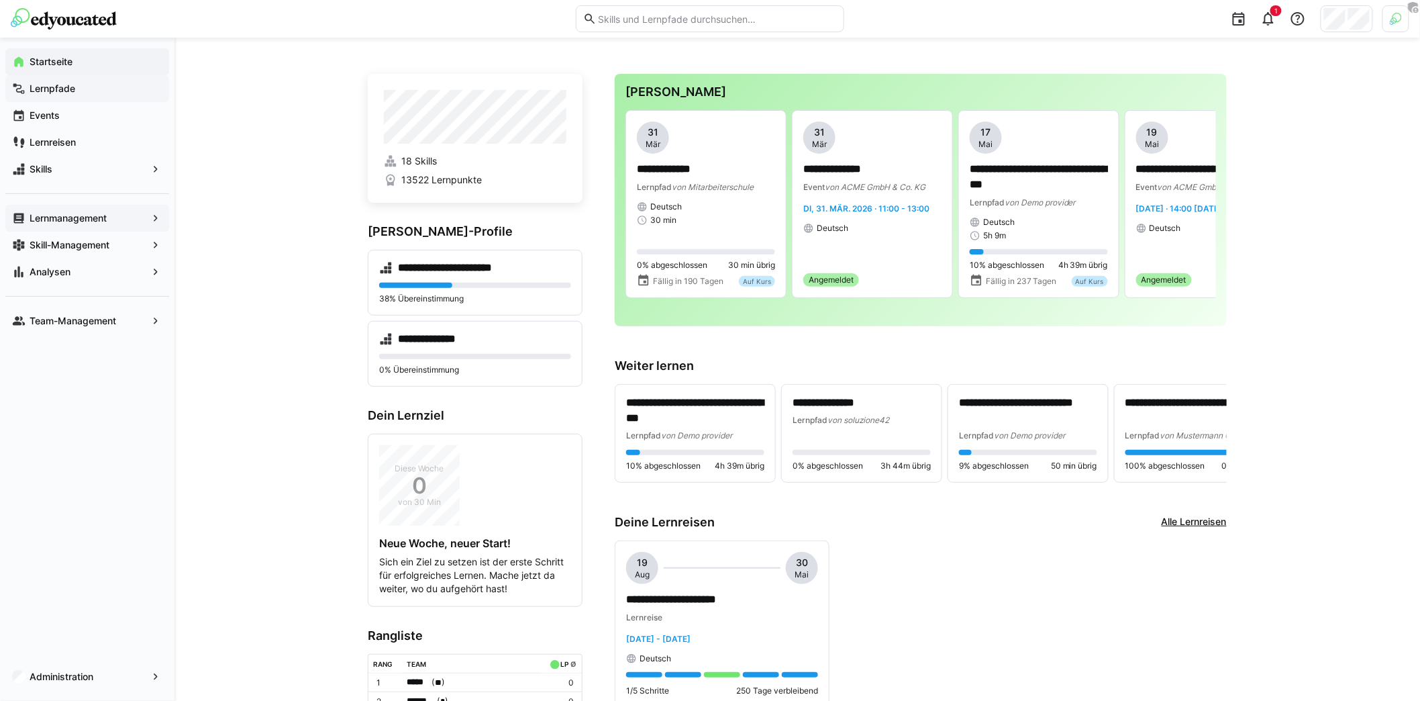
click at [0, 0] on app-navigation-label "Lernmanagement" at bounding box center [0, 0] width 0 height 0
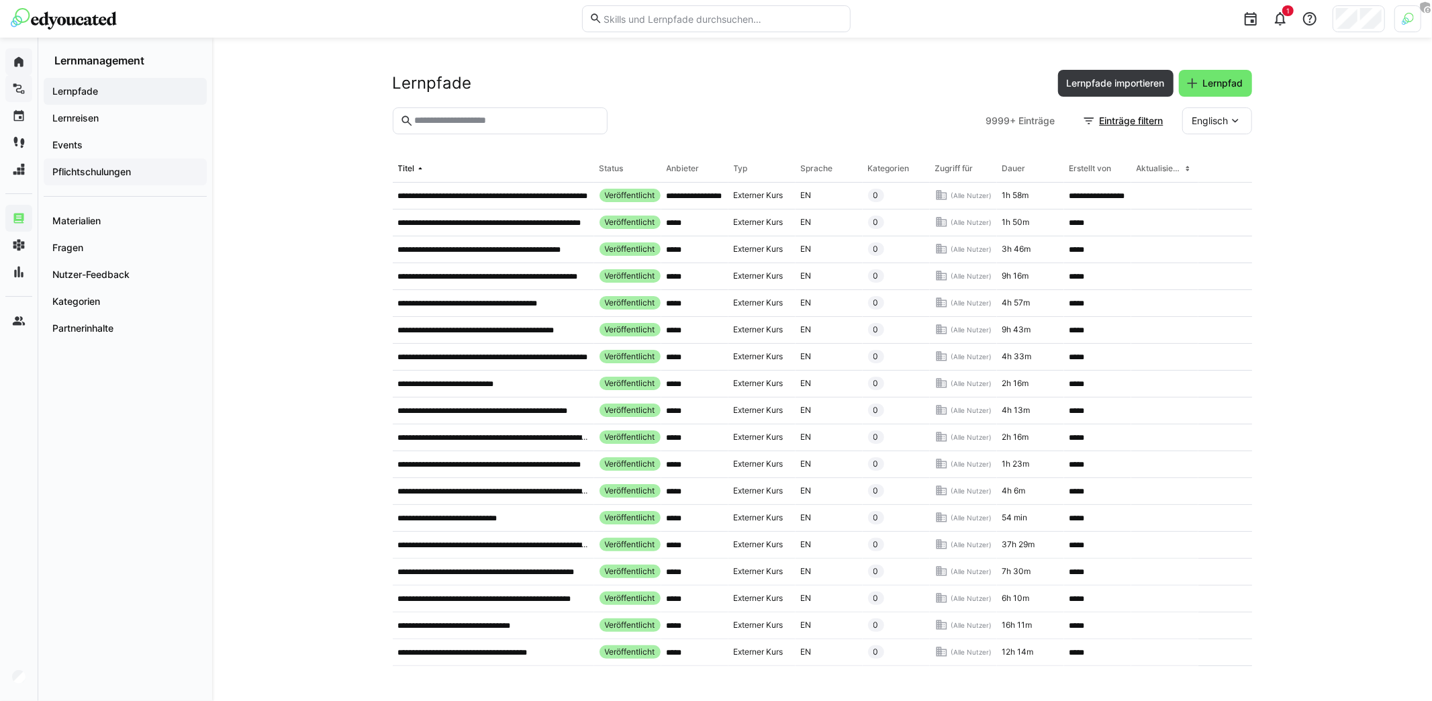
click at [0, 0] on app-navigation-label "Pflichtschulungen" at bounding box center [0, 0] width 0 height 0
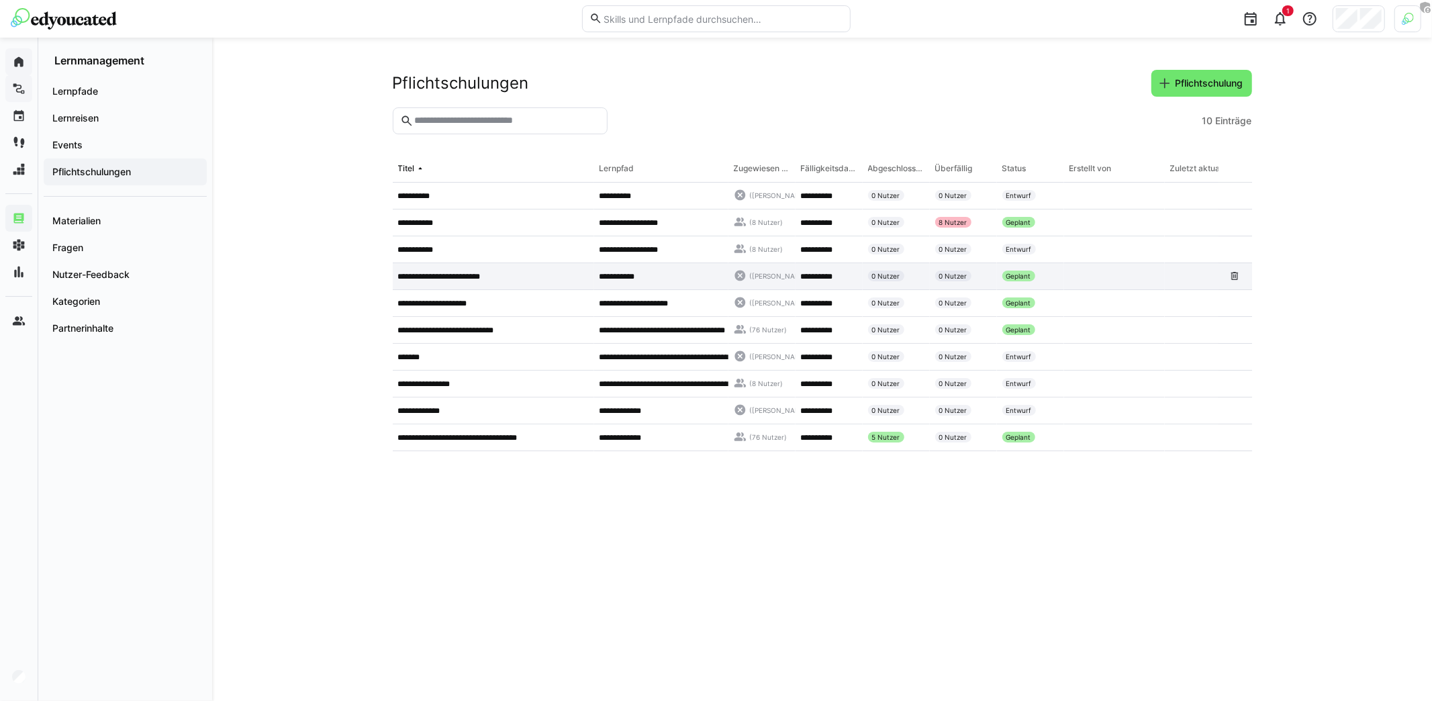
click at [487, 280] on p "**********" at bounding box center [453, 276] width 110 height 11
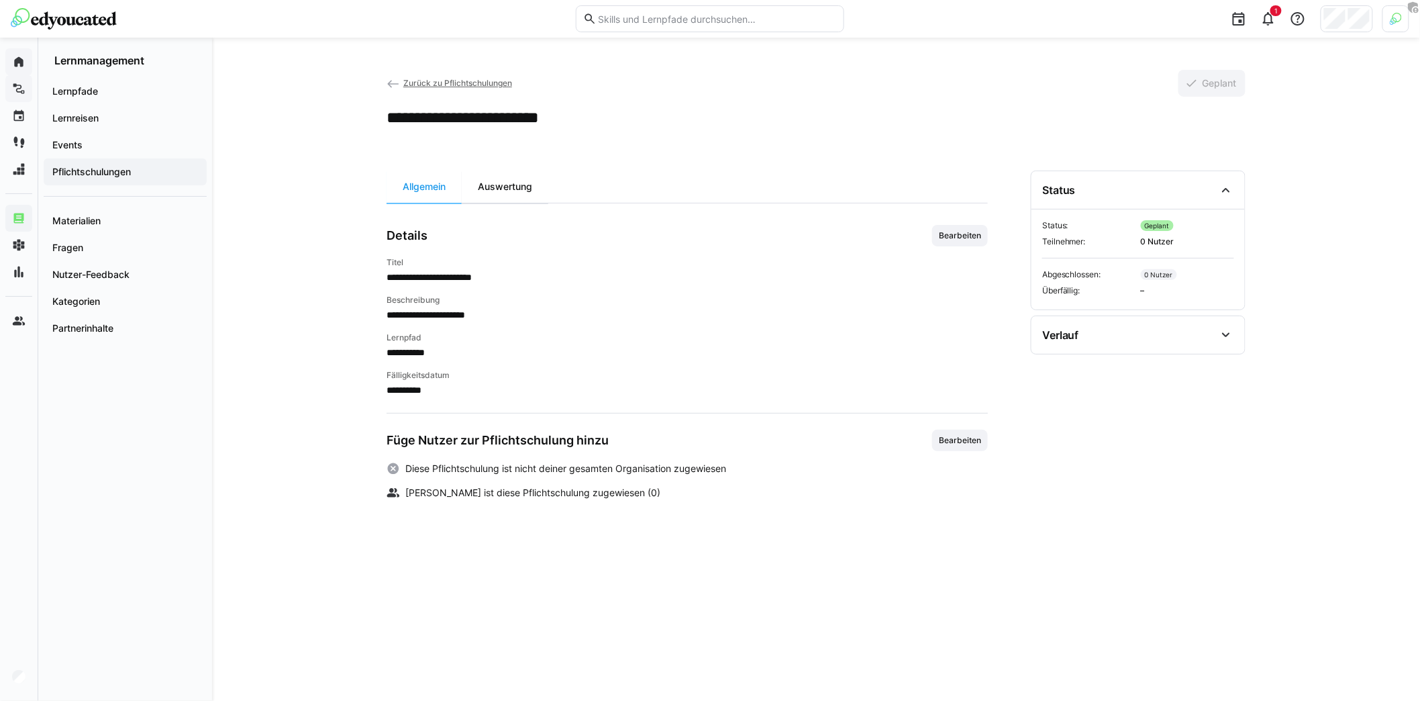
click at [499, 202] on div "**********" at bounding box center [687, 420] width 601 height 498
click at [501, 193] on div "Auswertung" at bounding box center [505, 187] width 87 height 32
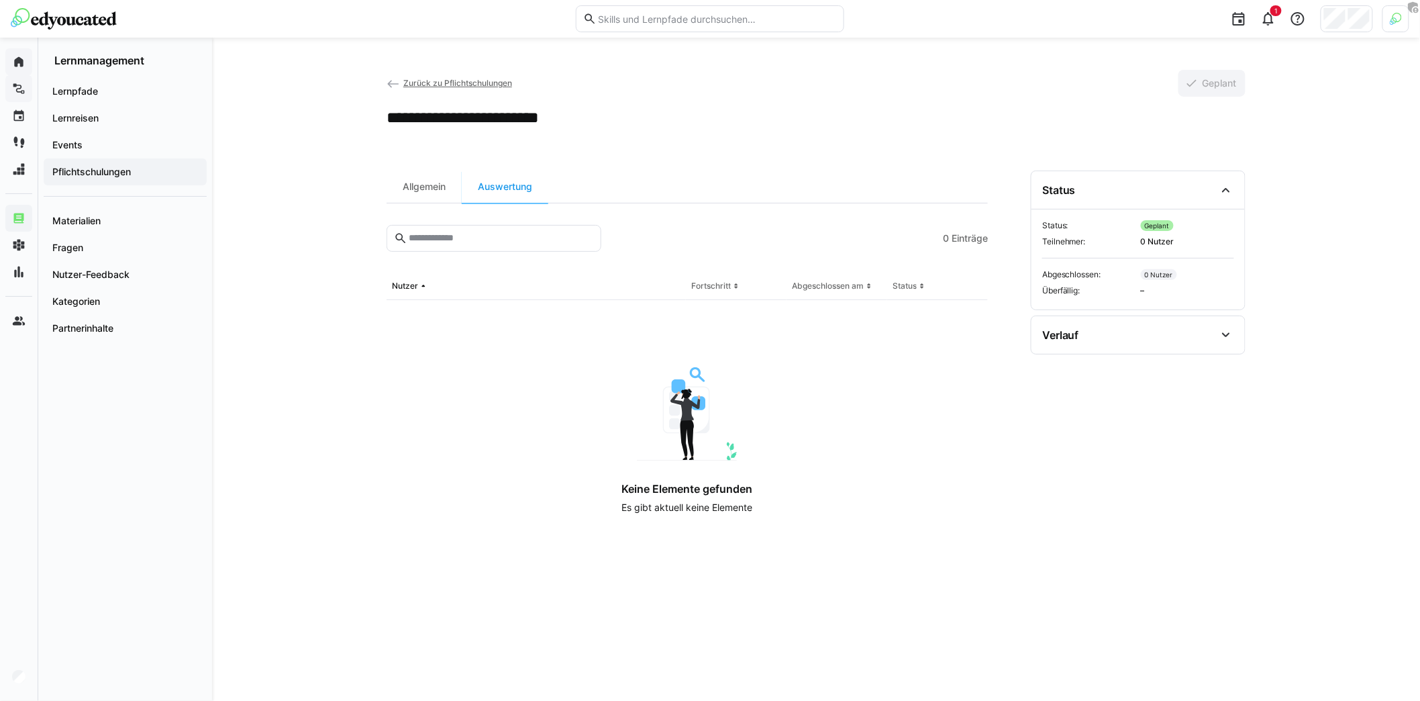
click at [385, 165] on div "**********" at bounding box center [816, 369] width 1208 height 663
click at [409, 179] on div "Allgemein" at bounding box center [424, 187] width 75 height 32
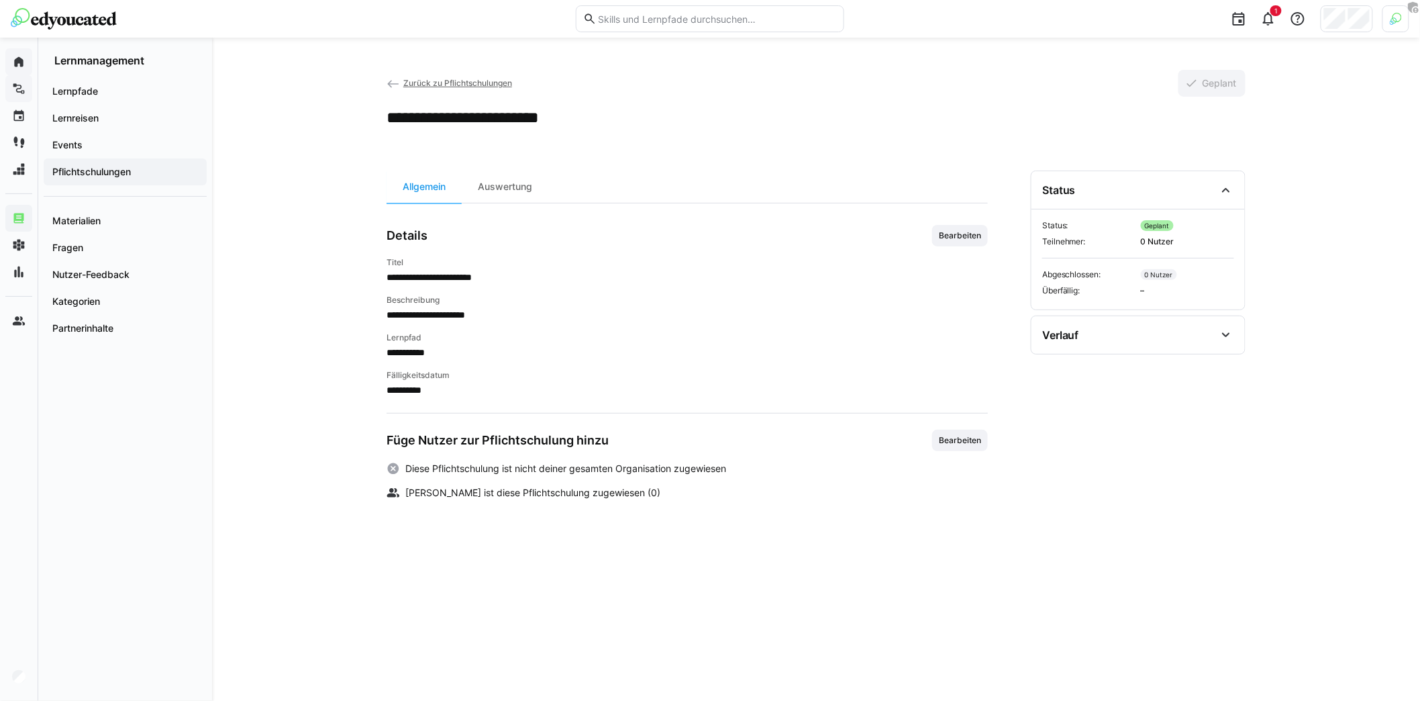
click at [930, 438] on div "Füge Nutzer zur Pflichtschulung hinzu Bearbeiten" at bounding box center [687, 440] width 601 height 21
click at [965, 438] on span "Bearbeiten" at bounding box center [960, 440] width 45 height 11
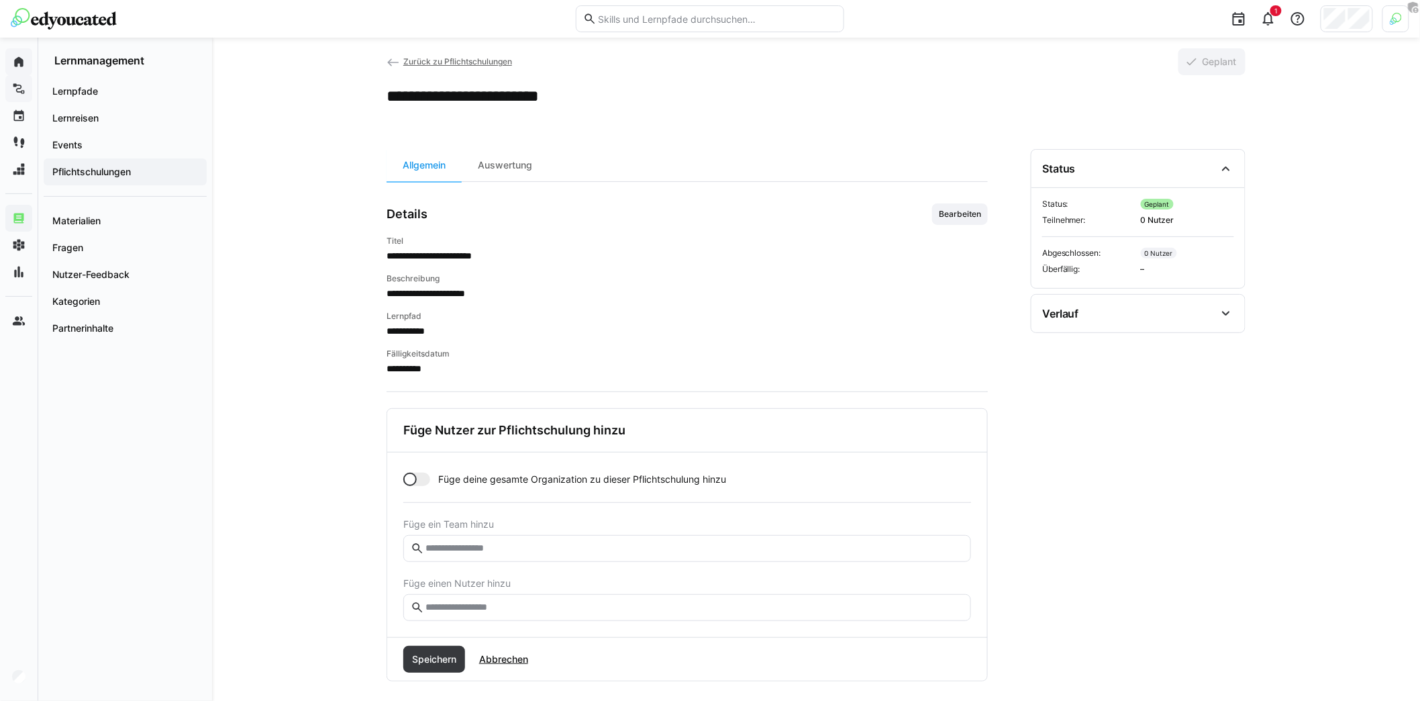
scroll to position [30, 0]
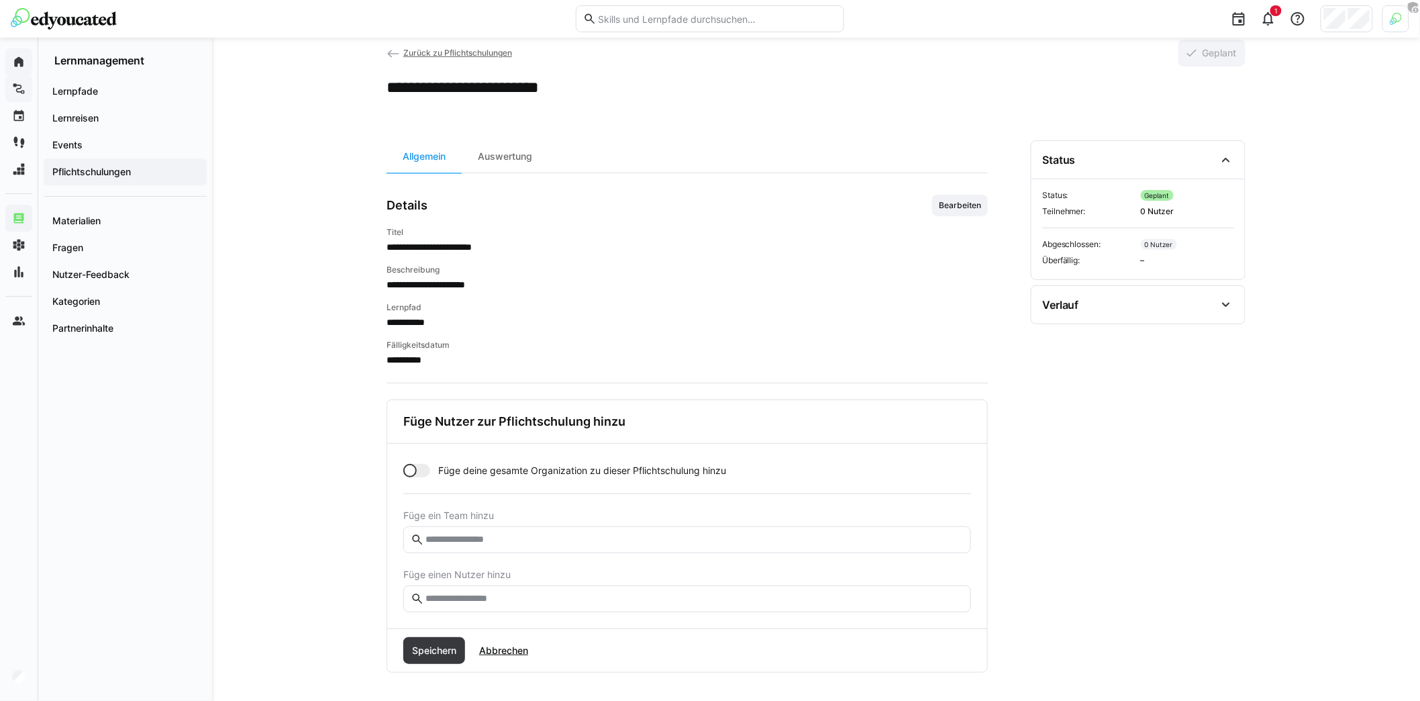
click at [524, 593] on input "text" at bounding box center [694, 599] width 540 height 12
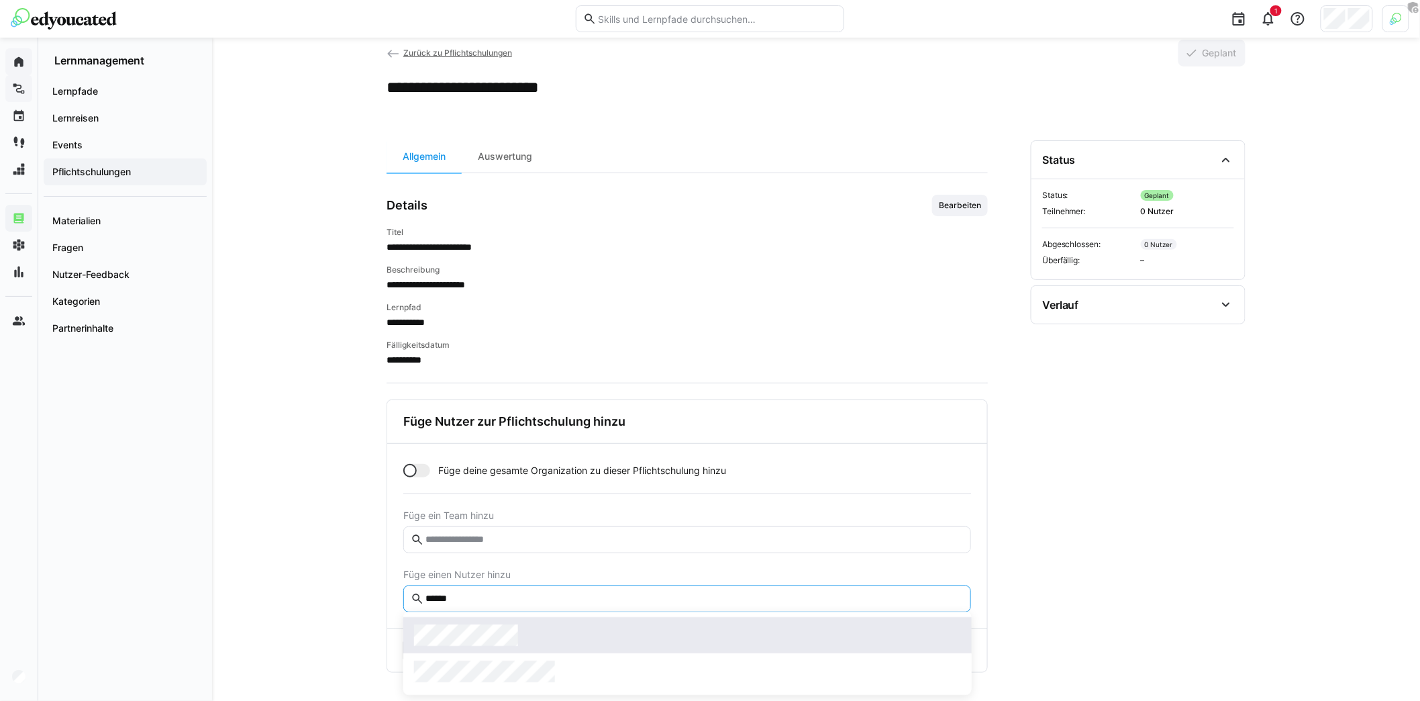
type input "******"
click at [523, 635] on div at bounding box center [687, 634] width 547 height 21
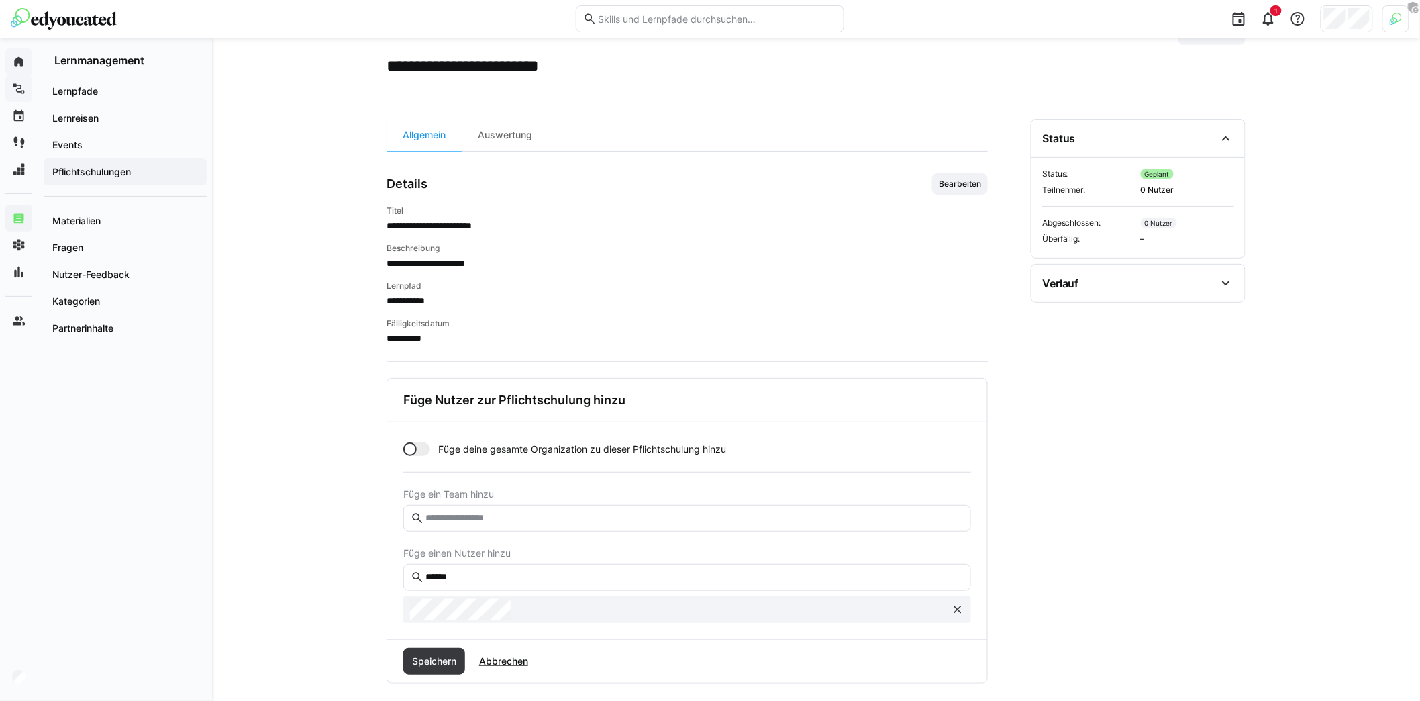
scroll to position [55, 0]
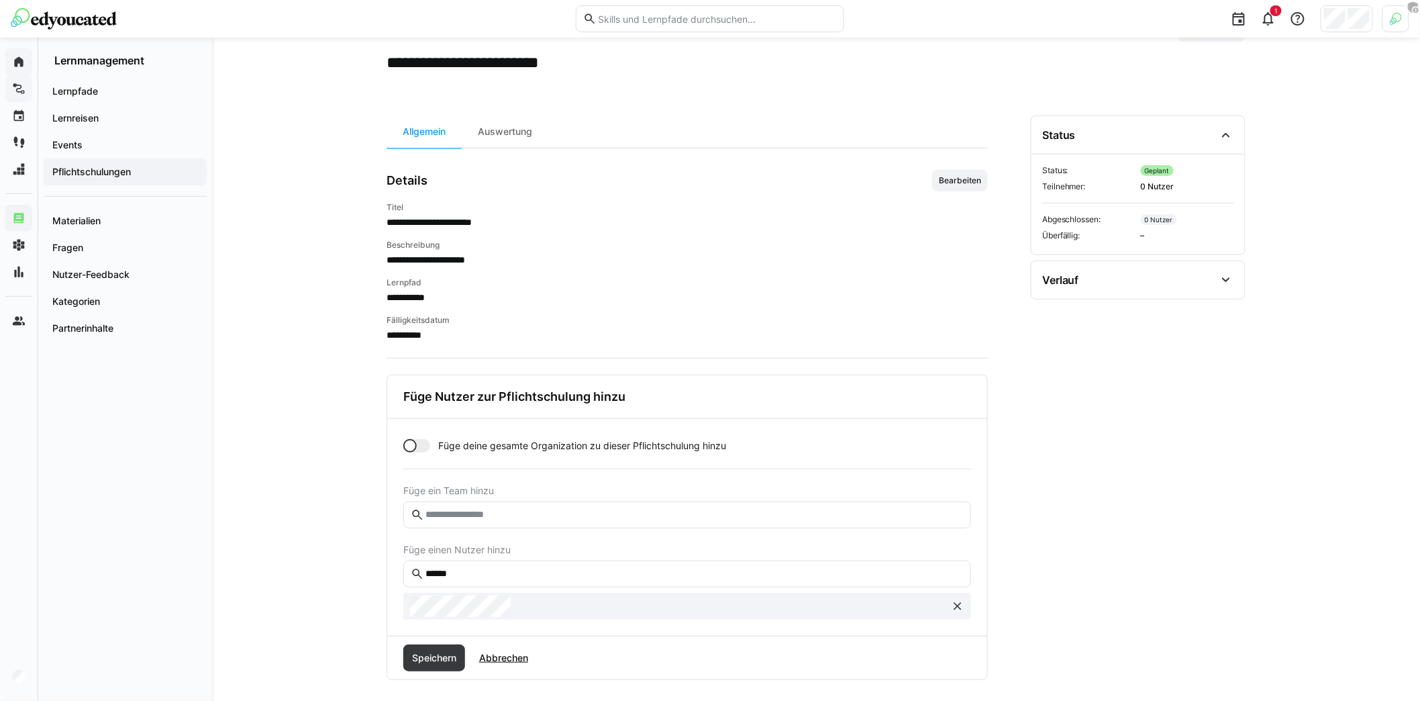
click at [422, 674] on div "Speichern Abbrechen" at bounding box center [687, 657] width 600 height 43
click at [425, 654] on span "Speichern" at bounding box center [434, 657] width 48 height 13
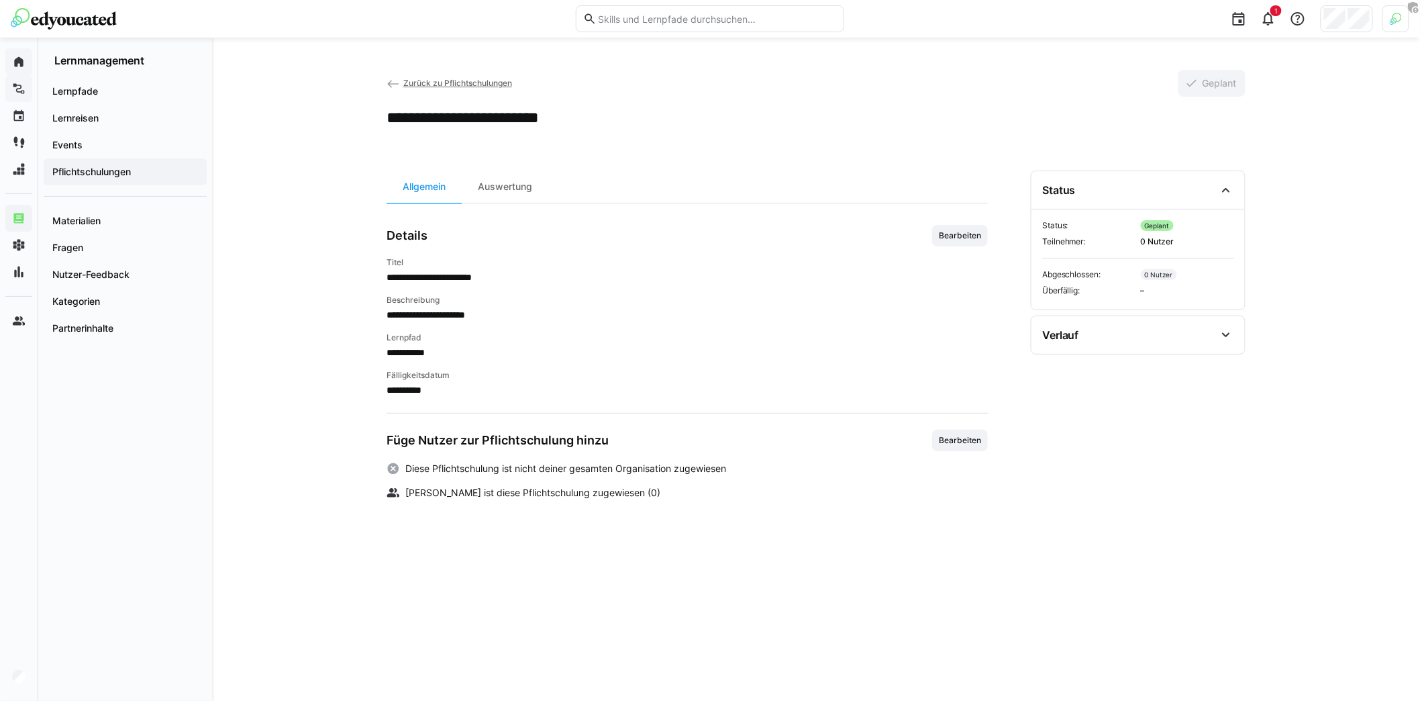
scroll to position [0, 0]
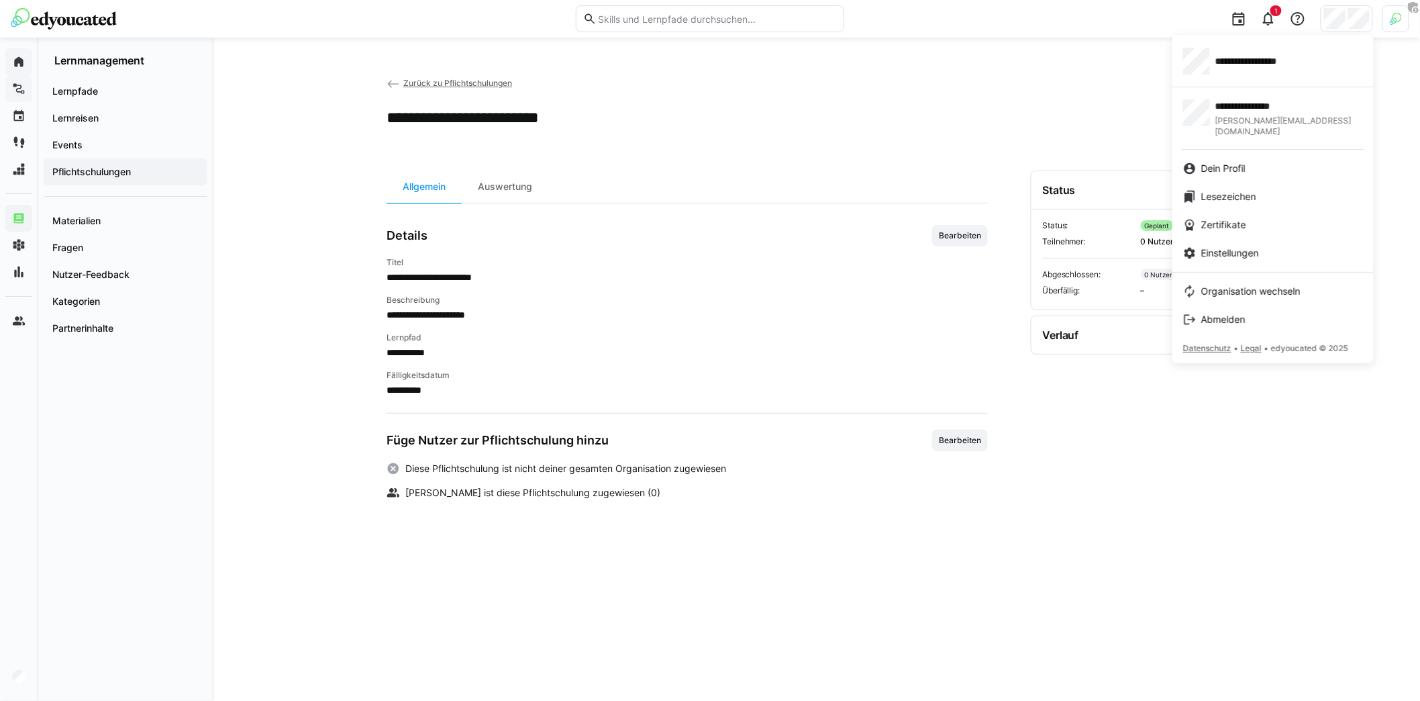
click at [1012, 127] on div at bounding box center [710, 350] width 1420 height 701
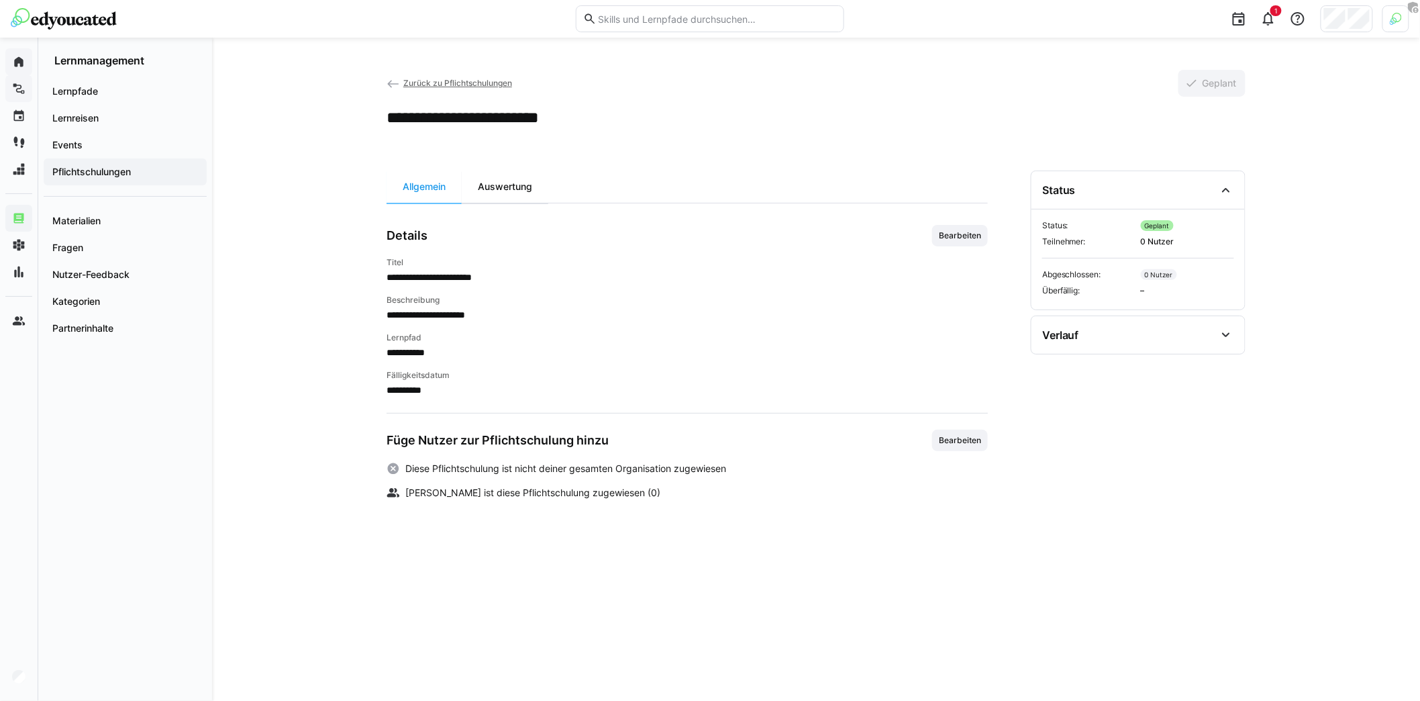
click at [529, 193] on div "Auswertung" at bounding box center [505, 187] width 87 height 32
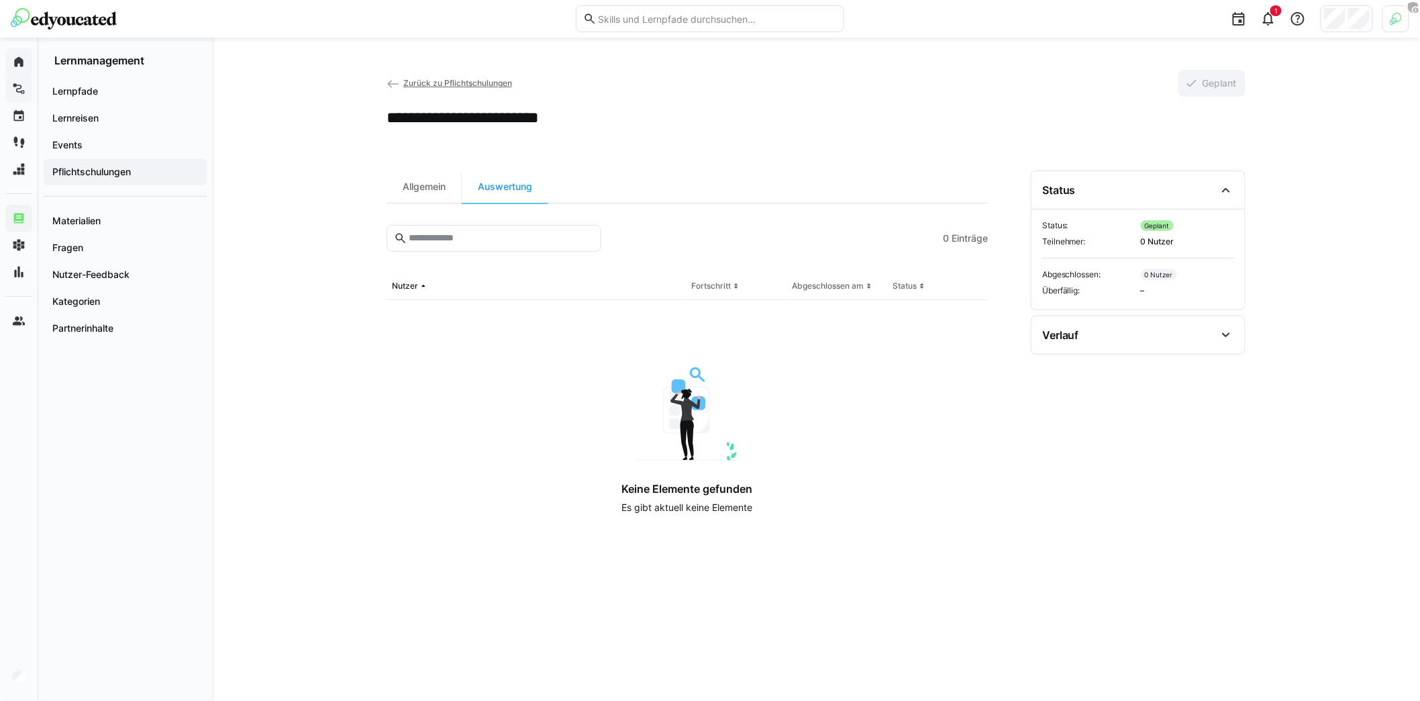
click at [388, 81] on eds-icon at bounding box center [393, 83] width 13 height 13
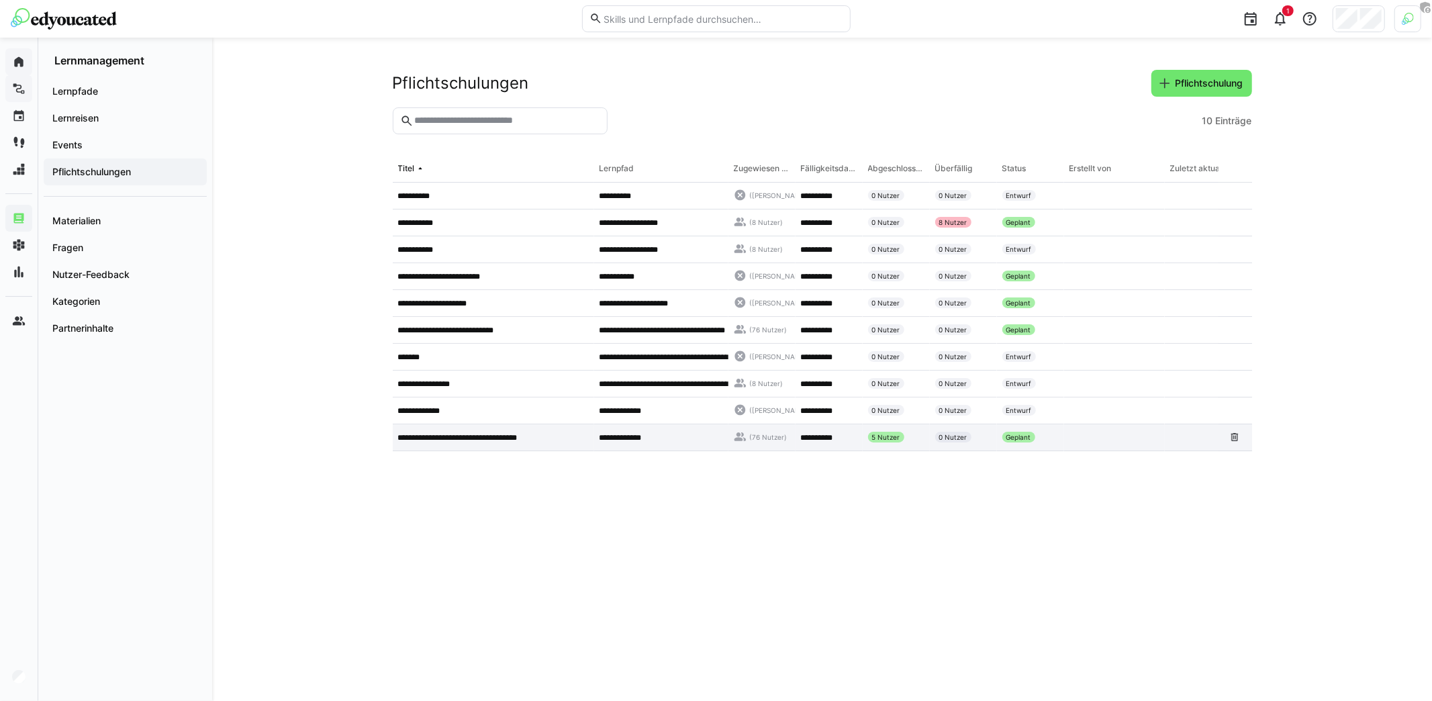
click at [512, 434] on p "**********" at bounding box center [466, 437] width 137 height 11
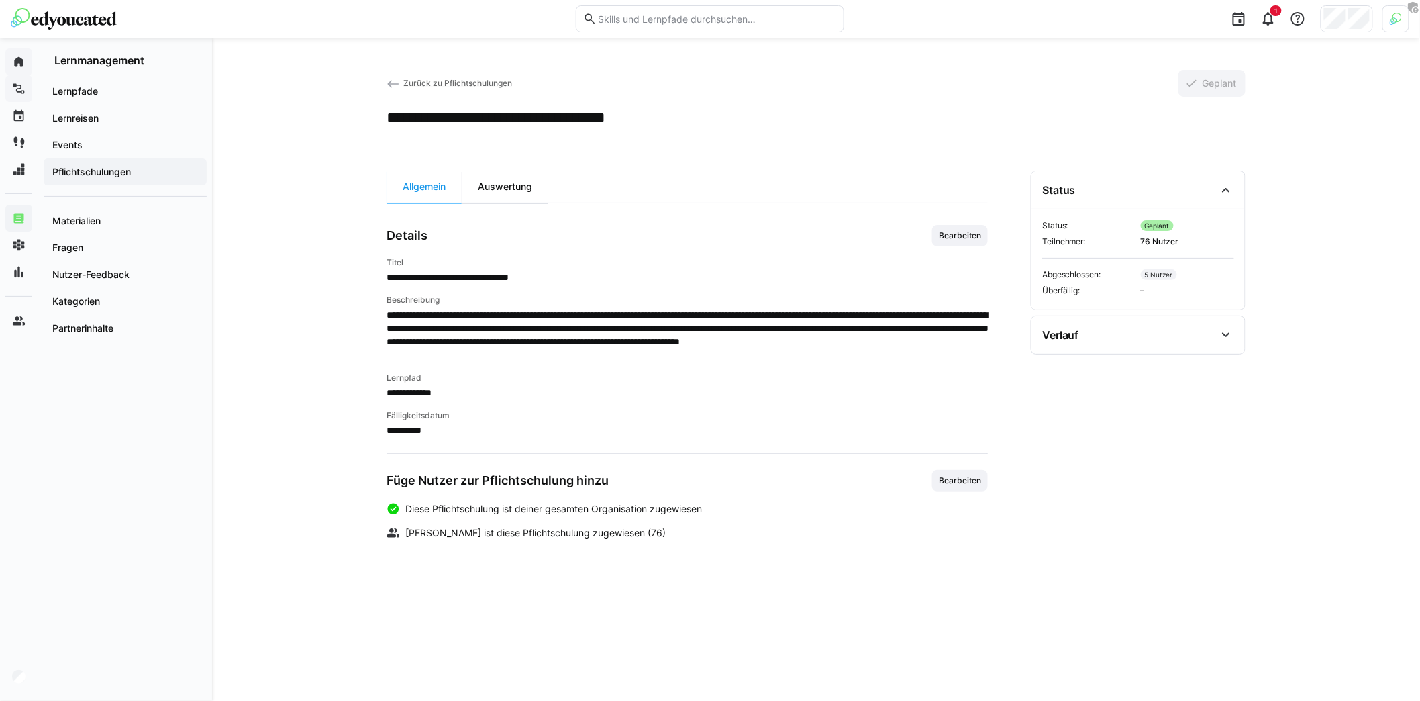
drag, startPoint x: 507, startPoint y: 191, endPoint x: 516, endPoint y: 193, distance: 8.2
click at [507, 191] on div "Auswertung" at bounding box center [505, 187] width 87 height 32
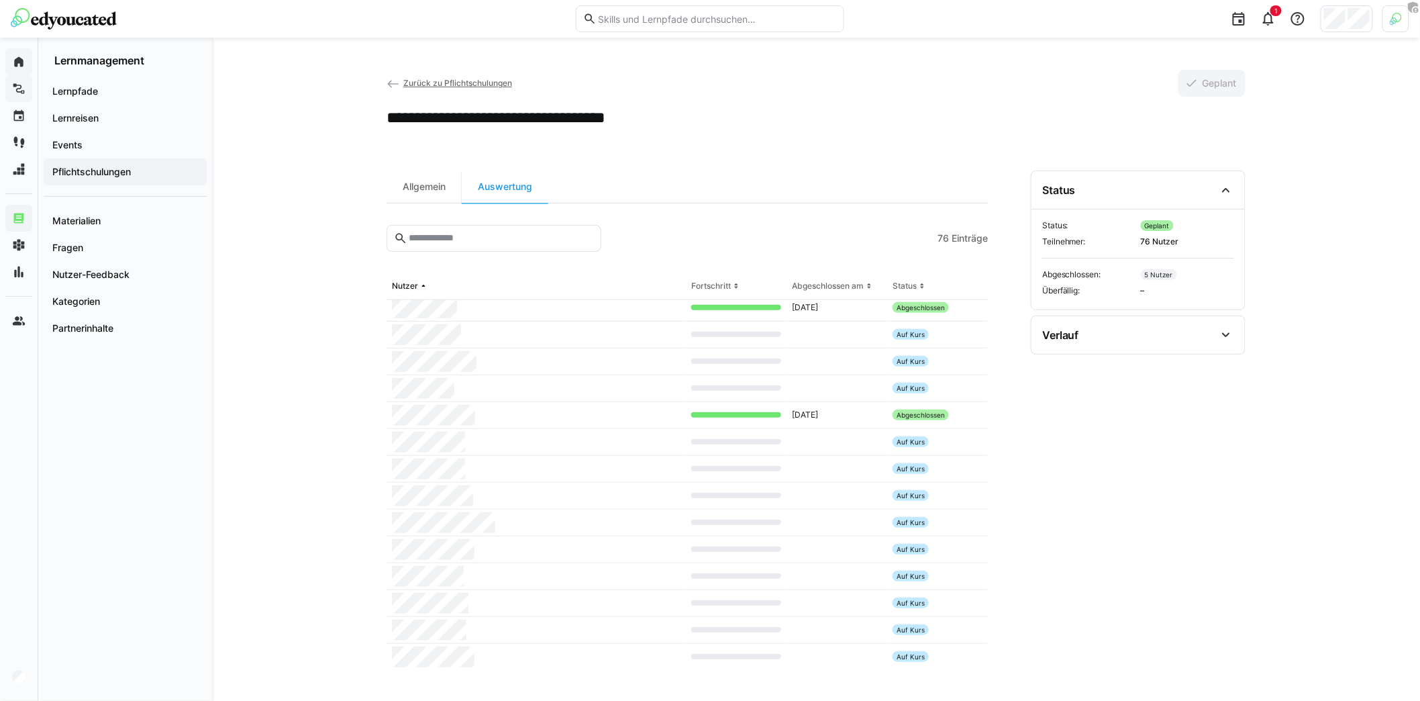
scroll to position [596, 0]
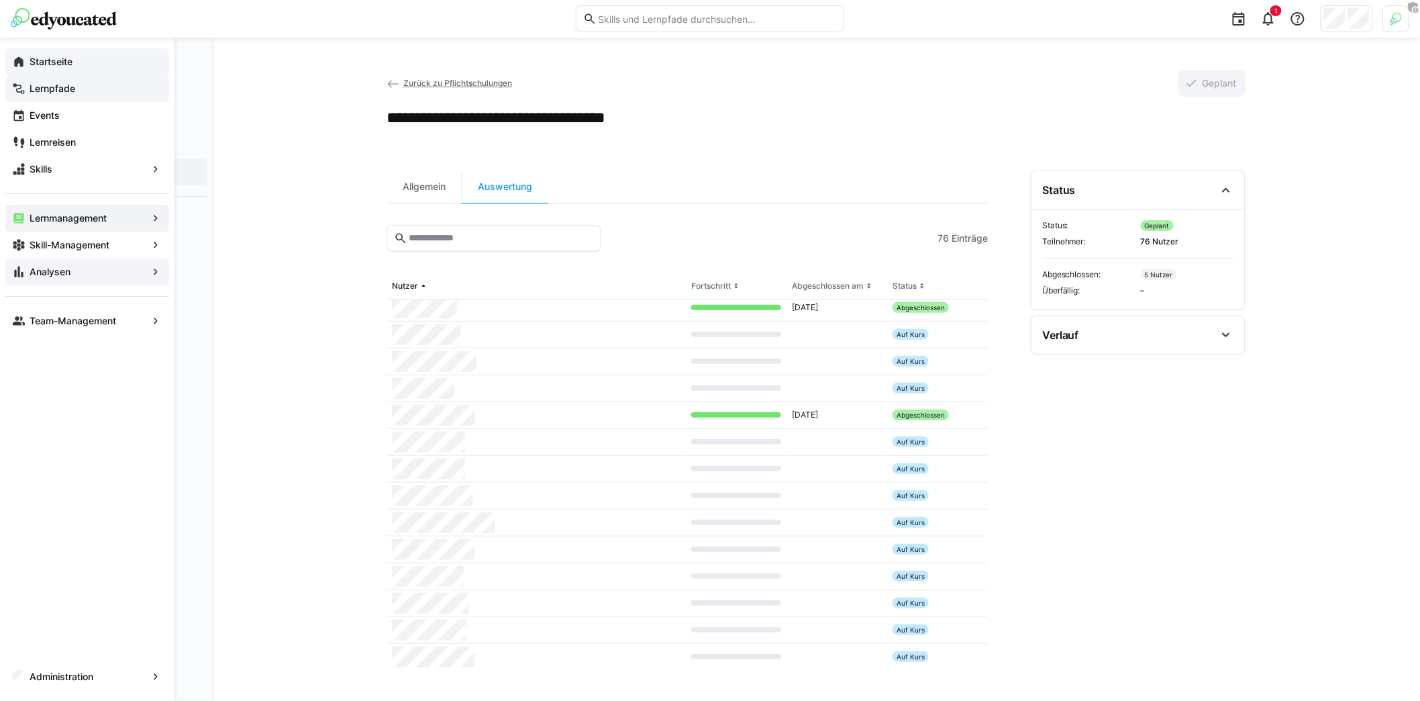
click at [60, 277] on span "Analysen" at bounding box center [87, 271] width 119 height 13
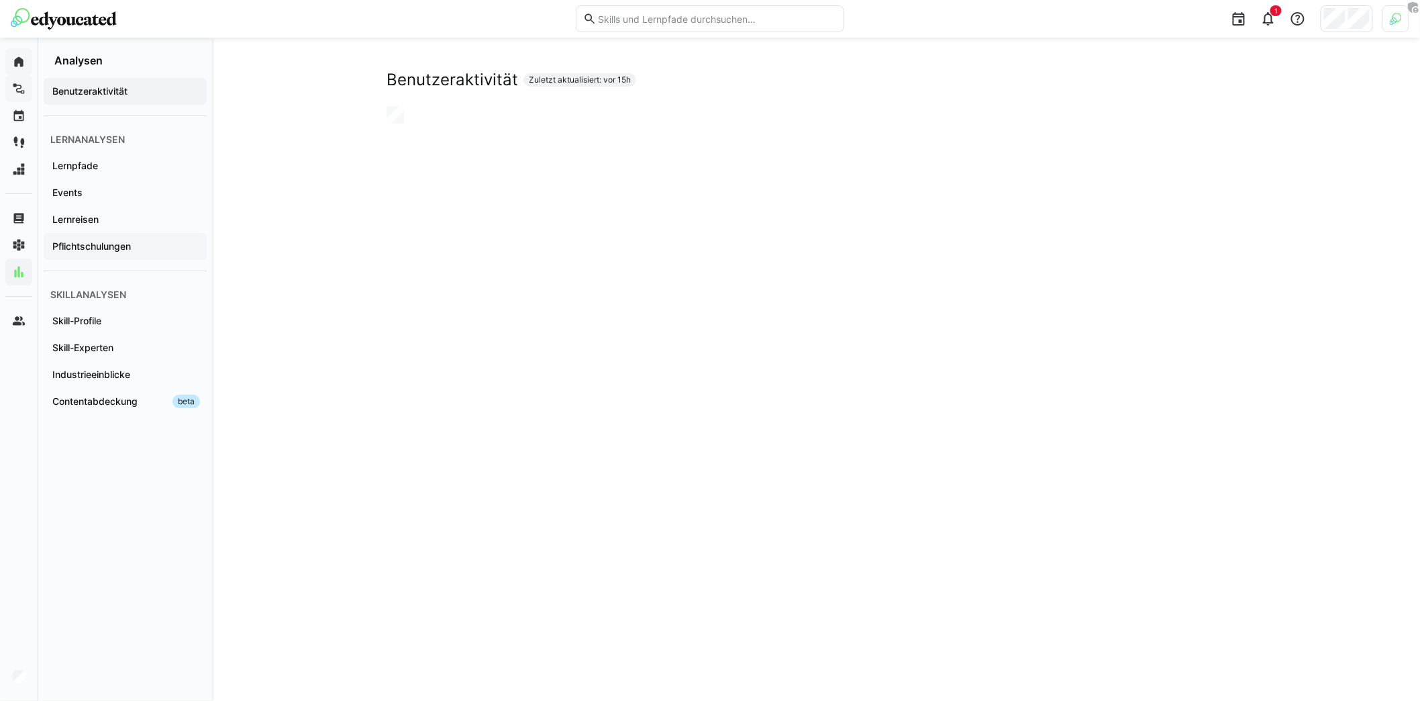
click at [0, 0] on app-navigation-label "Pflichtschulungen" at bounding box center [0, 0] width 0 height 0
click at [295, 300] on div "Pflichtschulungen Zuletzt aktualisiert: vor 15h" at bounding box center [816, 582] width 1208 height 1089
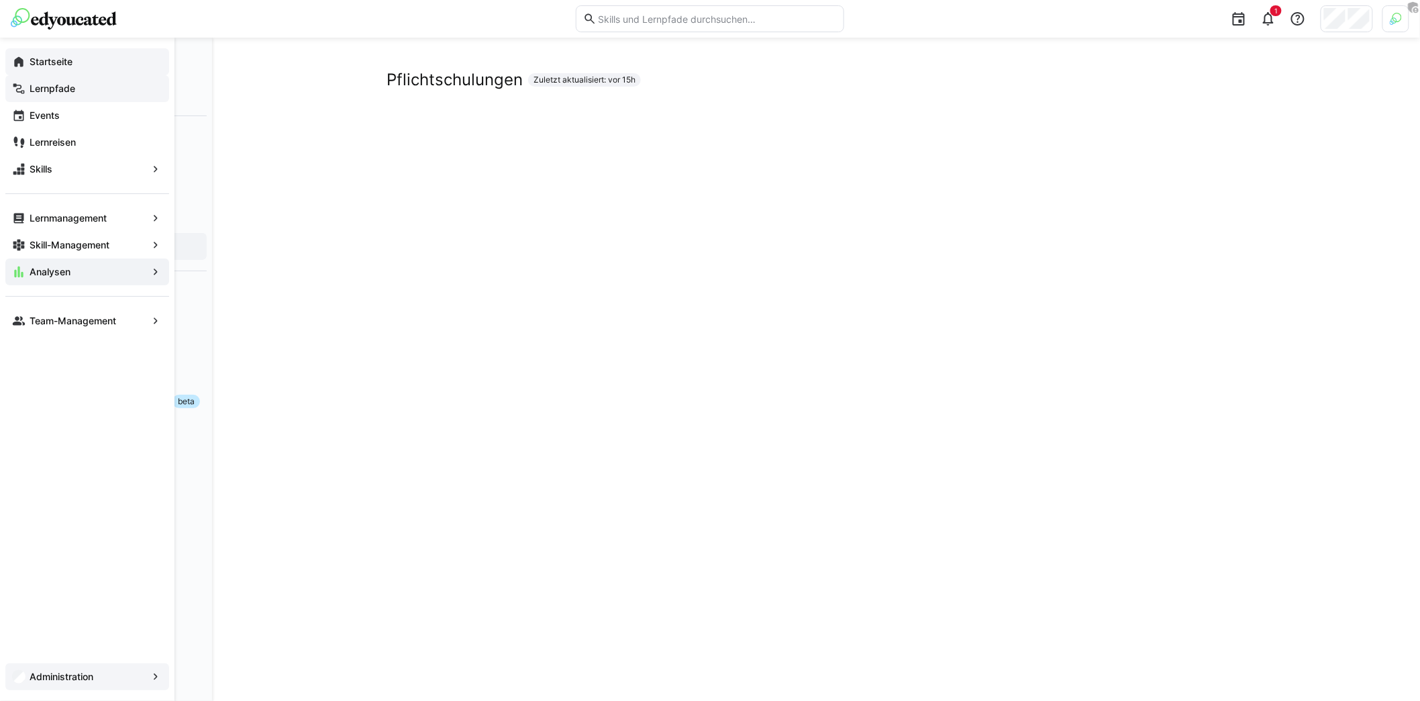
click at [104, 673] on span "Administration" at bounding box center [87, 676] width 119 height 13
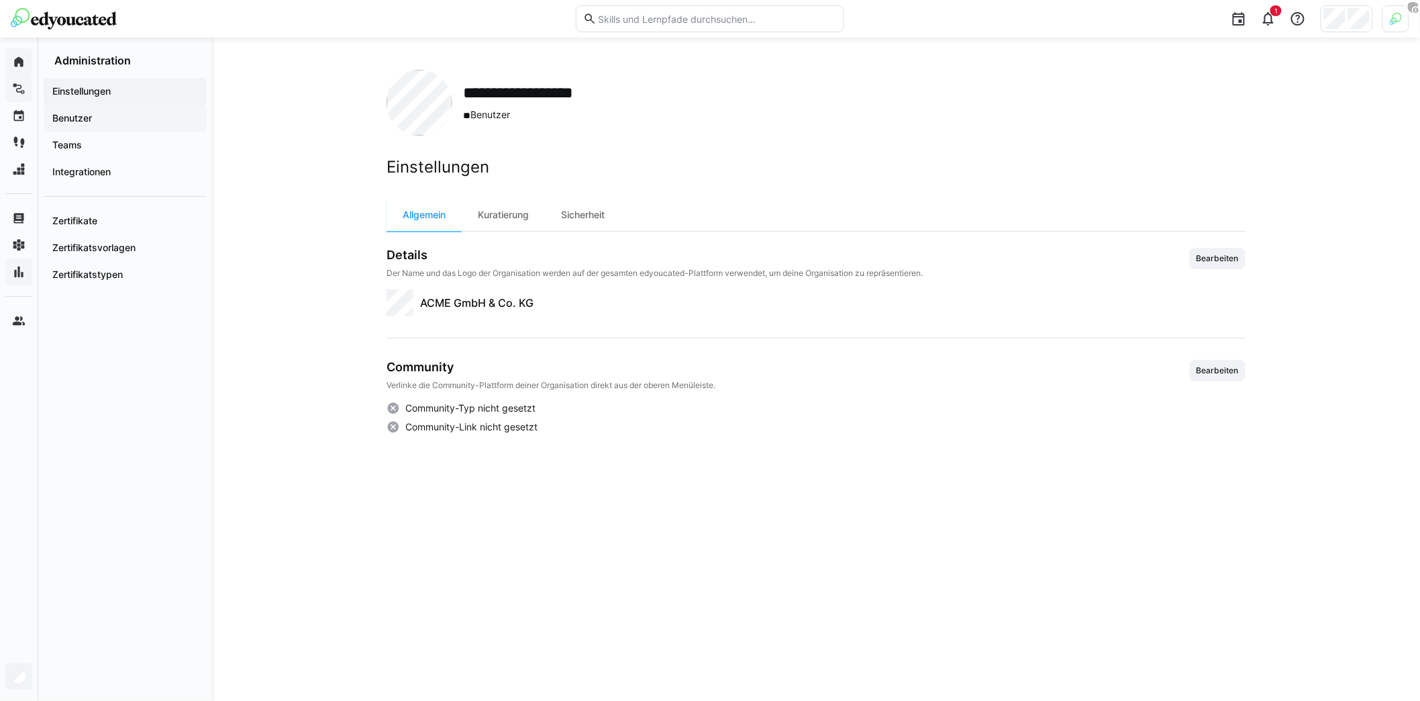
click at [105, 120] on span "Benutzer" at bounding box center [125, 117] width 150 height 13
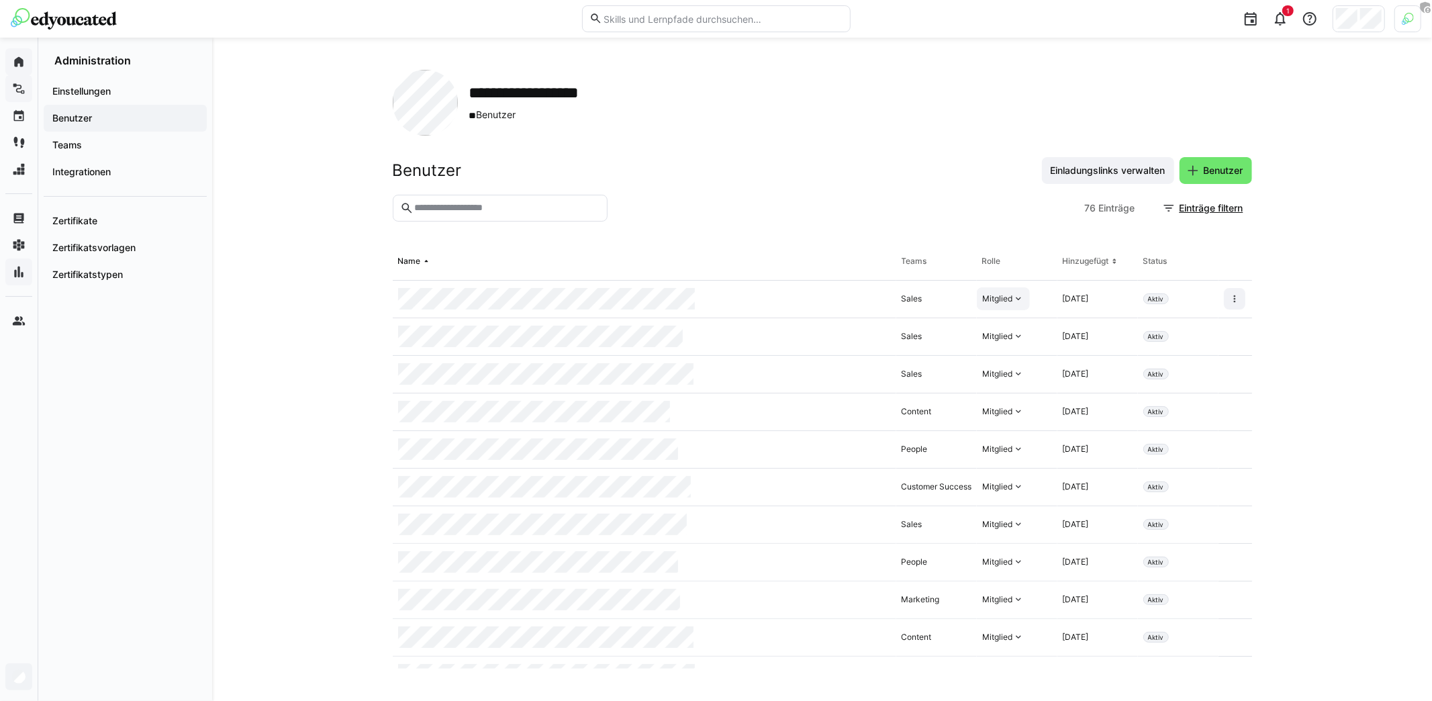
click at [1020, 299] on div "Mitglied" at bounding box center [1003, 298] width 53 height 23
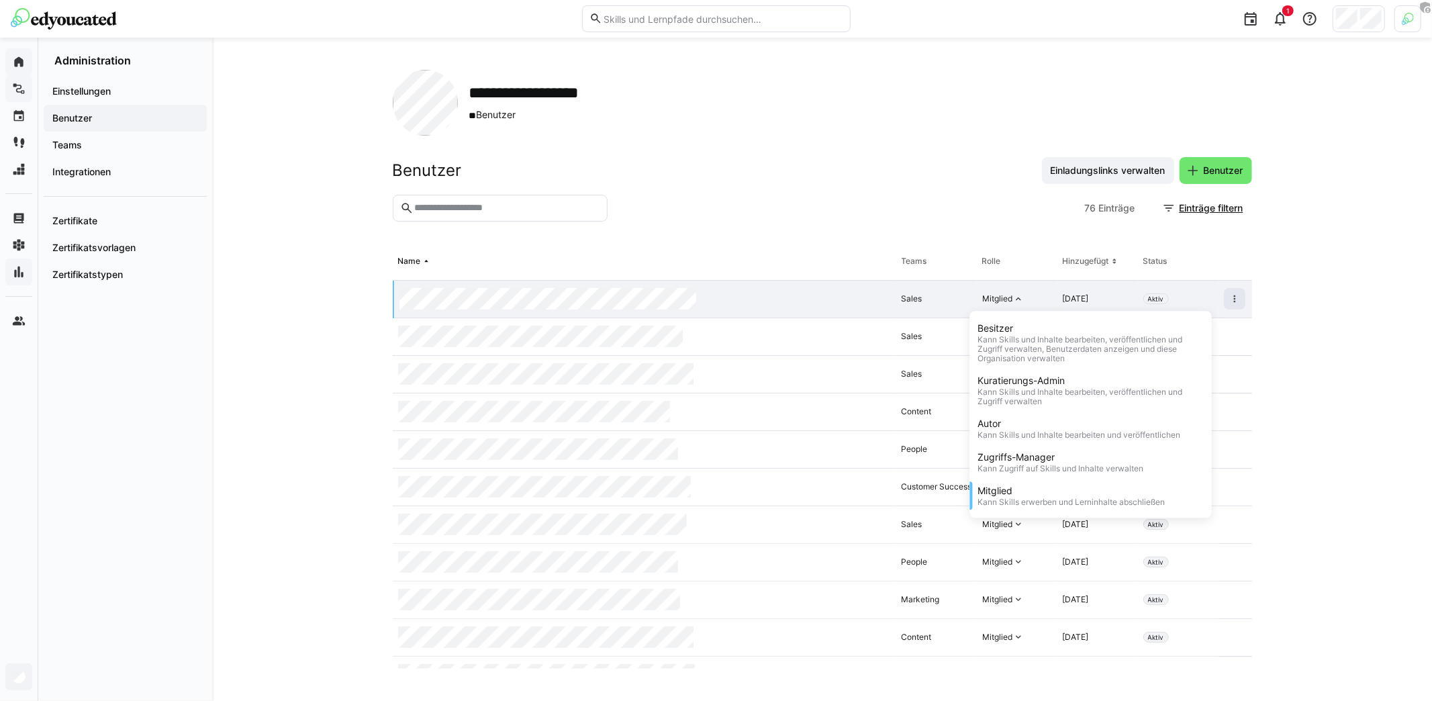
click at [281, 248] on div "**********" at bounding box center [822, 369] width 1220 height 663
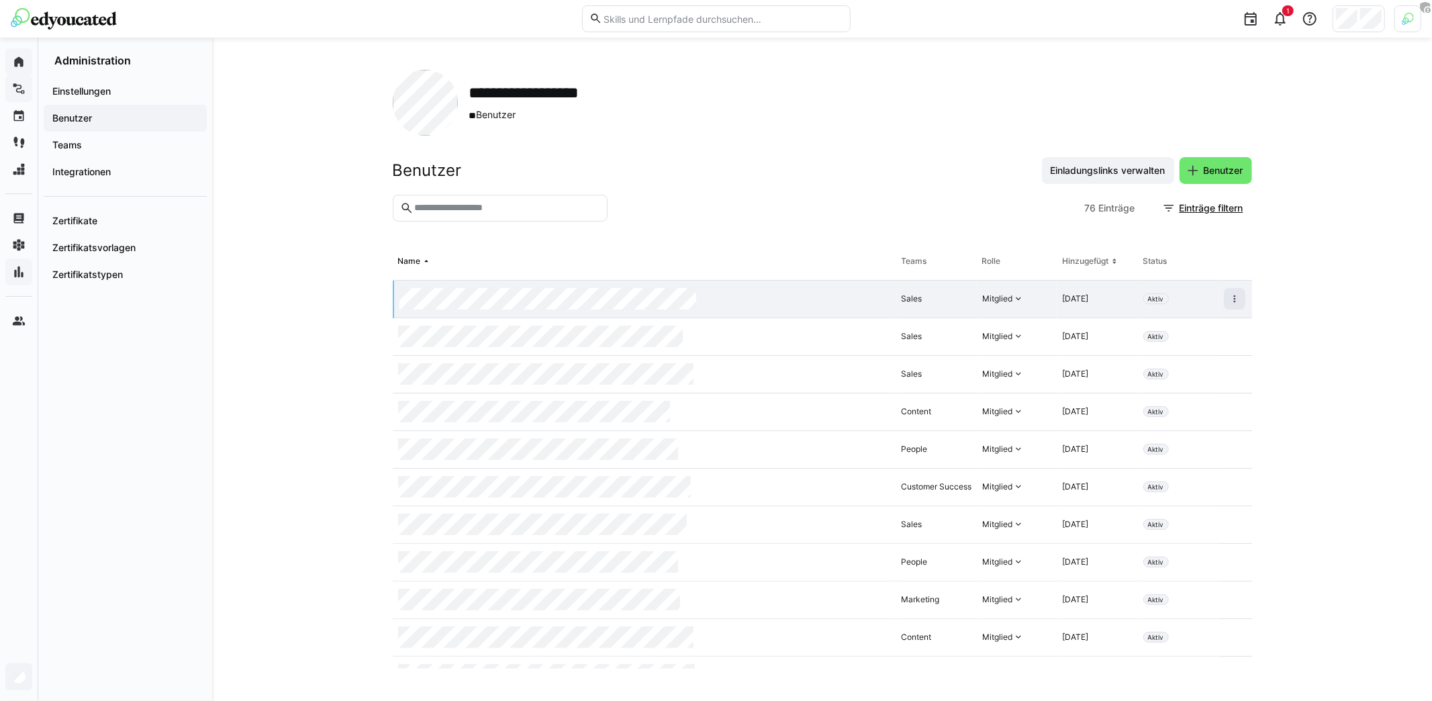
click at [280, 228] on div "**********" at bounding box center [822, 369] width 1220 height 663
click at [280, 197] on div "**********" at bounding box center [822, 369] width 1220 height 663
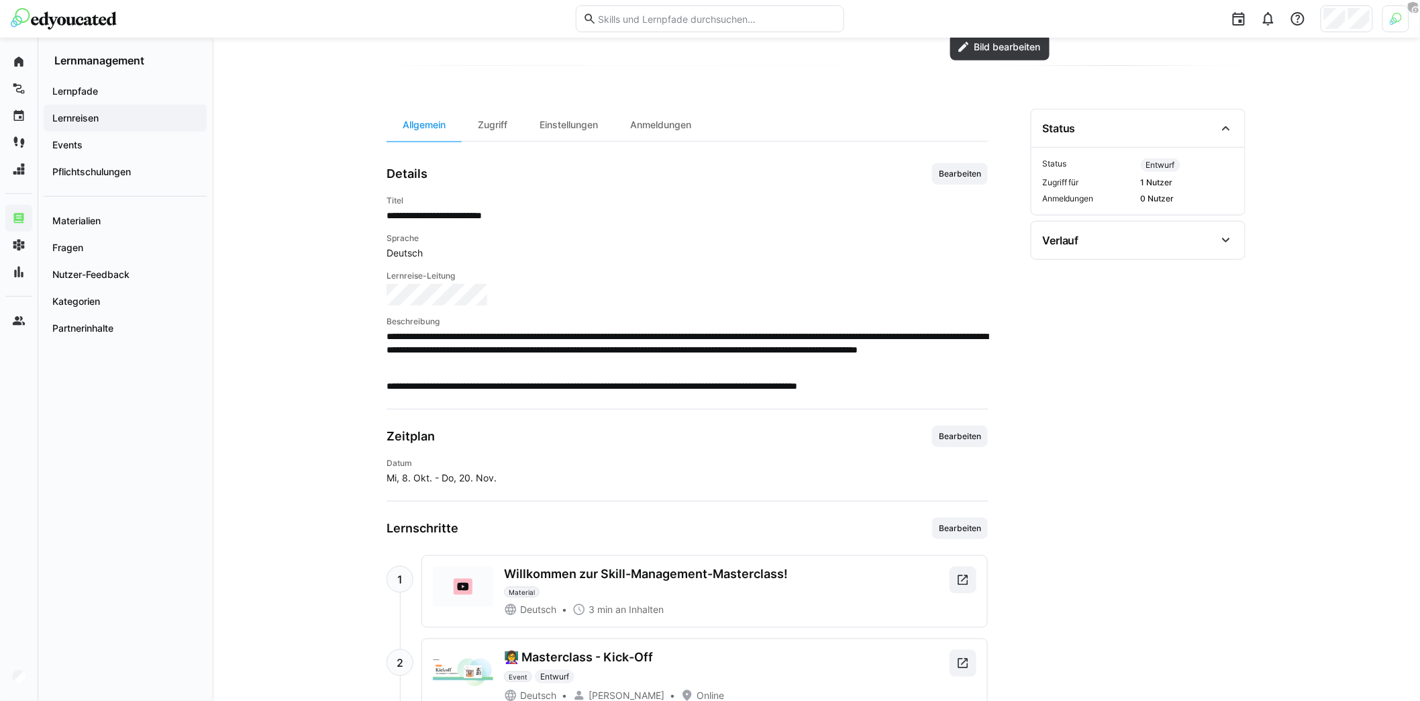
scroll to position [538, 0]
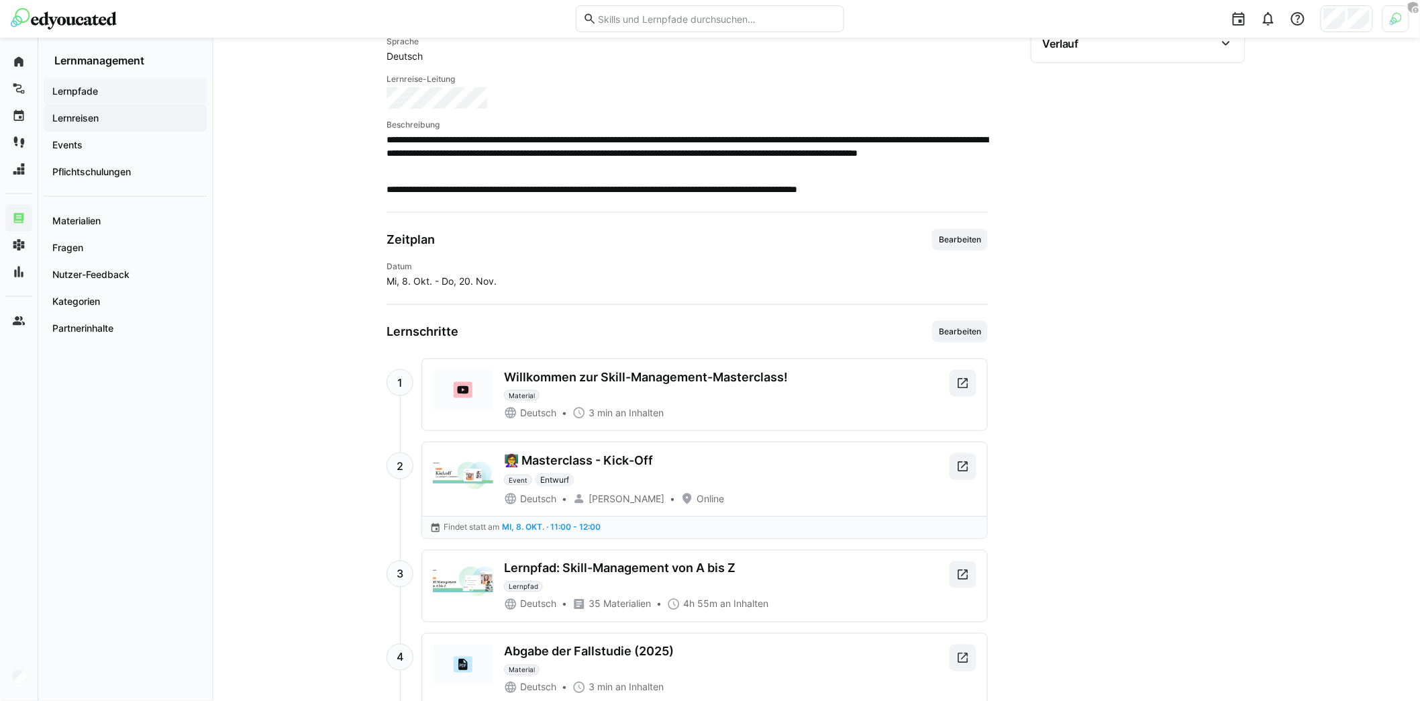
click at [0, 0] on app-navigation-label "Lernpfade" at bounding box center [0, 0] width 0 height 0
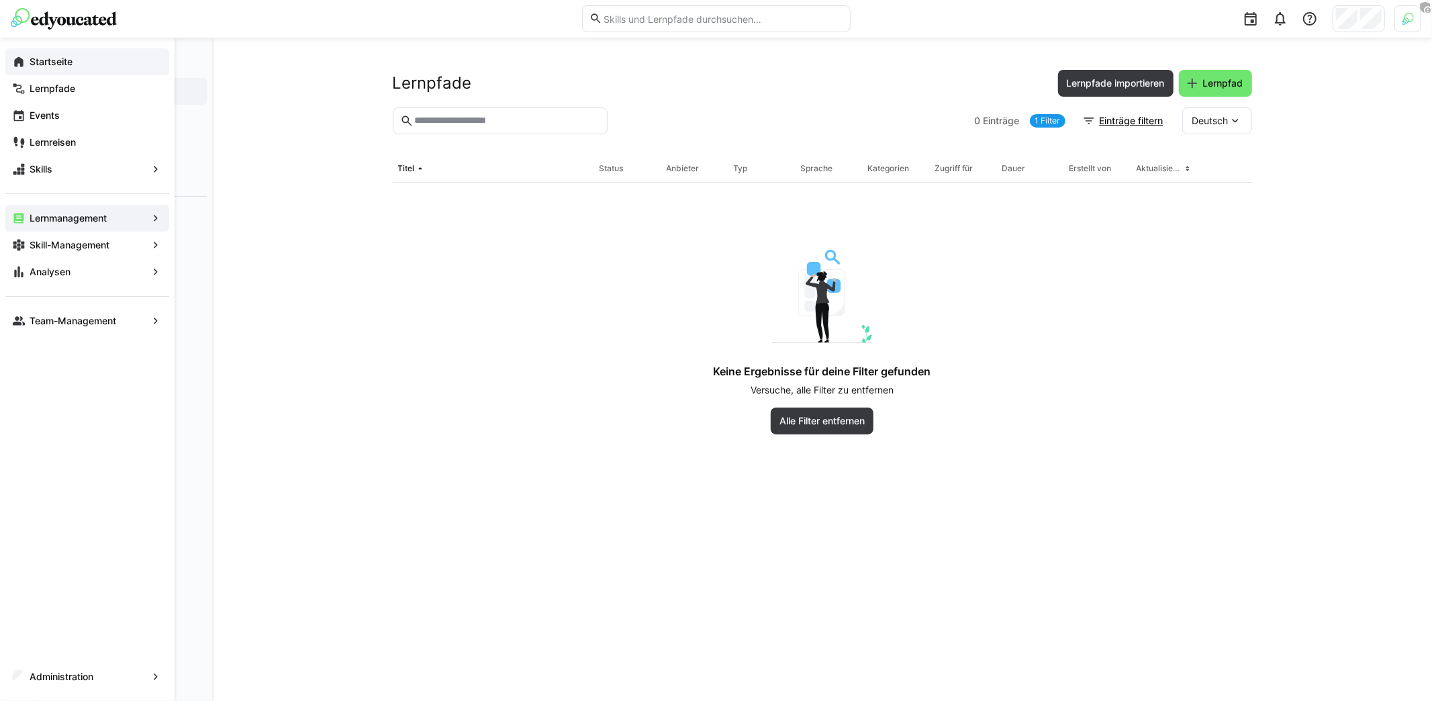
click at [0, 0] on app-navigation-label "Startseite" at bounding box center [0, 0] width 0 height 0
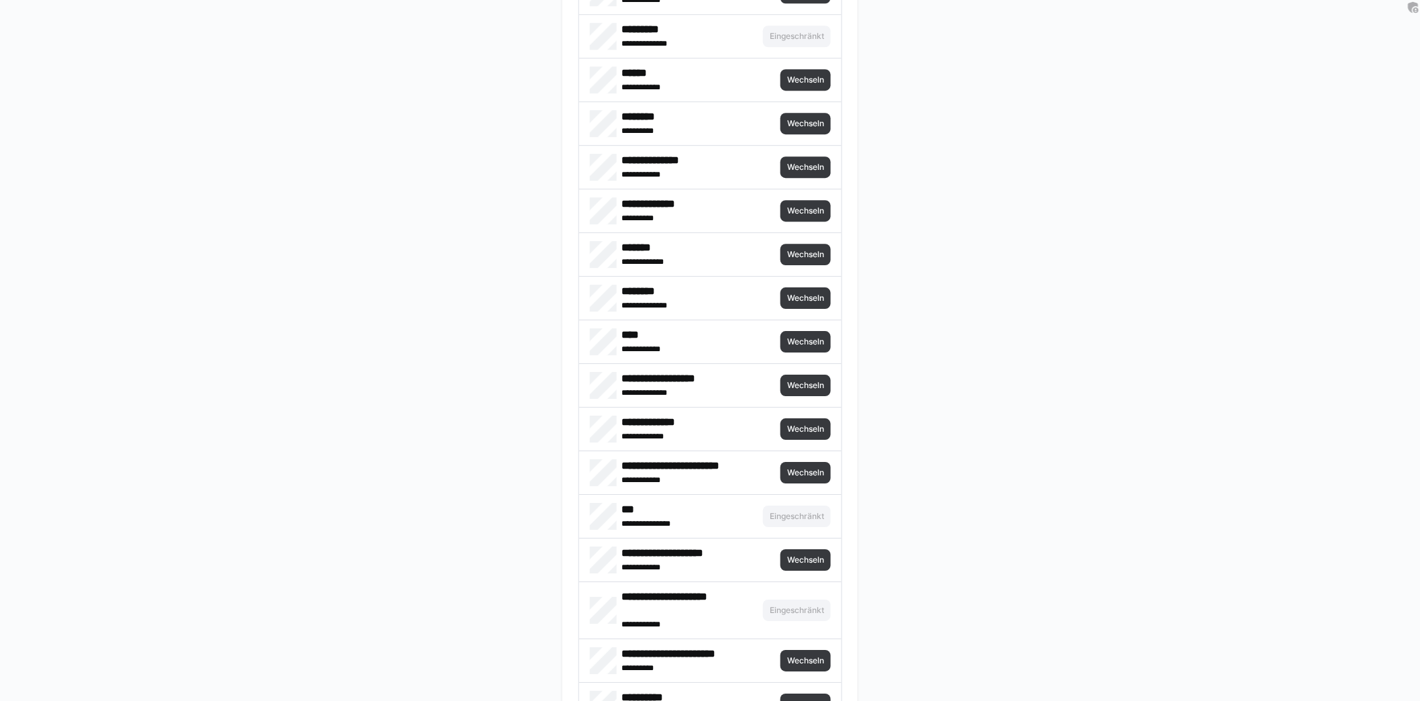
scroll to position [6113, 0]
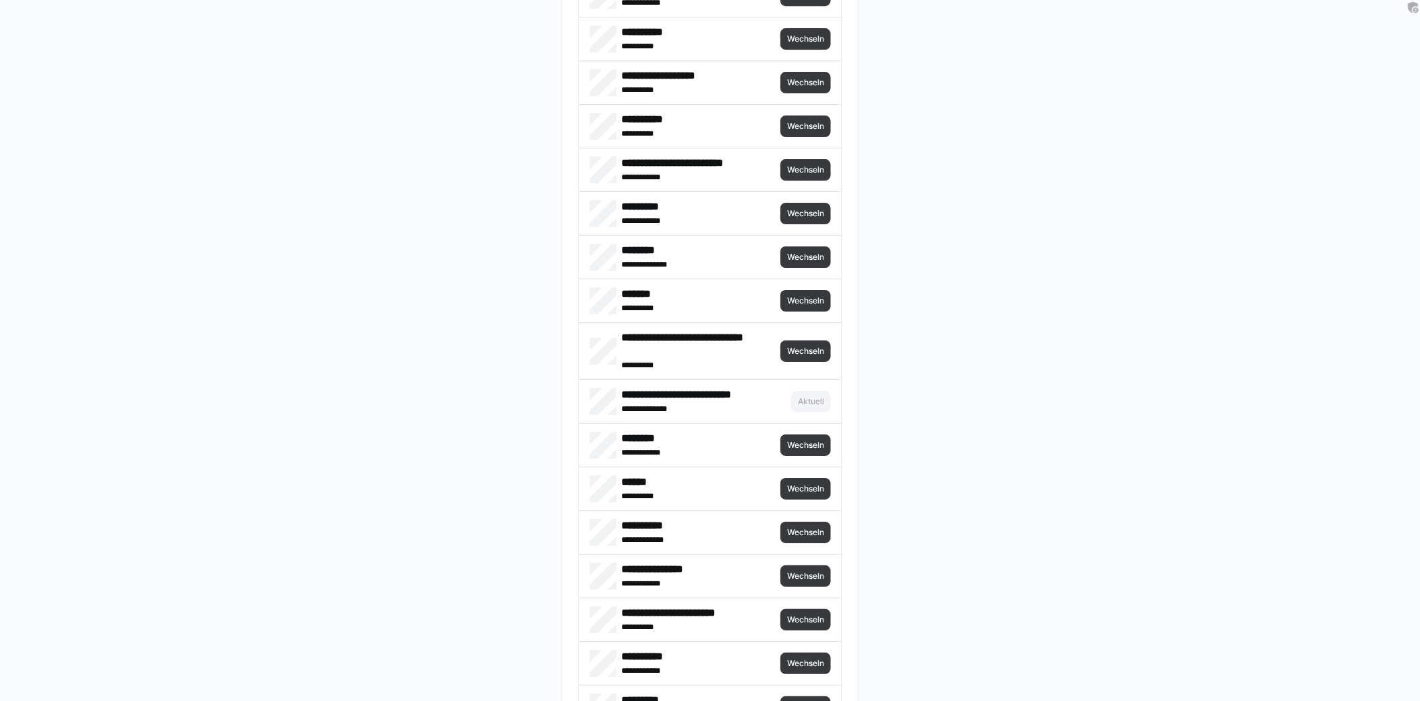
click at [773, 388] on h4 "**********" at bounding box center [702, 394] width 160 height 13
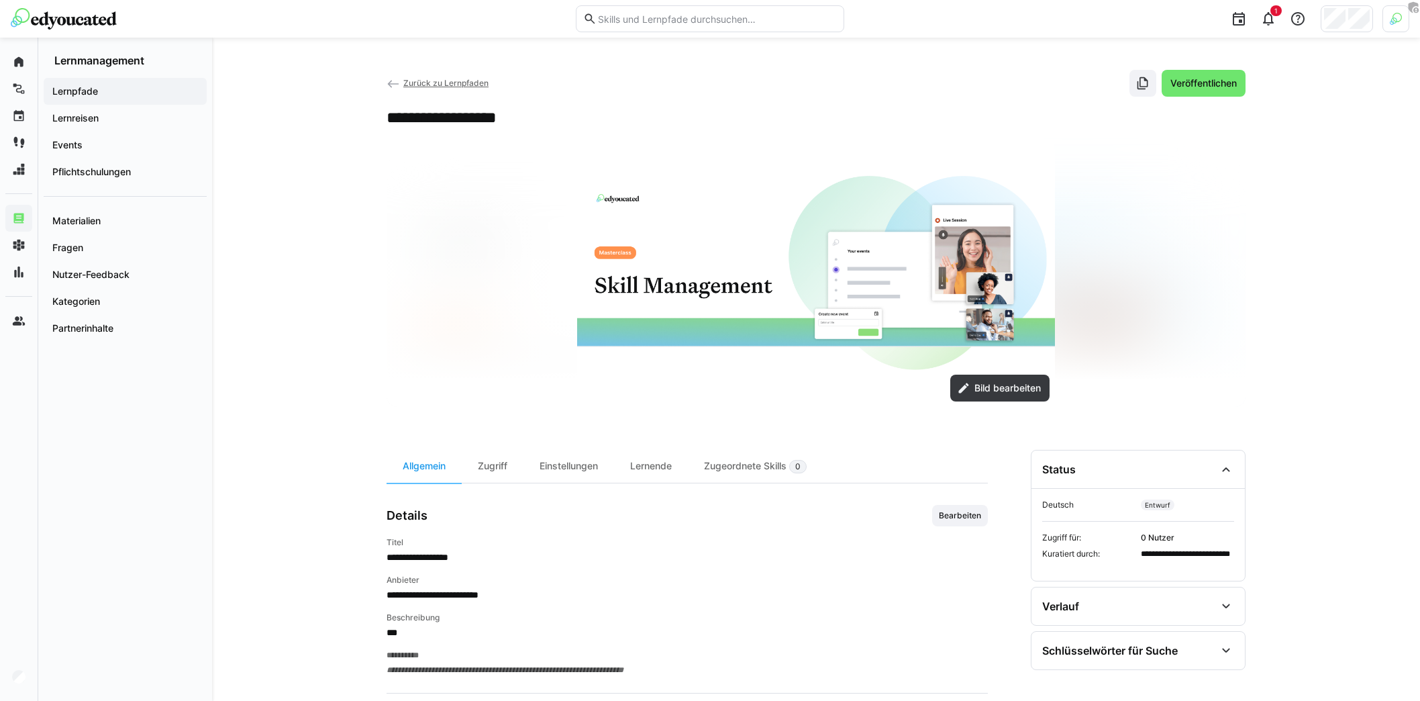
scroll to position [169, 0]
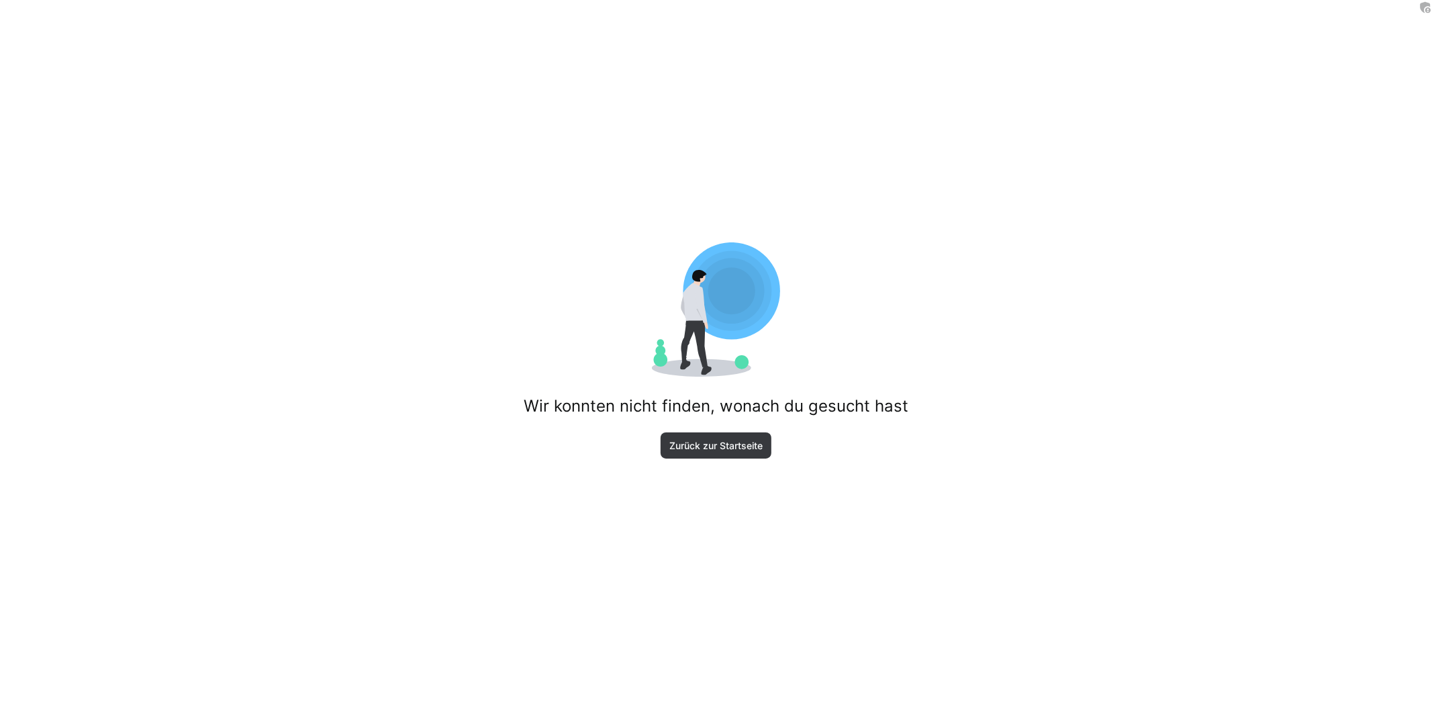
click at [728, 475] on div "Wir konnten nicht finden, wonach du gesucht hast Zurück zur Startseite" at bounding box center [716, 350] width 1432 height 701
click at [715, 438] on span "Zurück zur Startseite" at bounding box center [716, 445] width 111 height 27
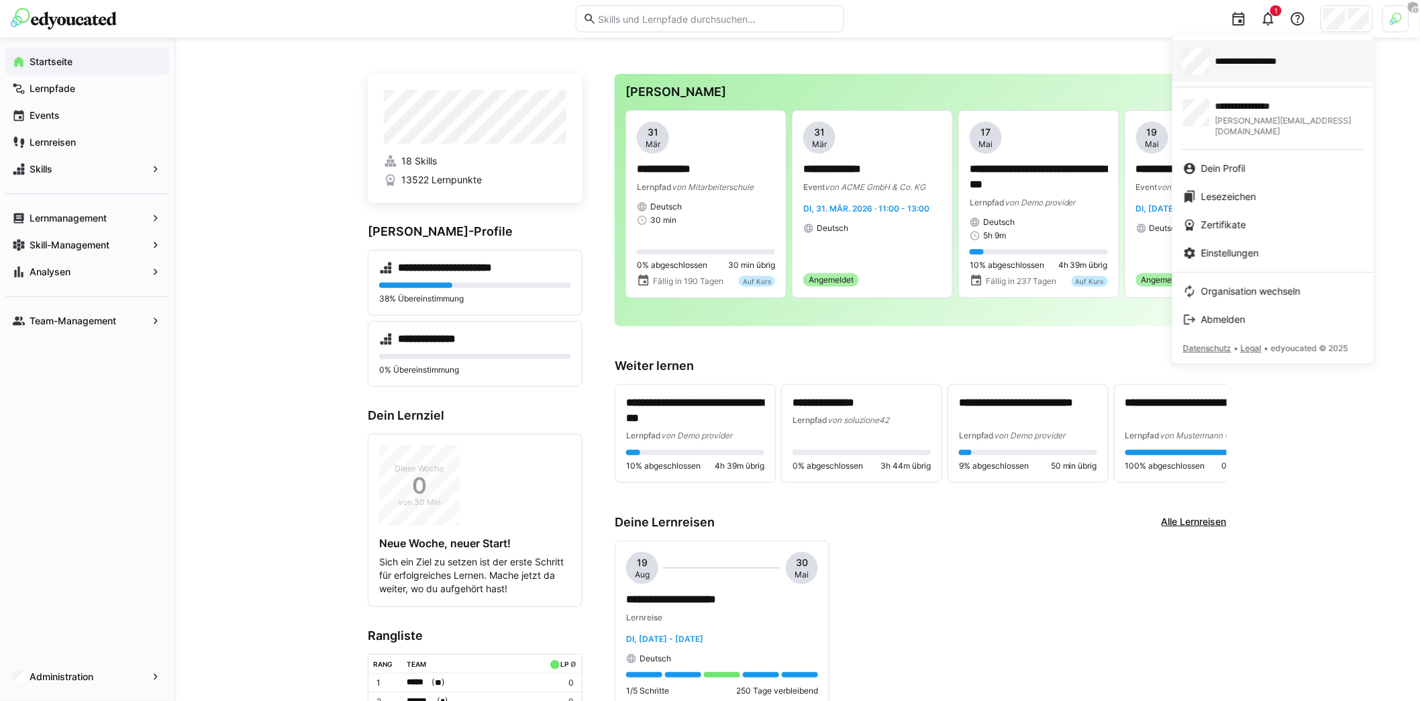
click at [1263, 68] on div "**********" at bounding box center [1273, 61] width 180 height 27
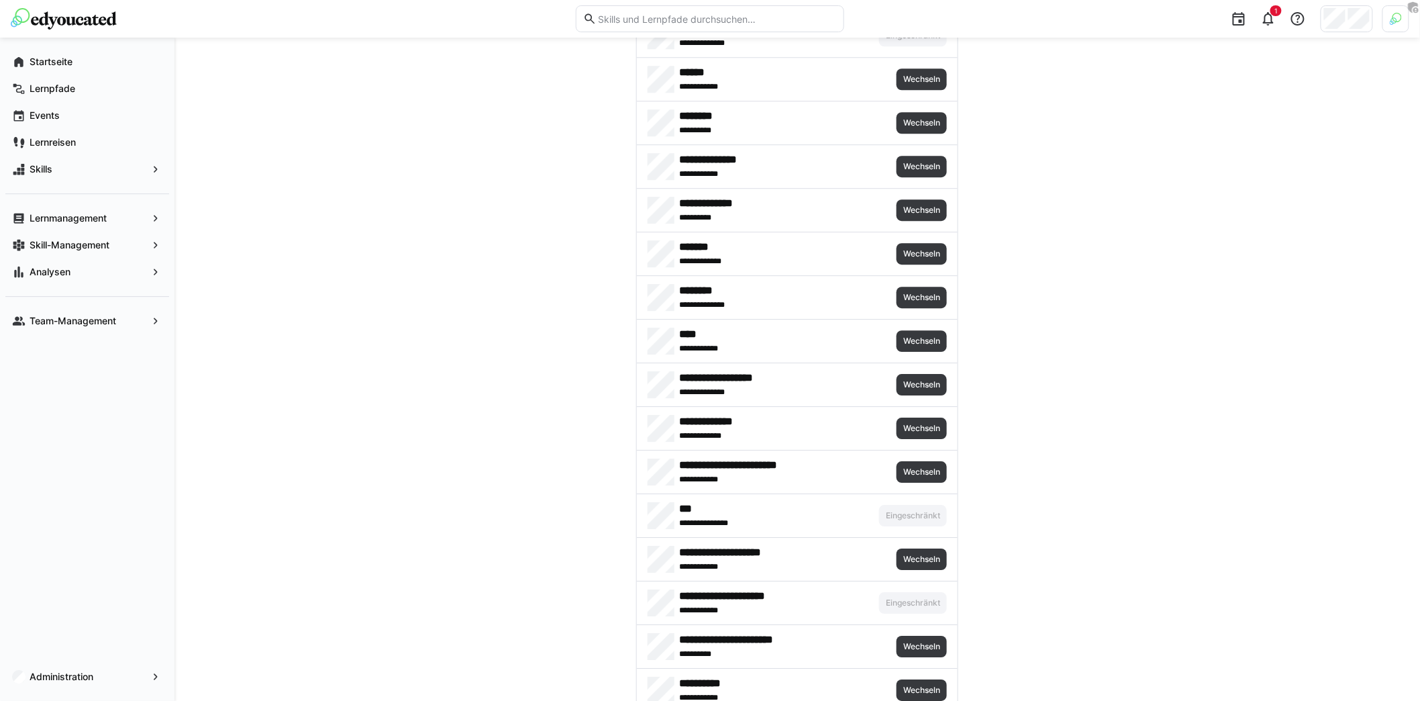
scroll to position [5942, 0]
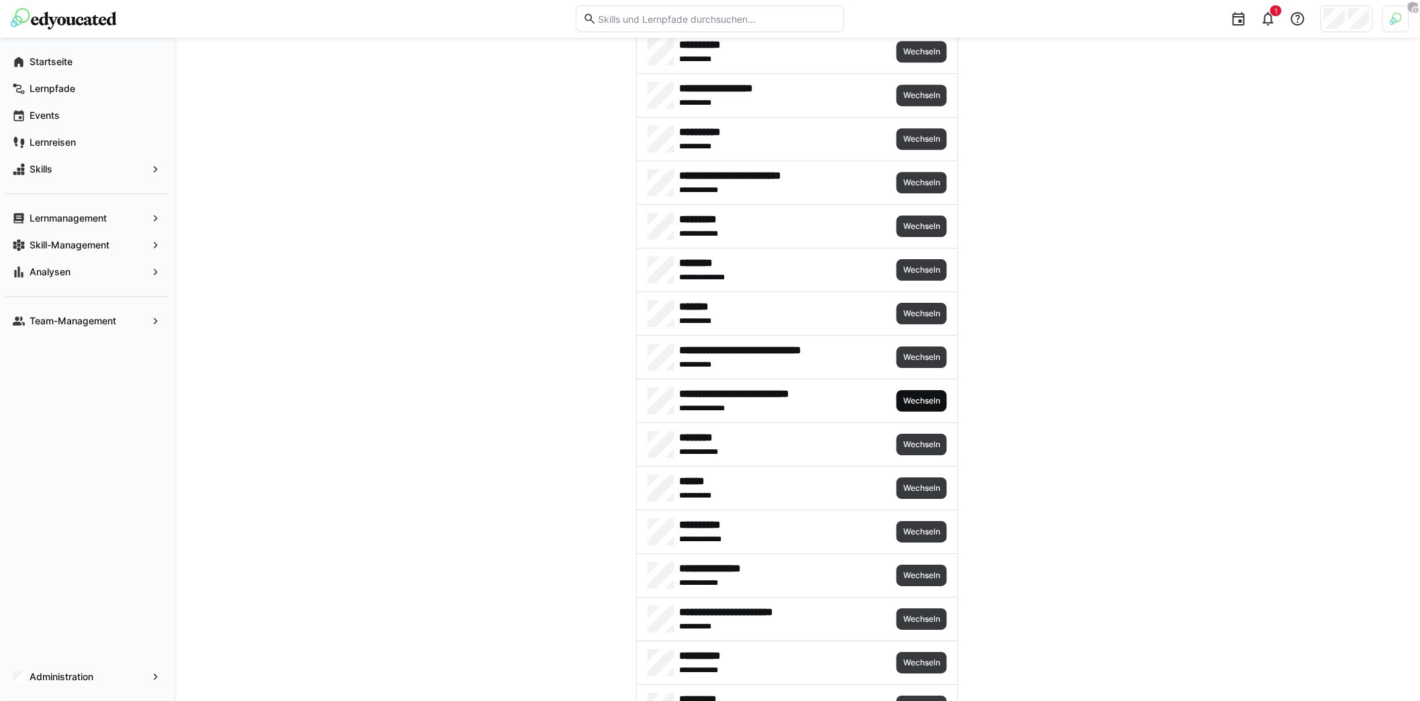
click at [910, 390] on span "Wechseln" at bounding box center [922, 400] width 50 height 21
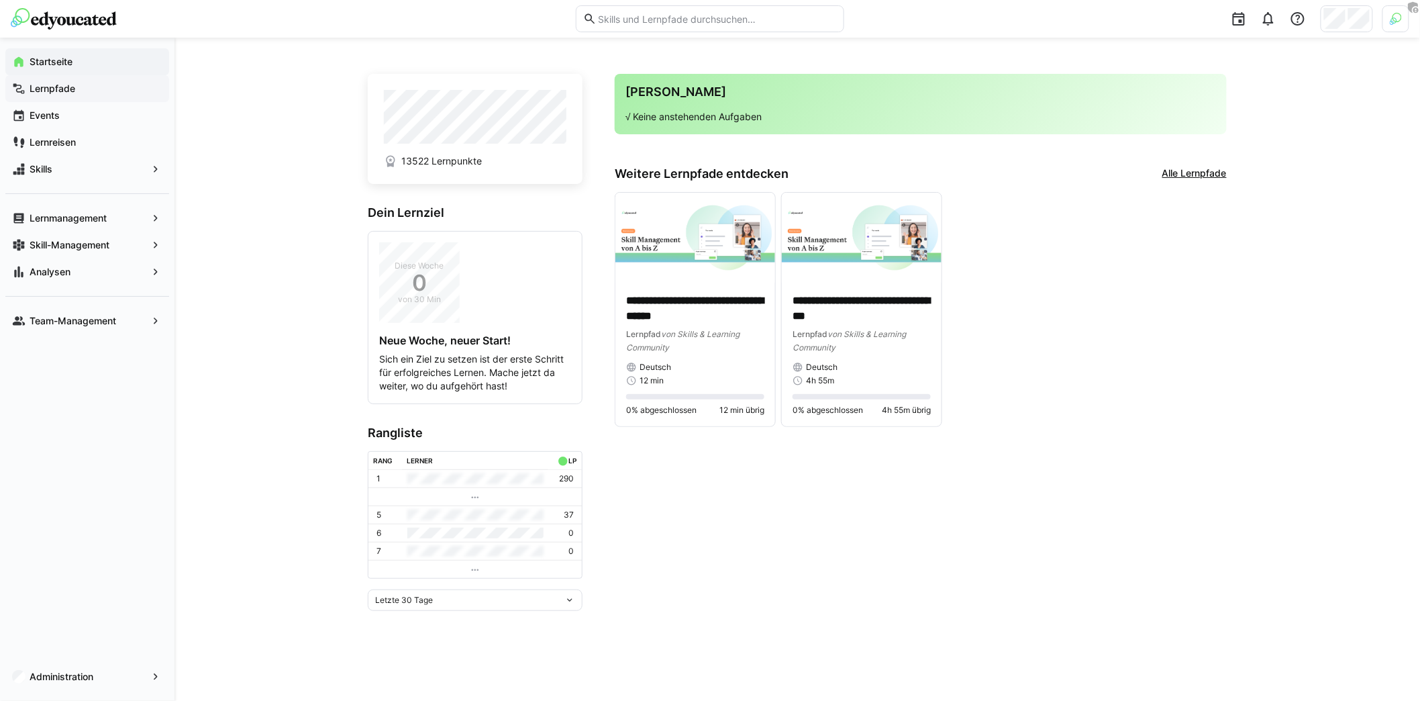
click at [0, 0] on app-navigation-label "Lernpfade" at bounding box center [0, 0] width 0 height 0
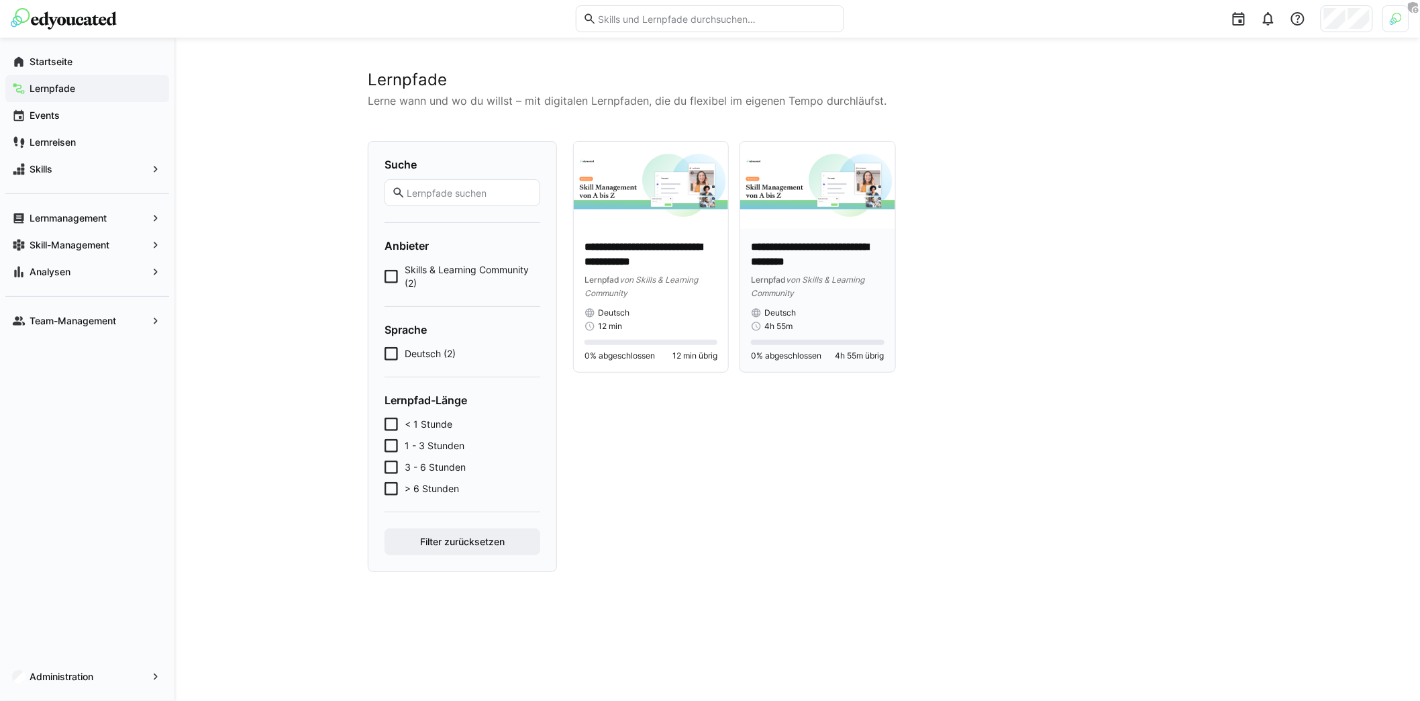
click at [804, 281] on span "von Skills & Learning Community" at bounding box center [807, 286] width 113 height 23
click at [657, 262] on p "**********" at bounding box center [651, 255] width 133 height 31
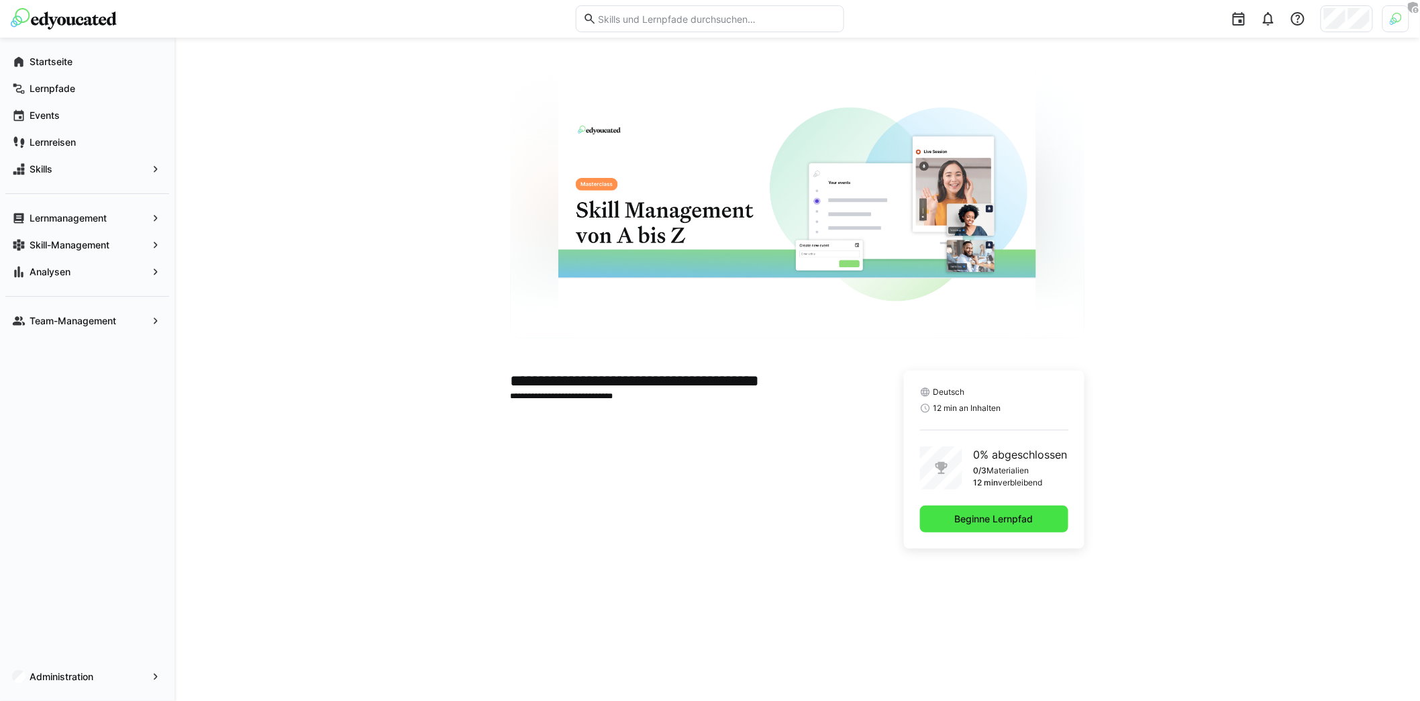
click at [1010, 519] on span "Beginne Lernpfad" at bounding box center [994, 518] width 83 height 13
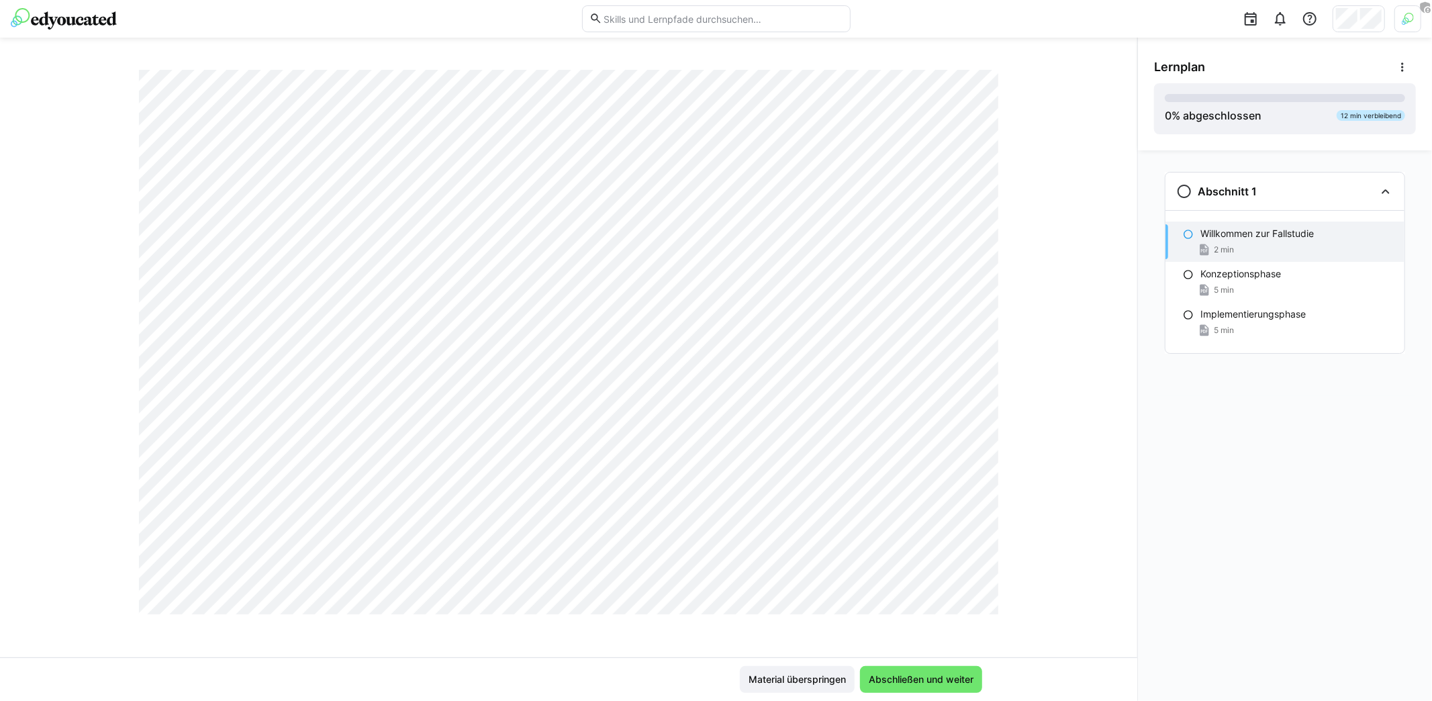
scroll to position [718, 0]
click at [1272, 275] on p "Konzeptionsphase" at bounding box center [1240, 273] width 81 height 13
